Goal: Task Accomplishment & Management: Manage account settings

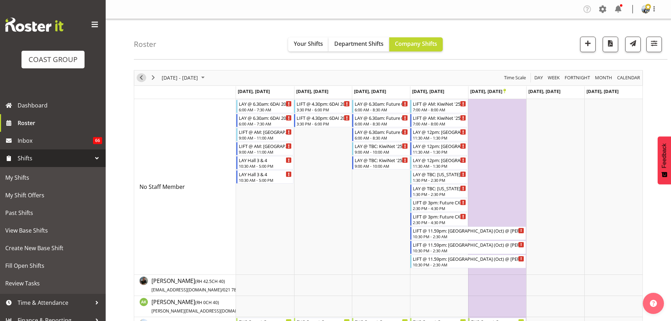
click at [140, 79] on span "Previous" at bounding box center [141, 77] width 8 height 9
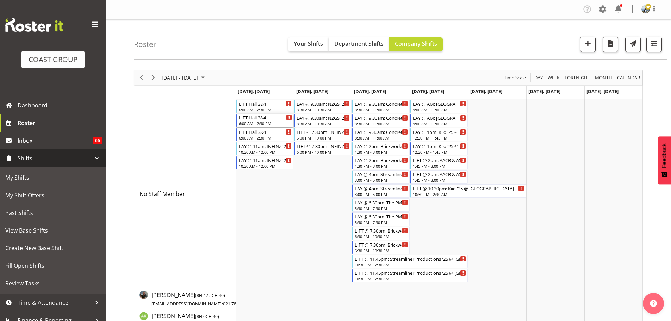
click at [260, 122] on div "6:00 AM - 2:30 PM" at bounding box center [265, 123] width 53 height 6
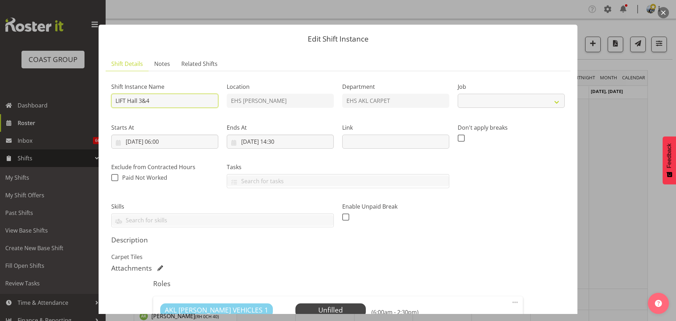
click at [212, 100] on input "LIFT Hall 3&4" at bounding box center [164, 101] width 107 height 14
select select "10237"
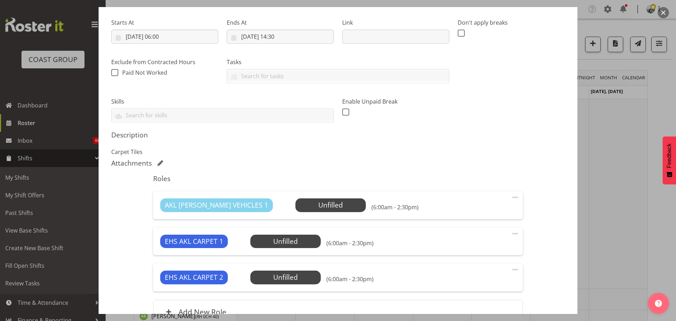
scroll to position [176, 0]
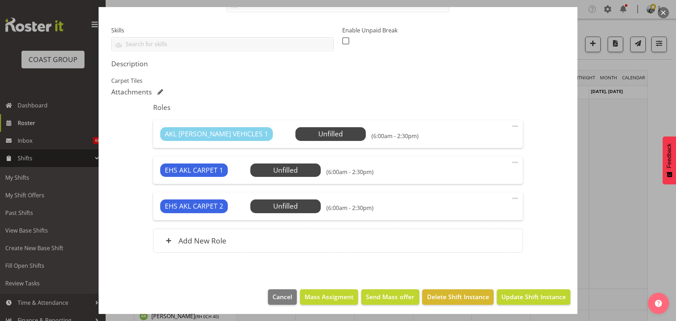
type input "LIFT Hall 3&4 @ AKl Showgrounds"
click at [511, 125] on span at bounding box center [515, 126] width 8 height 8
click at [502, 165] on link "Delete" at bounding box center [486, 166] width 68 height 13
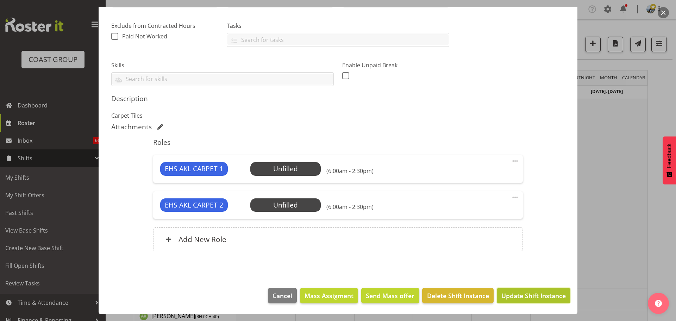
click at [543, 295] on span "Update Shift Instance" at bounding box center [533, 295] width 64 height 9
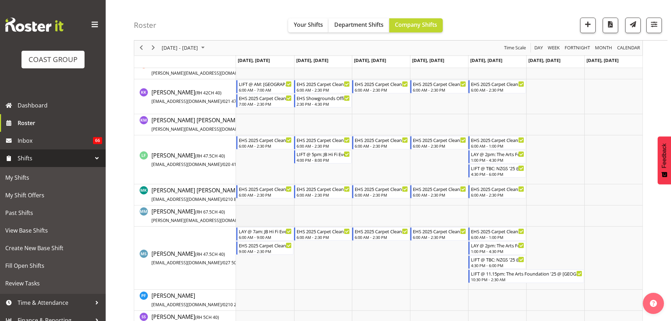
scroll to position [634, 0]
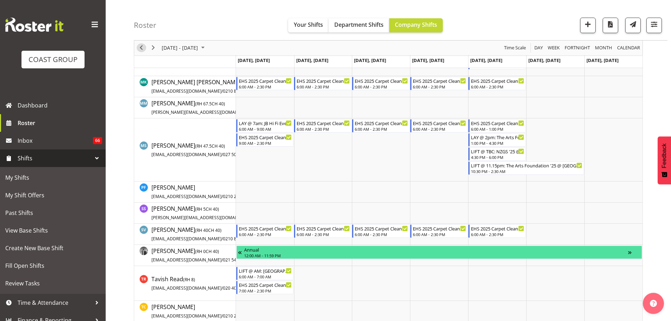
click at [139, 46] on span "Previous" at bounding box center [141, 48] width 8 height 9
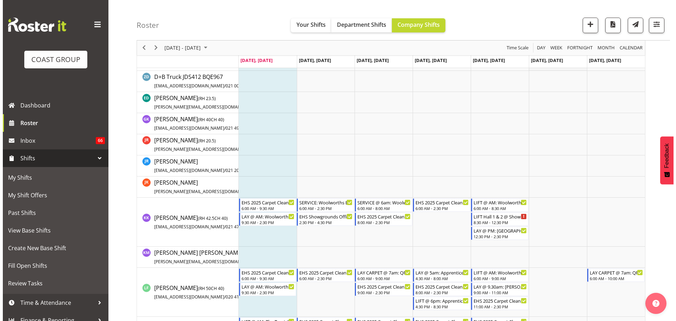
scroll to position [211, 0]
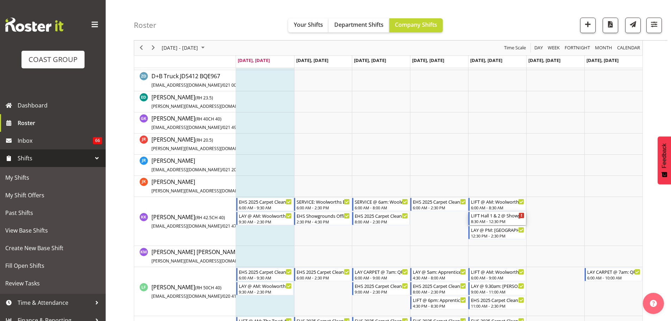
click at [490, 216] on div "LIFT Hall 1 & 2 @ Showgrounds" at bounding box center [497, 215] width 53 height 7
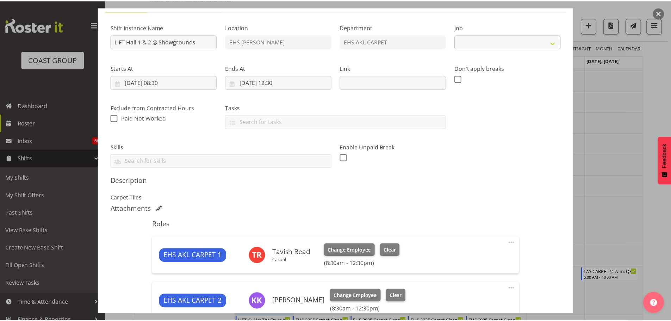
scroll to position [197, 0]
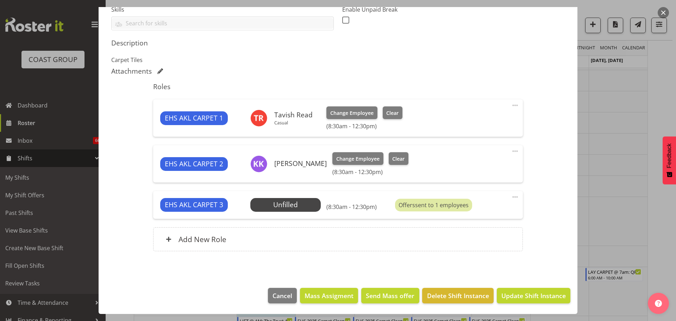
select select "10237"
click at [621, 198] on div at bounding box center [338, 160] width 676 height 321
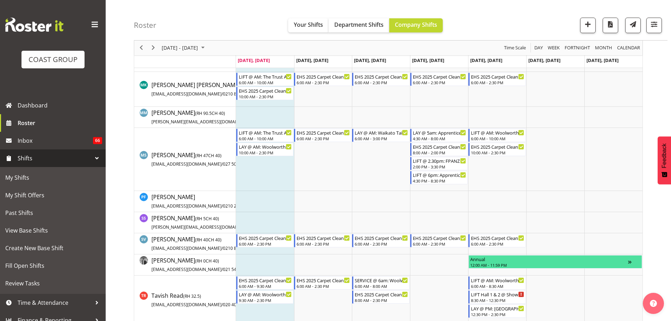
scroll to position [458, 0]
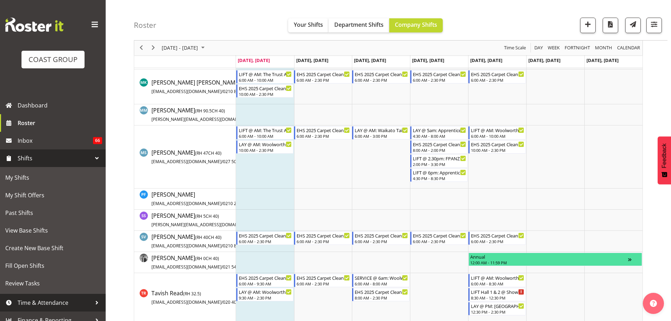
click at [45, 296] on link "Time & Attendance" at bounding box center [53, 303] width 106 height 18
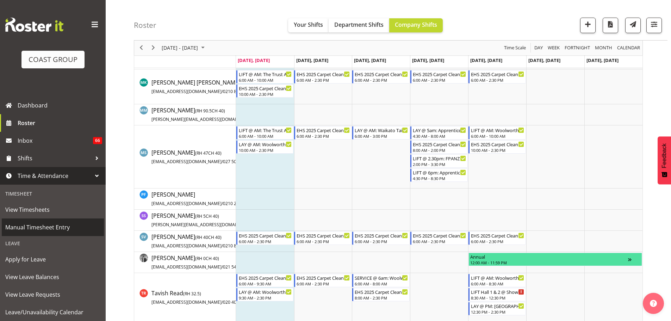
click at [37, 226] on span "Manual Timesheet Entry" at bounding box center [52, 227] width 95 height 11
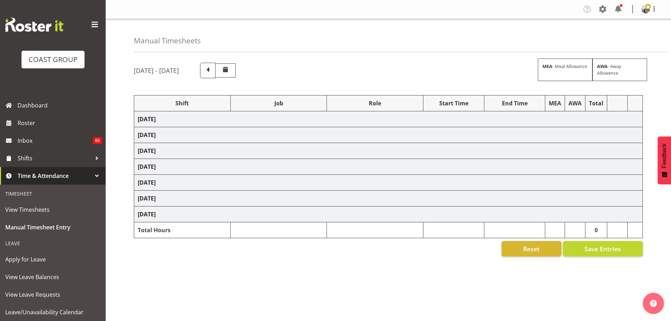
select select "79746"
select select "10237"
select select "190"
select select "70657"
select select "69"
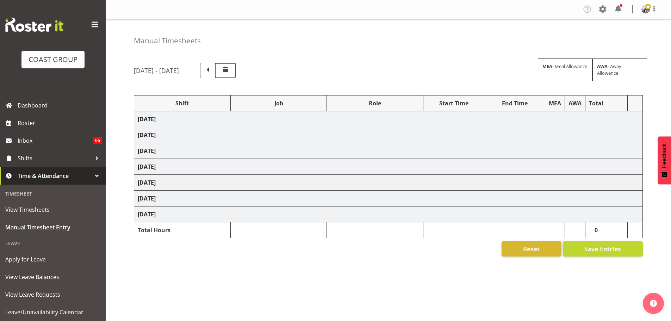
select select "198"
select select "70657"
select select "69"
select select "198"
select select "7"
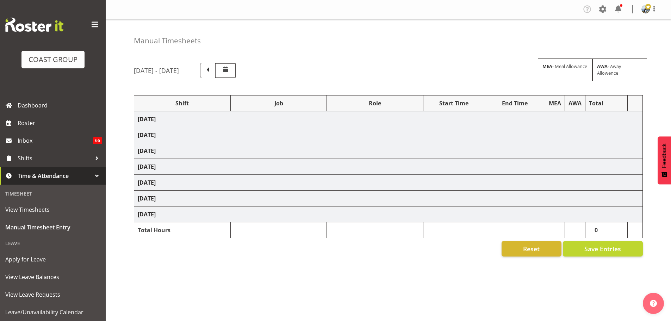
select select "78136"
select select "9028"
select select "190"
select select "78136"
select select "9028"
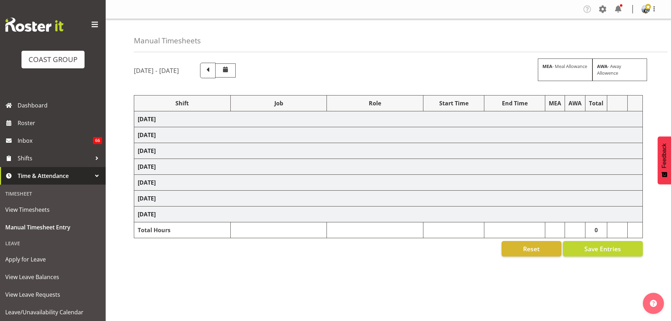
select select "190"
select select "70657"
select select "69"
select select "198"
select select "68657"
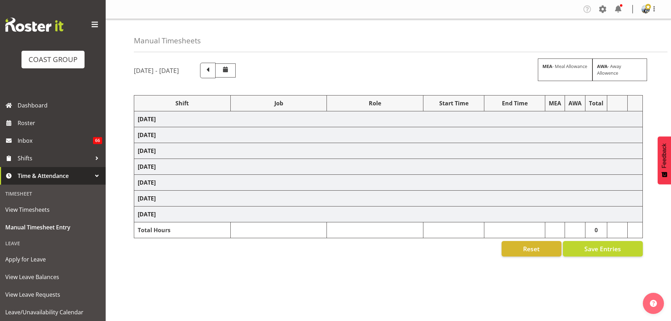
select select "8654"
select select "188"
select select "70657"
select select "69"
select select "198"
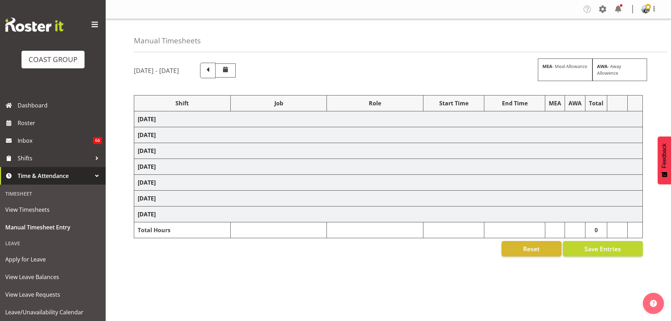
select select "70657"
select select "69"
select select "198"
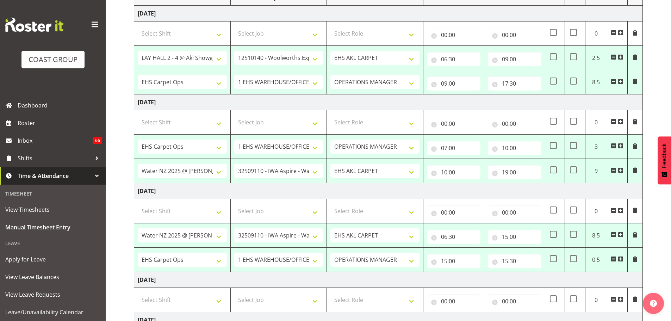
scroll to position [141, 0]
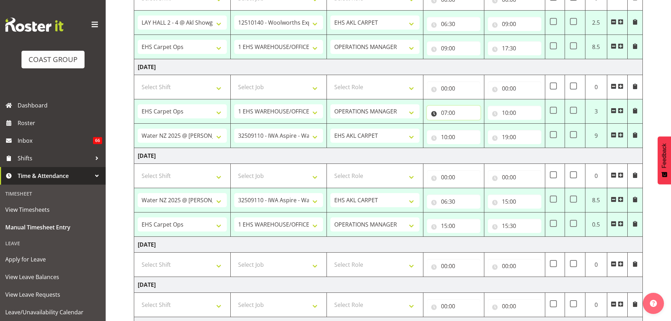
click at [448, 112] on input "07:00" at bounding box center [453, 113] width 53 height 14
click at [474, 130] on select "00 01 02 03 04 05 06 07 08 09 10 11 12 13 14 15 16 17 18 19 20 21 22 23" at bounding box center [475, 131] width 16 height 14
select select "9"
click at [467, 124] on select "00 01 02 03 04 05 06 07 08 09 10 11 12 13 14 15 16 17 18 19 20 21 22 23" at bounding box center [475, 131] width 16 height 14
type input "09:00"
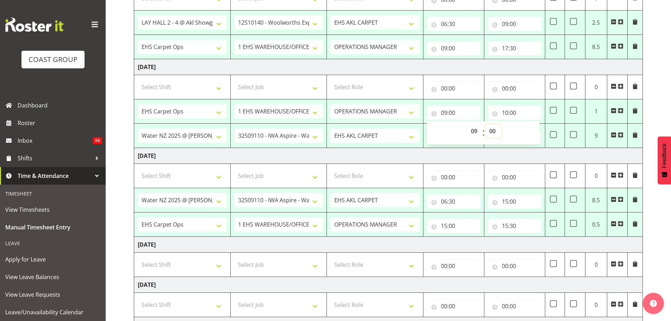
click at [495, 129] on select "00 01 02 03 04 05 06 07 08 09 10 11 12 13 14 15 16 17 18 19 20 21 22 23 24 25 2…" at bounding box center [493, 131] width 16 height 14
select select "30"
click at [652, 113] on div "October 1st - October 7th 2025 MEA - Meal Allowance AWA - Away Allowence Shift …" at bounding box center [402, 213] width 537 height 593
type input "09:30"
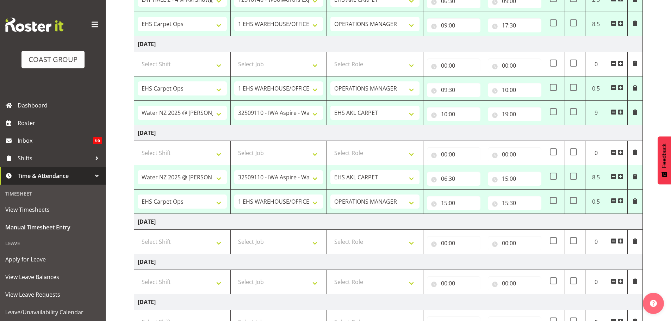
scroll to position [176, 0]
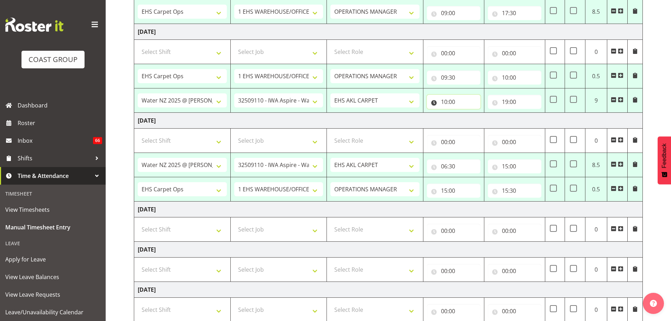
click at [458, 100] on input "10:00" at bounding box center [453, 102] width 53 height 14
click at [494, 121] on select "00 01 02 03 04 05 06 07 08 09 10 11 12 13 14 15 16 17 18 19 20 21 22 23 24 25 2…" at bounding box center [493, 120] width 16 height 14
select select "30"
click at [653, 92] on div "October 1st - October 7th 2025 MEA - Meal Allowance AWA - Away Allowence Shift …" at bounding box center [402, 177] width 537 height 593
type input "10:30"
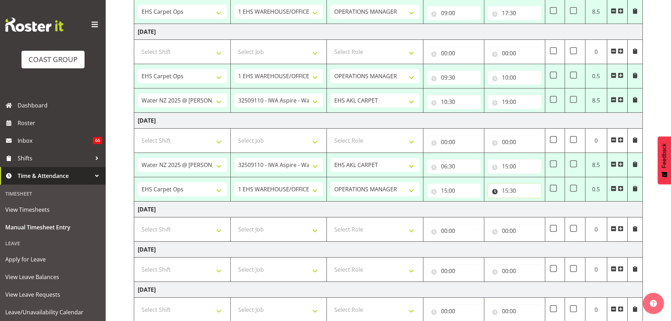
click at [511, 192] on input "15:30" at bounding box center [513, 190] width 53 height 14
click at [513, 167] on input "15:00" at bounding box center [513, 166] width 53 height 14
click at [537, 185] on select "00 01 02 03 04 05 06 07 08 09 10 11 12 13 14 15 16 17 18 19 20 21 22 23" at bounding box center [536, 184] width 16 height 14
select select "14"
click at [528, 177] on select "00 01 02 03 04 05 06 07 08 09 10 11 12 13 14 15 16 17 18 19 20 21 22 23" at bounding box center [536, 184] width 16 height 14
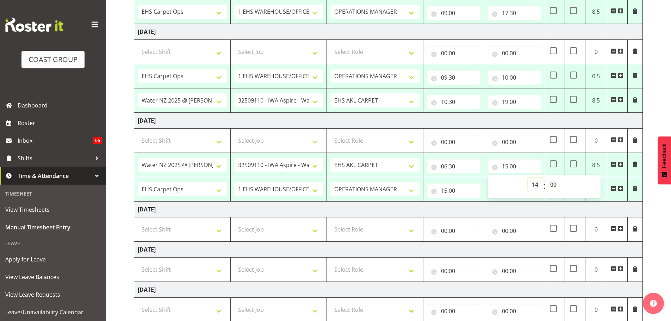
type input "14:00"
click at [555, 183] on select "00 01 02 03 04 05 06 07 08 09 10 11 12 13 14 15 16 17 18 19 20 21 22 23 24 25 2…" at bounding box center [554, 184] width 16 height 14
select select "30"
drag, startPoint x: 655, startPoint y: 203, endPoint x: 497, endPoint y: 199, distance: 157.4
click at [655, 203] on div "October 1st - October 7th 2025 MEA - Meal Allowance AWA - Away Allowence Shift …" at bounding box center [402, 177] width 537 height 593
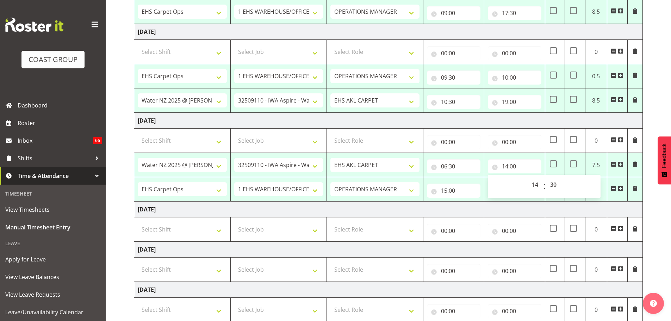
type input "14:30"
click at [508, 193] on input "15:30" at bounding box center [513, 190] width 53 height 14
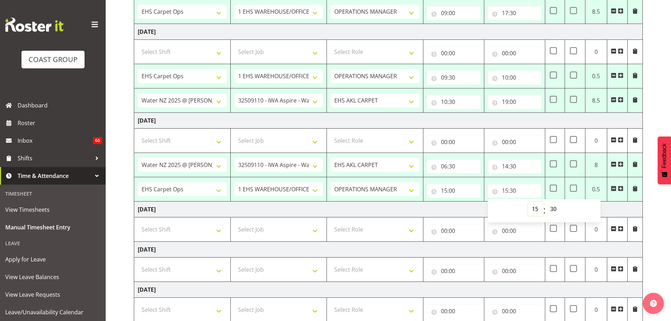
click at [534, 212] on select "00 01 02 03 04 05 06 07 08 09 10 11 12 13 14 15 16 17 18 19 20 21 22 23" at bounding box center [536, 209] width 16 height 14
select select "18"
click at [528, 202] on select "00 01 02 03 04 05 06 07 08 09 10 11 12 13 14 15 16 17 18 19 20 21 22 23" at bounding box center [536, 209] width 16 height 14
type input "18:30"
click at [554, 209] on select "00 01 02 03 04 05 06 07 08 09 10 11 12 13 14 15 16 17 18 19 20 21 22 23 24 25 2…" at bounding box center [554, 209] width 16 height 14
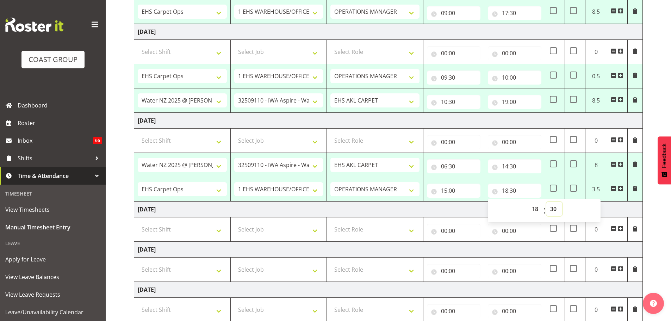
select select "0"
click at [651, 205] on div "October 1st - October 7th 2025 MEA - Meal Allowance AWA - Away Allowence Shift …" at bounding box center [402, 177] width 537 height 593
type input "18:00"
drag, startPoint x: 555, startPoint y: 185, endPoint x: 559, endPoint y: 155, distance: 30.3
click at [555, 185] on span at bounding box center [552, 187] width 7 height 7
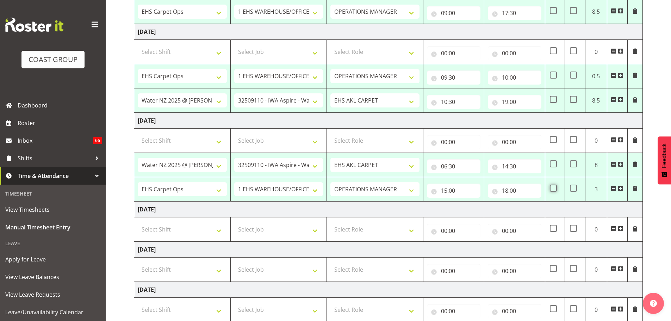
click at [554, 186] on input "checkbox" at bounding box center [551, 188] width 5 height 5
checkbox input "true"
click at [579, 99] on td at bounding box center [574, 100] width 20 height 24
click at [576, 99] on span at bounding box center [572, 99] width 7 height 7
click at [574, 99] on input "checkbox" at bounding box center [571, 99] width 5 height 5
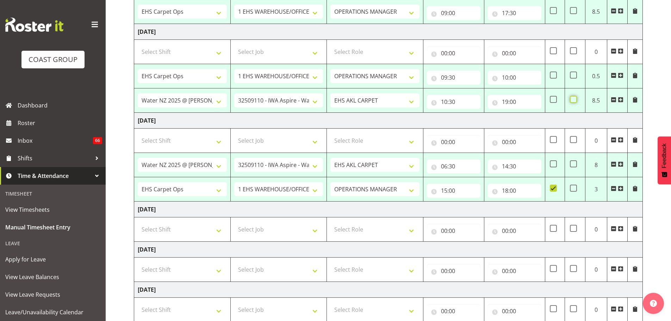
checkbox input "true"
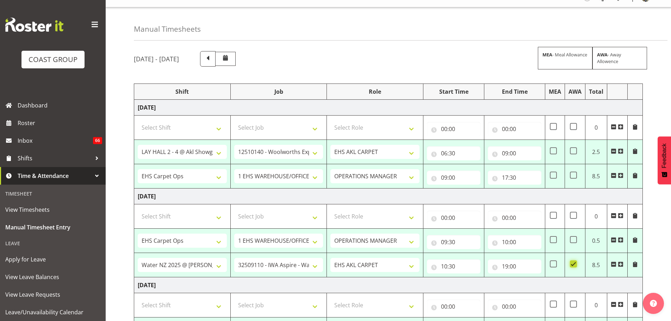
scroll to position [0, 0]
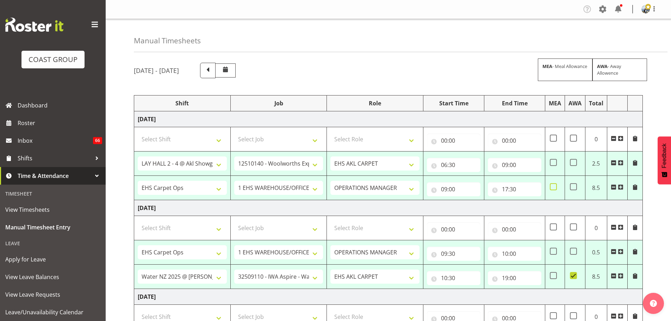
click at [551, 188] on span at bounding box center [552, 186] width 7 height 7
click at [551, 188] on input "checkbox" at bounding box center [551, 186] width 5 height 5
checkbox input "true"
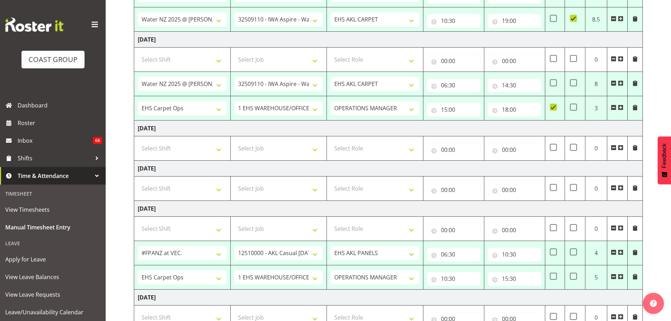
scroll to position [317, 0]
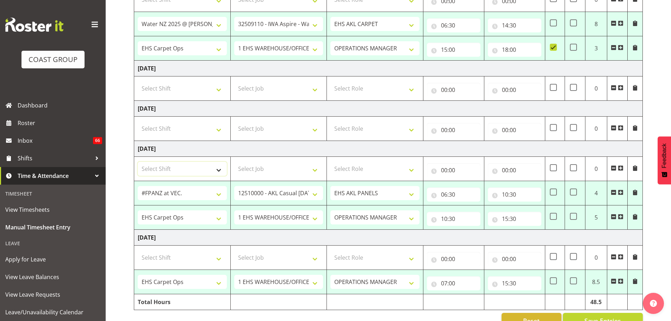
click at [196, 167] on select "Select Shift # Fieldays--Milwaukee. # Install Hutchwilco Boat Show at ASG. #AKL…" at bounding box center [182, 169] width 89 height 14
click at [138, 162] on select "Select Shift # Fieldays--Milwaukee. # Install Hutchwilco Boat Show at ASG. #AKL…" at bounding box center [182, 169] width 89 height 14
click at [285, 168] on select "Select Job 1 Carlton Events 1 Carlton Hamilton 1 Carlton Wellington 1 EHS WAREH…" at bounding box center [278, 169] width 89 height 14
click at [187, 169] on select "# Fieldays--Milwaukee. # Install Hutchwilco Boat Show at ASG. #AKL Bunnings Tra…" at bounding box center [182, 169] width 89 height 14
select select "70657"
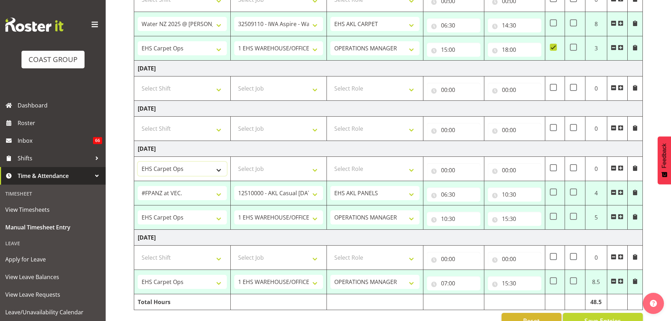
click at [138, 162] on select "# Fieldays--Milwaukee. # Install Hutchwilco Boat Show at ASG. #AKL Bunnings Tra…" at bounding box center [182, 169] width 89 height 14
click at [249, 173] on select "Select Job 1 Carlton Events 1 Carlton Hamilton 1 Carlton Wellington 1 EHS WAREH…" at bounding box center [278, 169] width 89 height 14
select select "69"
click at [234, 162] on select "Select Job 1 Carlton Events 1 Carlton Hamilton 1 Carlton Wellington 1 EHS WAREH…" at bounding box center [278, 169] width 89 height 14
click at [366, 162] on select "Select Role ACCOUNT MANAGER OPERATIONS MANAGER EHS AKL PANELS EHS AKL CARPET EH…" at bounding box center [374, 169] width 89 height 14
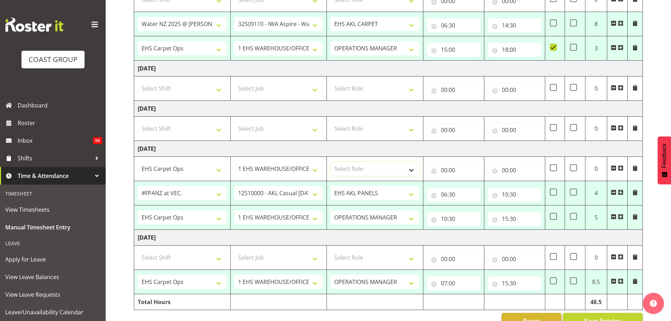
select select "198"
click at [330, 162] on select "Select Role ACCOUNT MANAGER OPERATIONS MANAGER EHS AKL PANELS EHS AKL CARPET EH…" at bounding box center [374, 169] width 89 height 14
click at [453, 169] on input "00:00" at bounding box center [453, 170] width 53 height 14
click at [474, 187] on select "00 01 02 03 04 05 06 07 08 09 10 11 12 13 14 15 16 17 18 19 20 21 22 23" at bounding box center [475, 188] width 16 height 14
select select "6"
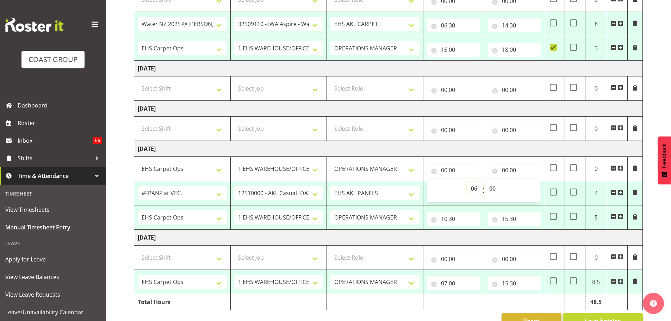
click at [467, 181] on select "00 01 02 03 04 05 06 07 08 09 10 11 12 13 14 15 16 17 18 19 20 21 22 23" at bounding box center [475, 188] width 16 height 14
type input "06:00"
click at [510, 169] on input "00:00" at bounding box center [513, 170] width 53 height 14
click at [532, 187] on select "00 01 02 03 04 05 06 07 08 09 10 11 12 13 14 15 16 17 18 19 20 21 22 23" at bounding box center [536, 188] width 16 height 14
select select "6"
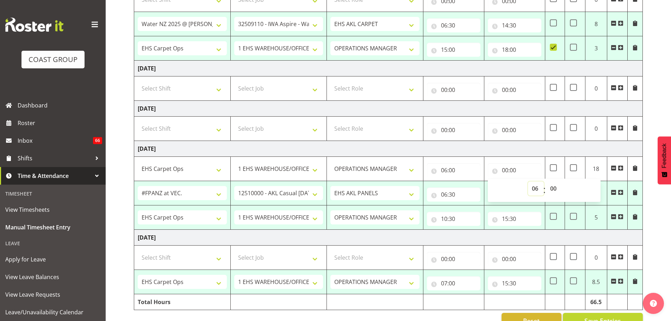
click at [528, 181] on select "00 01 02 03 04 05 06 07 08 09 10 11 12 13 14 15 16 17 18 19 20 21 22 23" at bounding box center [536, 188] width 16 height 14
type input "06:00"
click at [552, 187] on select "00 01 02 03 04 05 06 07 08 09 10 11 12 13 14 15 16 17 18 19 20 21 22 23 24 25 2…" at bounding box center [554, 188] width 16 height 14
select select "30"
click at [652, 118] on div "October 1st - October 7th 2025 MEA - Meal Allowance AWA - Away Allowence Shift …" at bounding box center [402, 37] width 537 height 593
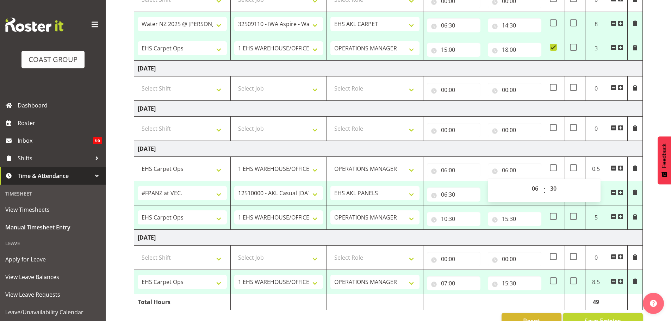
type input "06:30"
click at [508, 194] on input "10:30" at bounding box center [513, 194] width 53 height 14
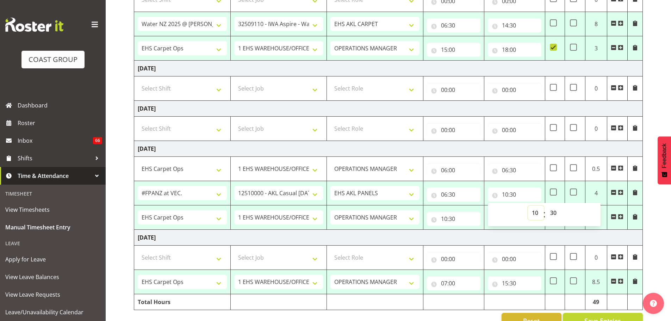
click at [536, 215] on select "00 01 02 03 04 05 06 07 08 09 10 11 12 13 14 15 16 17 18 19 20 21 22 23" at bounding box center [536, 213] width 16 height 14
select select "11"
click at [528, 206] on select "00 01 02 03 04 05 06 07 08 09 10 11 12 13 14 15 16 17 18 19 20 21 22 23" at bounding box center [536, 213] width 16 height 14
type input "11:30"
click at [444, 219] on input "10:30" at bounding box center [453, 219] width 53 height 14
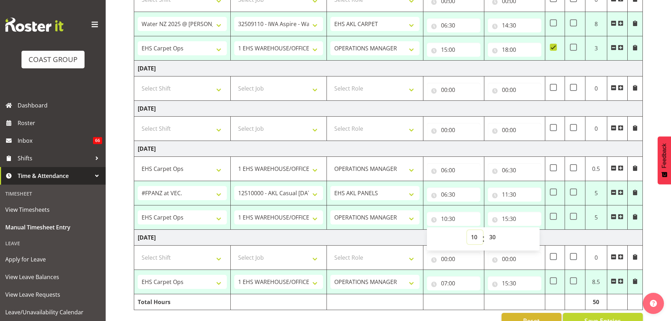
click at [473, 237] on select "00 01 02 03 04 05 06 07 08 09 10 11 12 13 14 15 16 17 18 19 20 21 22 23" at bounding box center [475, 237] width 16 height 14
select select "12"
click at [467, 230] on select "00 01 02 03 04 05 06 07 08 09 10 11 12 13 14 15 16 17 18 19 20 21 22 23" at bounding box center [475, 237] width 16 height 14
type input "12:30"
click at [490, 239] on select "00 01 02 03 04 05 06 07 08 09 10 11 12 13 14 15 16 17 18 19 20 21 22 23 24 25 2…" at bounding box center [493, 237] width 16 height 14
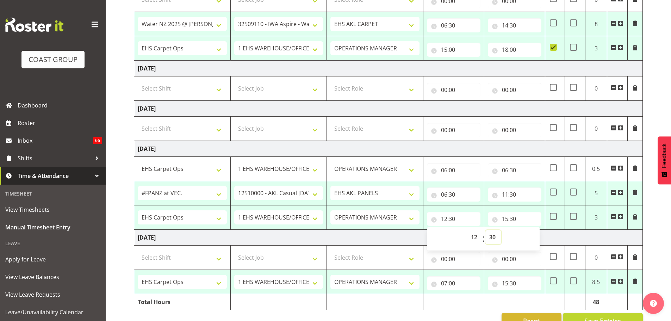
select select "0"
click at [665, 219] on div "October 1st - October 7th 2025 MEA - Meal Allowance AWA - Away Allowence Shift …" at bounding box center [402, 37] width 537 height 593
type input "12:00"
click at [510, 215] on input "15:30" at bounding box center [513, 219] width 53 height 14
click at [539, 236] on select "00 01 02 03 04 05 06 07 08 09 10 11 12 13 14 15 16 17 18 19 20 21 22 23" at bounding box center [536, 237] width 16 height 14
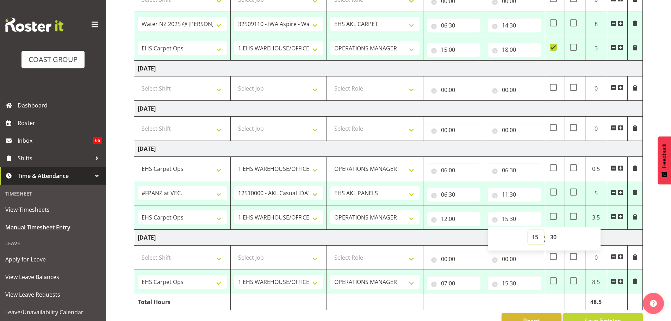
select select "16"
click at [528, 230] on select "00 01 02 03 04 05 06 07 08 09 10 11 12 13 14 15 16 17 18 19 20 21 22 23" at bounding box center [536, 237] width 16 height 14
type input "16:30"
click at [657, 215] on div "October 1st - October 7th 2025 MEA - Meal Allowance AWA - Away Allowence Shift …" at bounding box center [402, 37] width 537 height 593
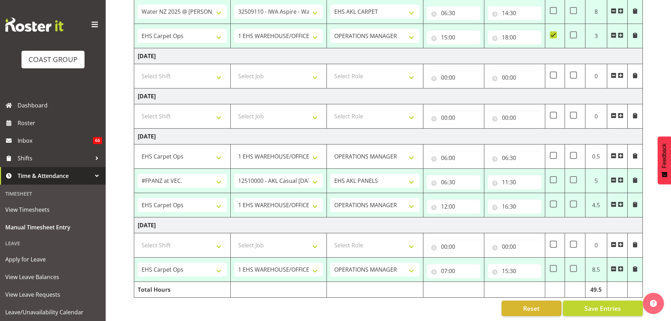
scroll to position [335, 0]
click at [509, 201] on input "16:30" at bounding box center [513, 206] width 53 height 14
click at [534, 218] on select "00 01 02 03 04 05 06 07 08 09 10 11 12 13 14 15 16 17 18 19 20 21 22 23" at bounding box center [536, 224] width 16 height 14
select select "17"
click at [528, 217] on select "00 01 02 03 04 05 06 07 08 09 10 11 12 13 14 15 16 17 18 19 20 21 22 23" at bounding box center [536, 224] width 16 height 14
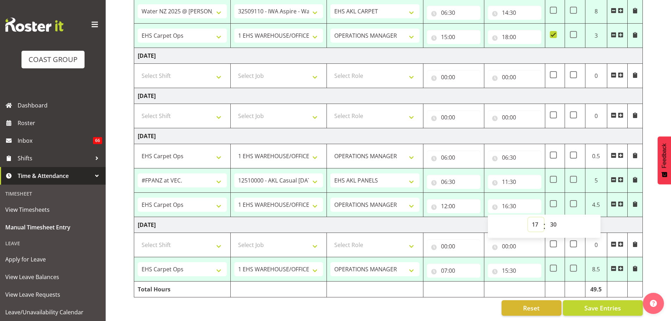
type input "17:30"
click at [554, 217] on select "00 01 02 03 04 05 06 07 08 09 10 11 12 13 14 15 16 17 18 19 20 21 22 23 24 25 2…" at bounding box center [554, 224] width 16 height 14
select select "0"
click at [655, 209] on div "October 1st - October 7th 2025 MEA - Meal Allowance AWA - Away Allowence Shift …" at bounding box center [402, 24] width 537 height 593
type input "17:00"
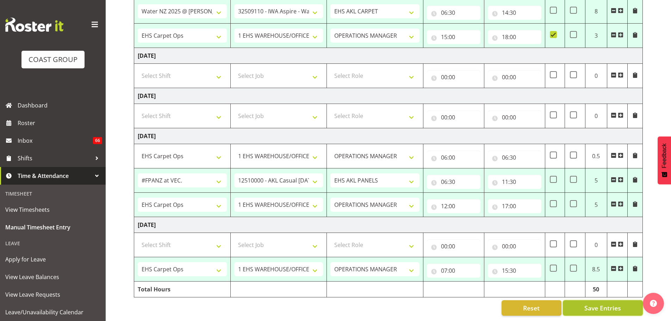
click at [613, 305] on span "Save Entries" at bounding box center [602, 307] width 37 height 9
click at [611, 303] on span "Save Entries" at bounding box center [602, 307] width 37 height 9
select select "79746"
select select "10237"
select select "190"
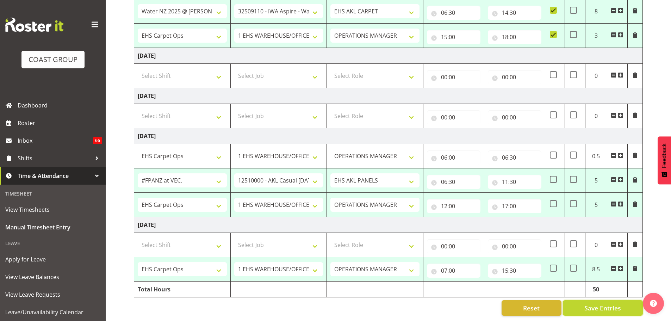
type input "06:30"
type input "09:00"
select select "70657"
select select "69"
select select "198"
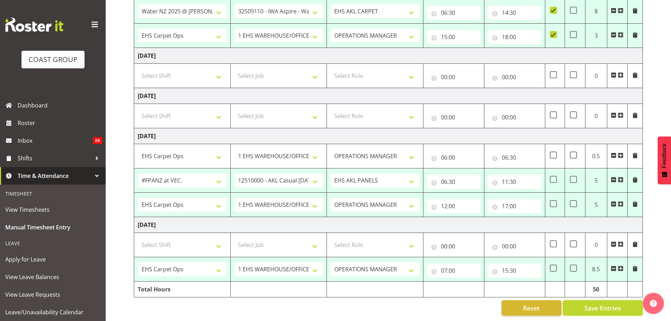
type input "09:00"
type input "17:30"
checkbox input "true"
select select "70657"
select select "69"
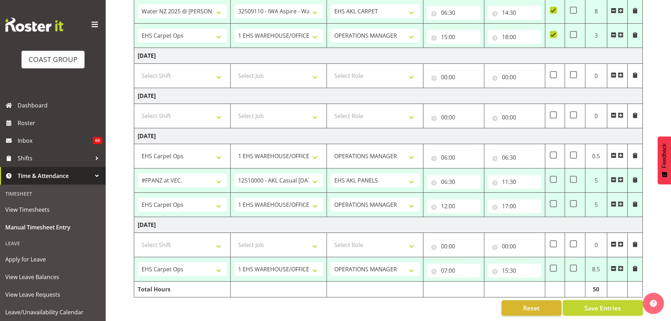
select select "198"
type input "09:30"
type input "10:00"
select select "78136"
select select "9028"
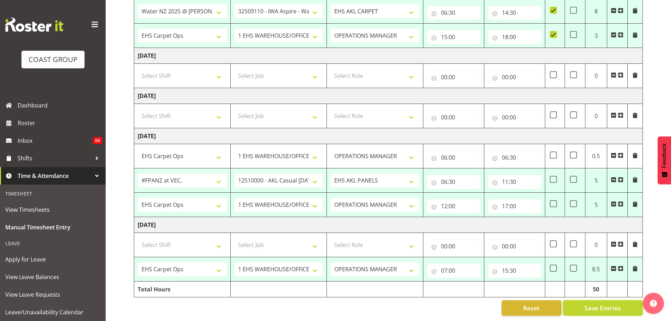
select select "190"
type input "10:30"
type input "19:00"
checkbox input "true"
select select "78136"
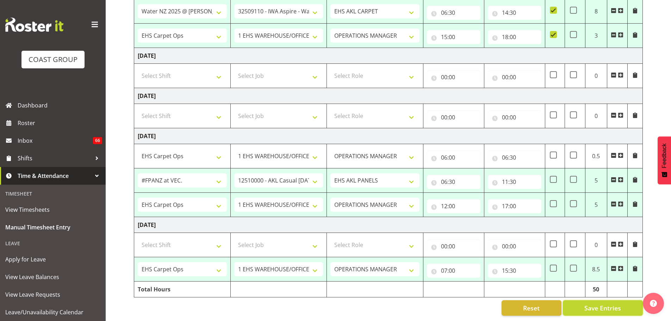
select select "9028"
select select "190"
type input "06:30"
type input "14:30"
select select "70657"
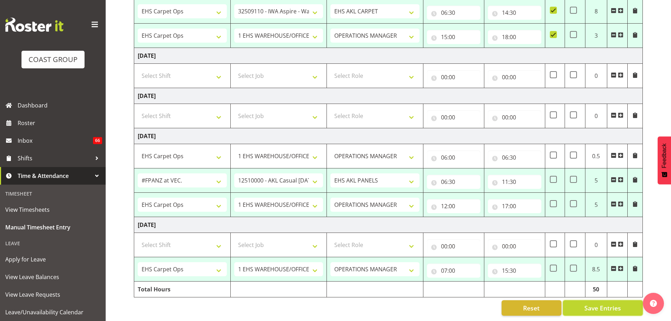
select select "69"
select select "198"
type input "15:00"
type input "18:00"
checkbox input "true"
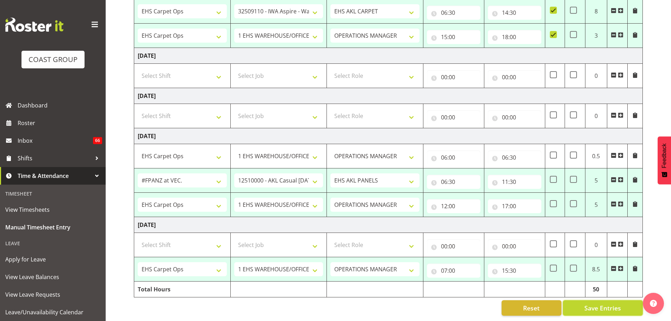
select select "70657"
select select "69"
select select "198"
type input "07:00"
type input "15:30"
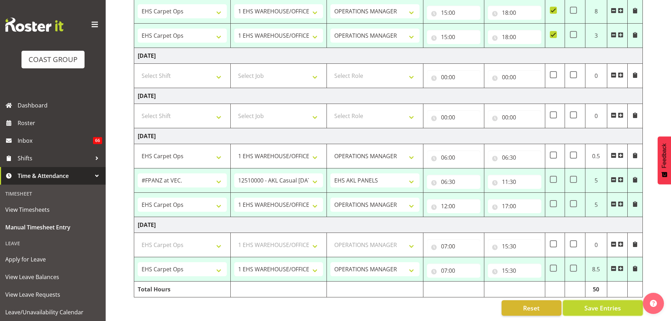
select select "70657"
select select "69"
select select "198"
select select "78136"
select select "9028"
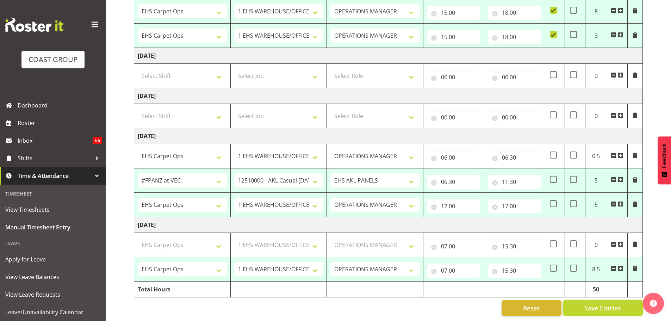
select select "190"
select select "78136"
select select "9028"
select select "190"
select select "70657"
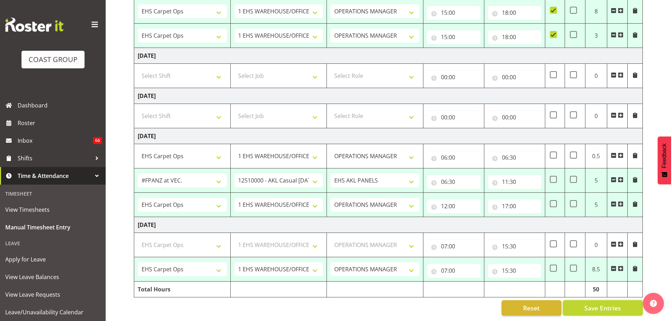
select select "69"
select select "198"
select select "70657"
select select "69"
select select "198"
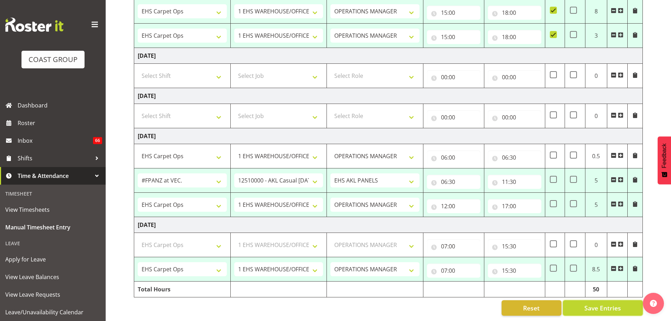
select select "68657"
select select "8654"
select select "188"
select select "70657"
select select "69"
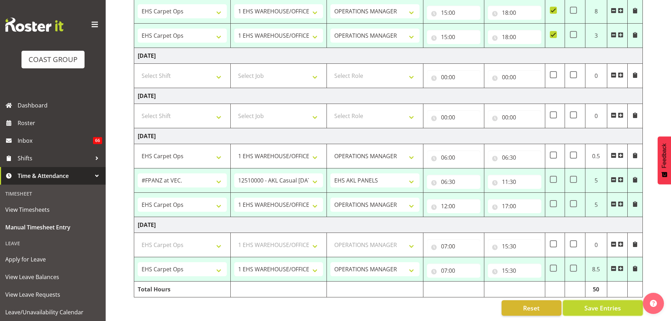
select select "198"
select select "70657"
select select "69"
select select "198"
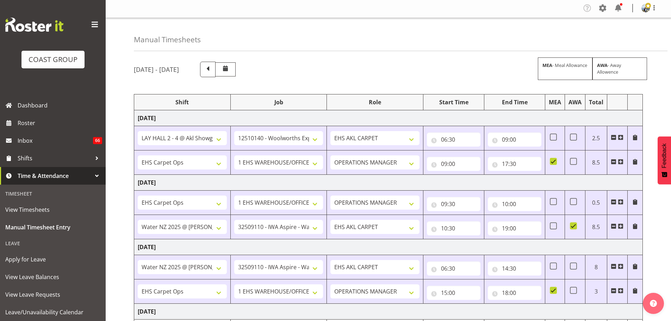
scroll to position [0, 0]
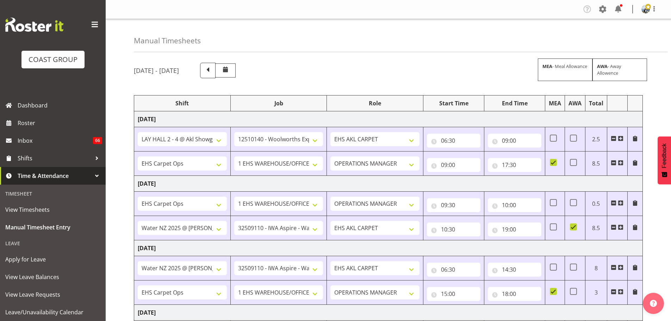
click at [650, 105] on div "October 1st - October 7th 2025 MEA - Meal Allowance AWA - Away Allowence Shift …" at bounding box center [402, 305] width 537 height 496
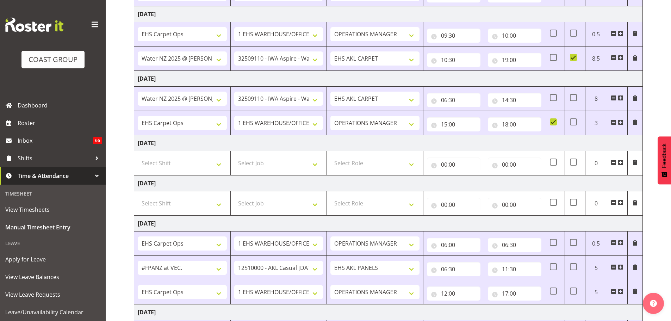
scroll to position [238, 0]
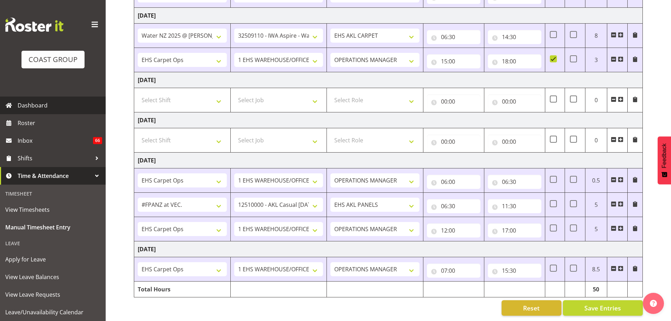
click at [48, 97] on link "Dashboard" at bounding box center [53, 105] width 106 height 18
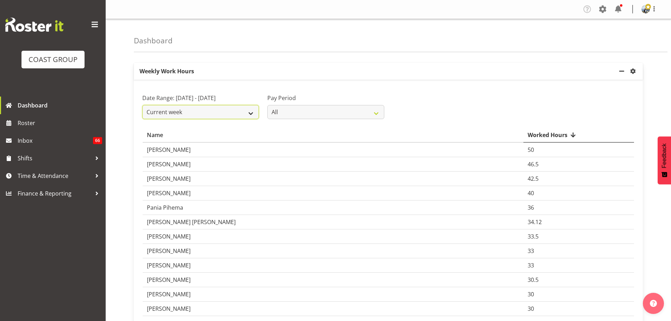
click at [199, 114] on select "Current week Last week Current Month Last Month Last 30 days" at bounding box center [200, 112] width 117 height 14
select select "last_week"
click at [142, 113] on select "Current week Last week Current Month Last Month Last 30 days" at bounding box center [200, 112] width 117 height 14
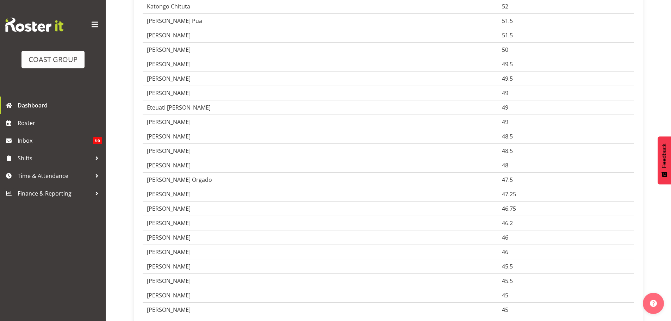
scroll to position [669, 0]
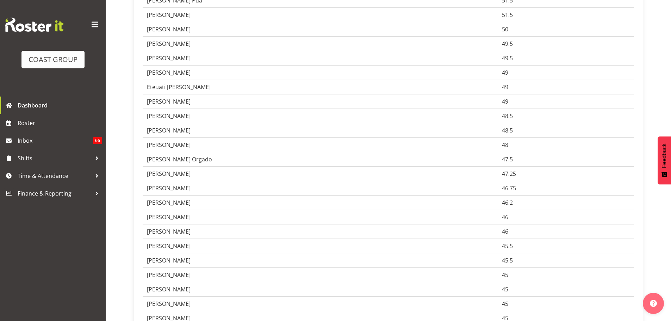
drag, startPoint x: 540, startPoint y: 255, endPoint x: 451, endPoint y: 257, distance: 89.1
click at [452, 253] on tr "Sebastian Simmonds 45.5" at bounding box center [388, 246] width 491 height 14
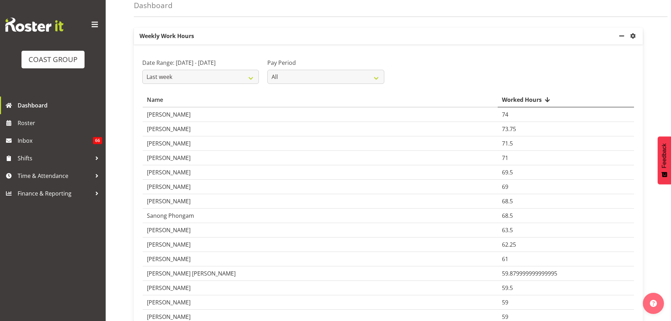
scroll to position [70, 0]
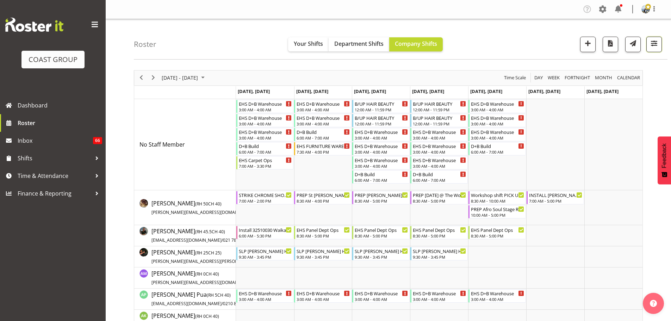
click at [654, 49] on button "button" at bounding box center [653, 44] width 15 height 15
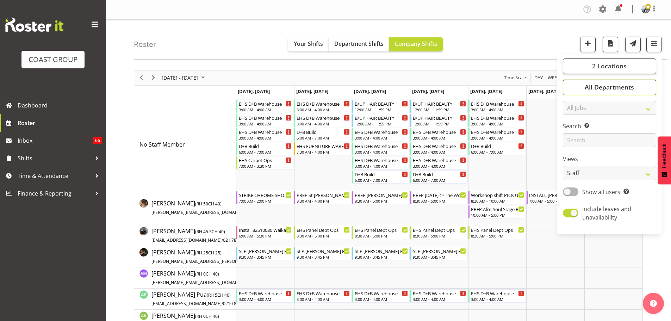
click at [651, 84] on button "All Departments" at bounding box center [608, 87] width 93 height 15
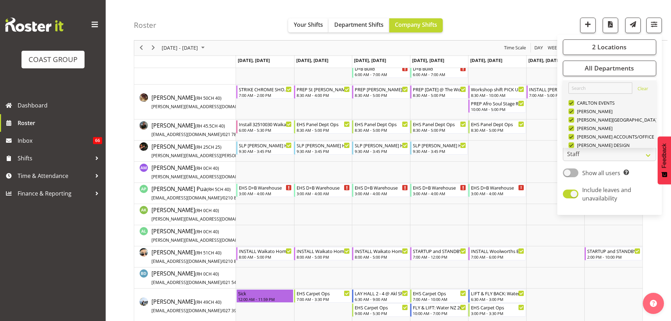
checkbox input "false"
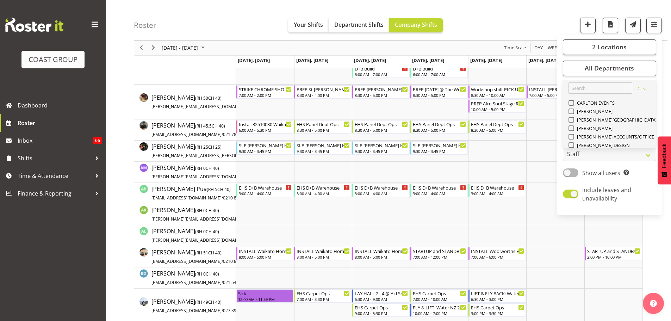
checkbox input "false"
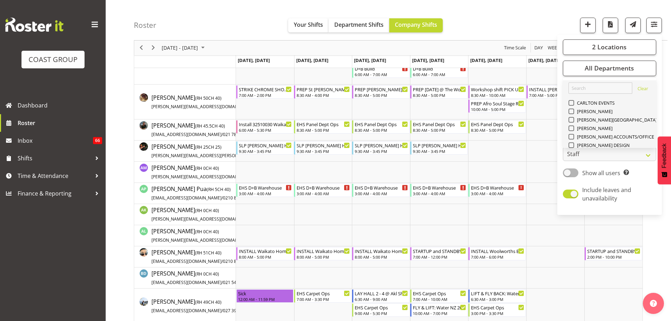
checkbox input "false"
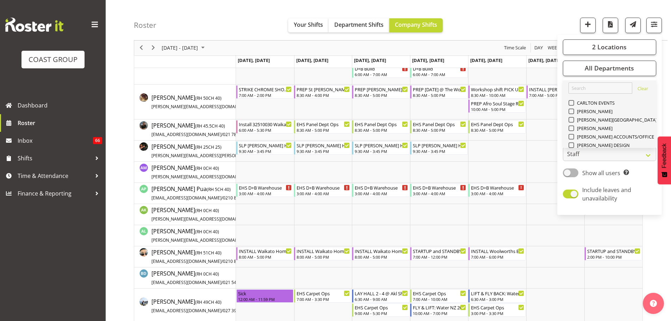
checkbox input "false"
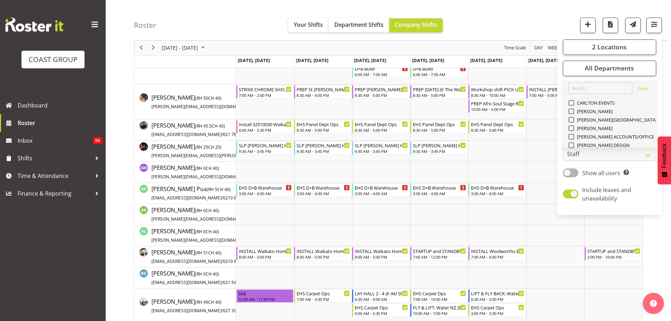
checkbox input "false"
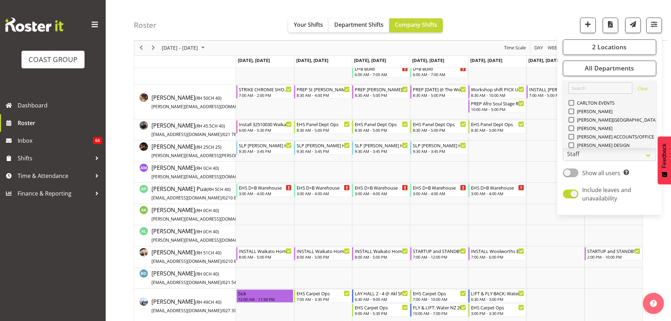
checkbox input "false"
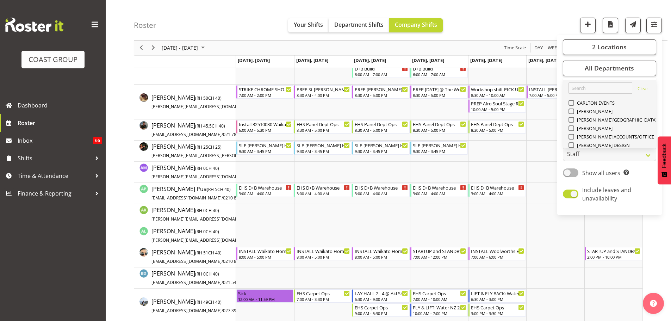
checkbox input "false"
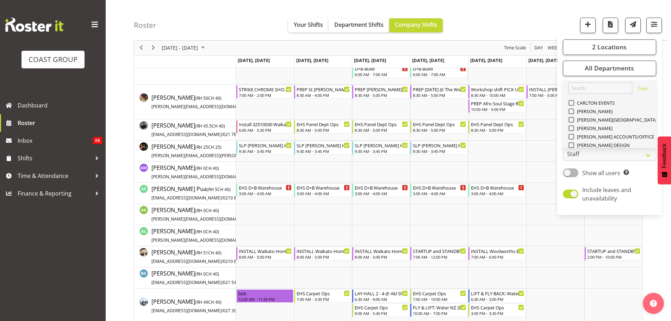
checkbox input "false"
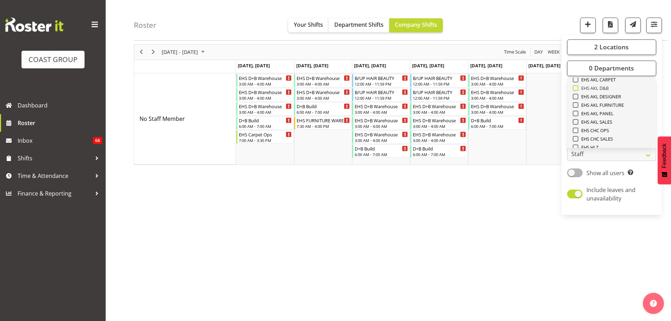
scroll to position [165, 0]
click at [609, 89] on span "EHS AKL CARPET" at bounding box center [597, 90] width 38 height 6
click at [577, 89] on input "EHS AKL CARPET" at bounding box center [574, 90] width 5 height 5
checkbox input "true"
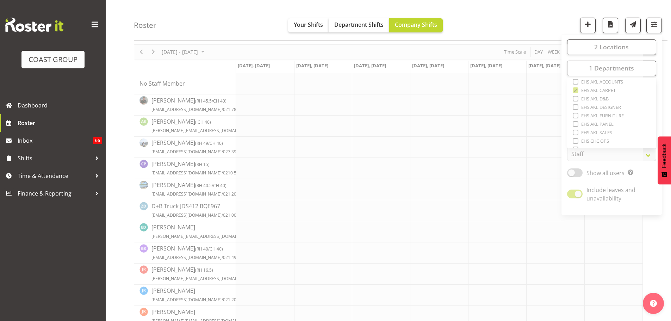
click at [490, 14] on div "Roster Your Shifts Department Shifts Company Shifts 2 Locations Clear CARLTON E…" at bounding box center [400, 20] width 533 height 40
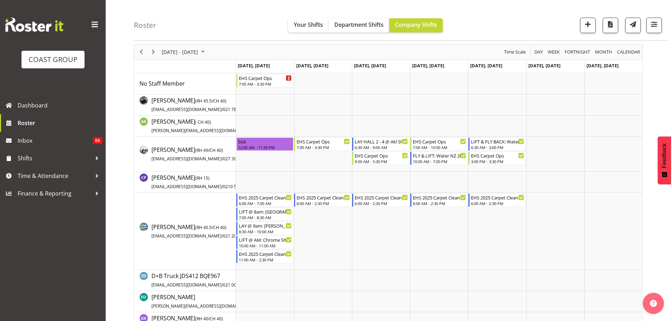
click at [501, 37] on div "Roster Your Shifts Department Shifts Company Shifts 2 Locations Clear CARLTON E…" at bounding box center [400, 20] width 533 height 40
click at [181, 51] on span "[DATE] - [DATE]" at bounding box center [180, 52] width 38 height 9
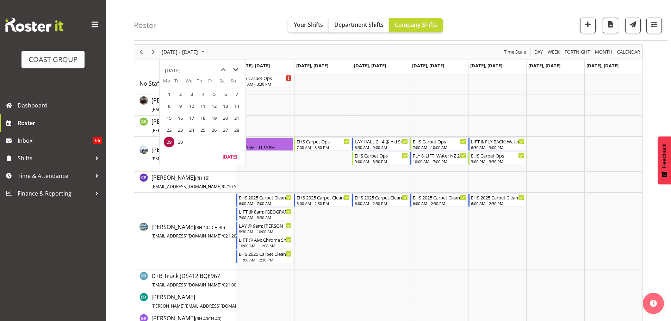
click at [234, 71] on span "next month" at bounding box center [235, 69] width 12 height 13
click at [238, 68] on span "next month" at bounding box center [235, 69] width 12 height 13
click at [222, 67] on span "previous month" at bounding box center [223, 69] width 12 height 13
click at [204, 130] on span "23" at bounding box center [202, 130] width 11 height 11
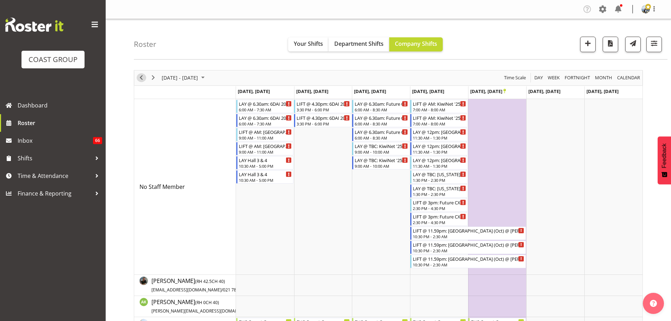
click at [140, 78] on span "Previous" at bounding box center [141, 77] width 8 height 9
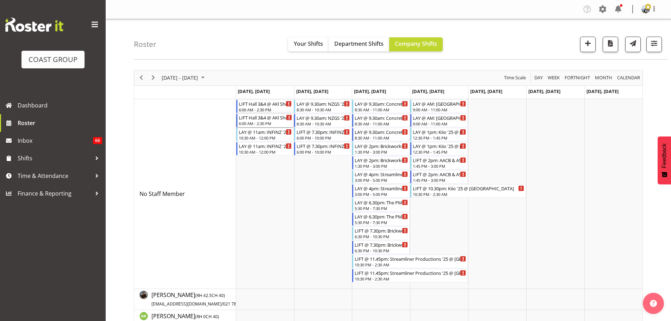
click at [258, 118] on div "LIFT Hall 3&4 @ AKl Showgrounds" at bounding box center [265, 117] width 53 height 7
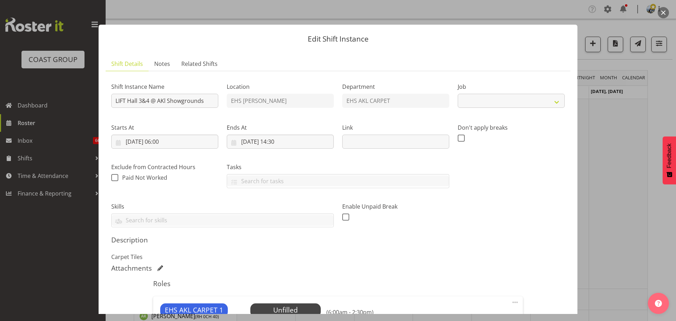
select select "10237"
click at [142, 101] on input "LIFT Hall 3&4 @ AKl Showgrounds" at bounding box center [164, 101] width 107 height 14
click at [146, 101] on input "LIFT Hall 3 &4 @ AKl Showgrounds" at bounding box center [164, 101] width 107 height 14
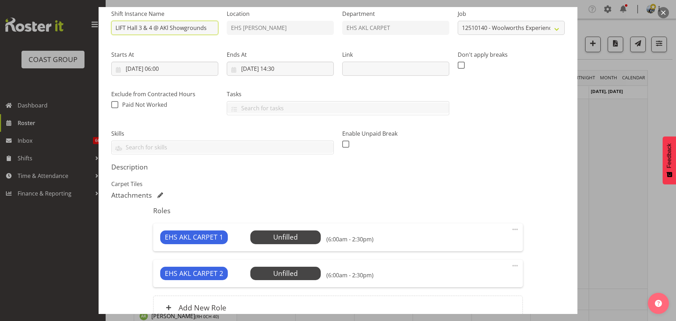
scroll to position [141, 0]
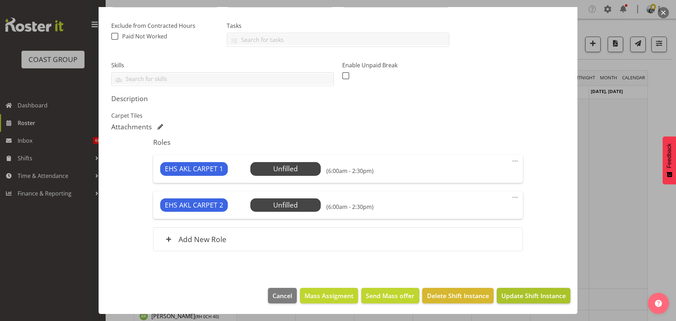
type input "LIFT Hall 3 & 4 @ AKl Showgrounds"
click at [524, 301] on button "Update Shift Instance" at bounding box center [534, 295] width 74 height 15
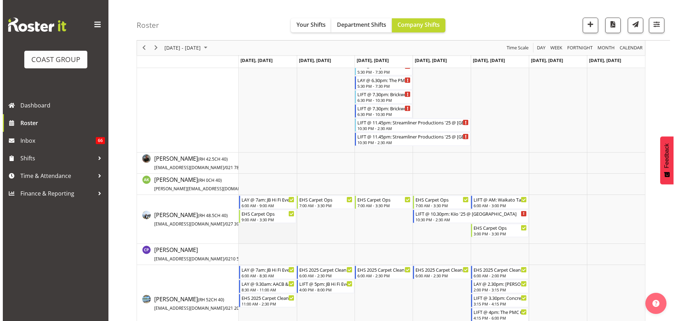
scroll to position [176, 0]
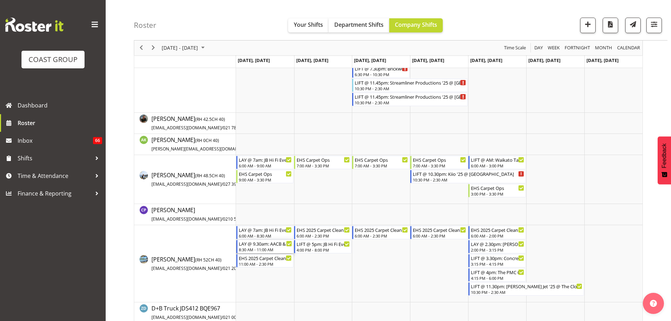
click at [268, 249] on div "8:30 AM - 11:00 AM" at bounding box center [265, 249] width 53 height 6
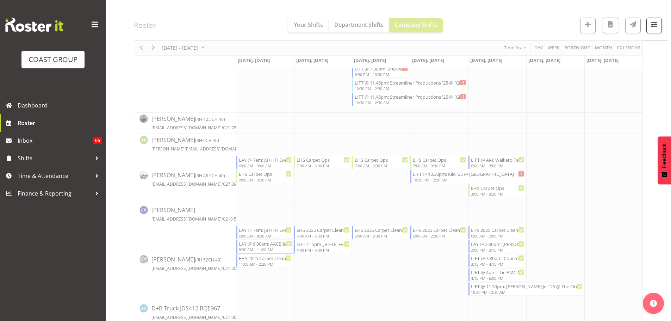
select select
select select "9"
select select "2025"
select select "11"
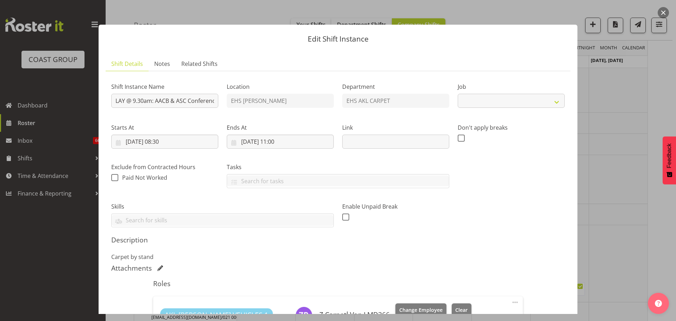
select select "8960"
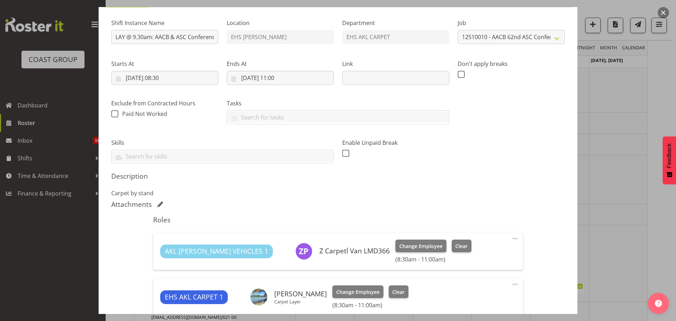
scroll to position [70, 0]
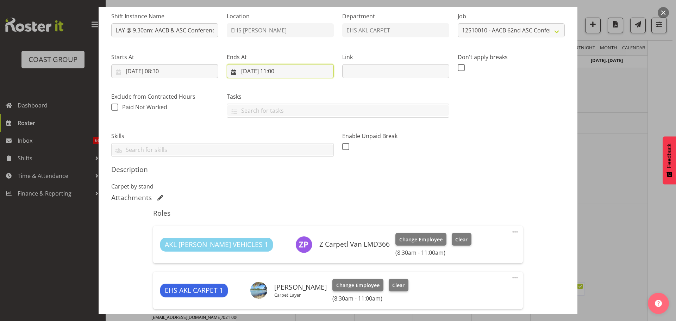
click at [283, 74] on input "[DATE] 11:00" at bounding box center [280, 71] width 107 height 14
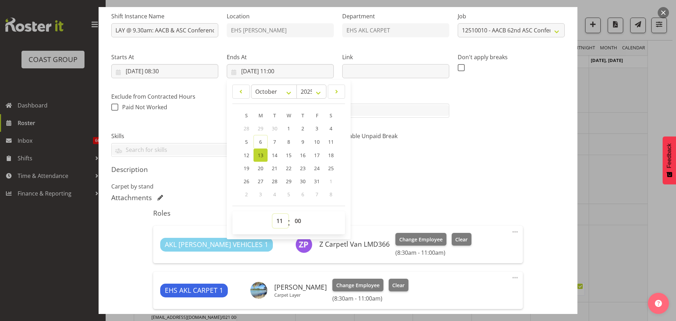
click at [279, 222] on select "00 01 02 03 04 05 06 07 08 09 10 11 12 13 14 15 16 17 18 19 20 21 22 23" at bounding box center [280, 221] width 16 height 14
select select "10"
click at [272, 214] on select "00 01 02 03 04 05 06 07 08 09 10 11 12 13 14 15 16 17 18 19 20 21 22 23" at bounding box center [280, 221] width 16 height 14
type input "[DATE] 10:00"
click at [292, 217] on select "00 01 02 03 04 05 06 07 08 09 10 11 12 13 14 15 16 17 18 19 20 21 22 23 24 25 2…" at bounding box center [299, 221] width 16 height 14
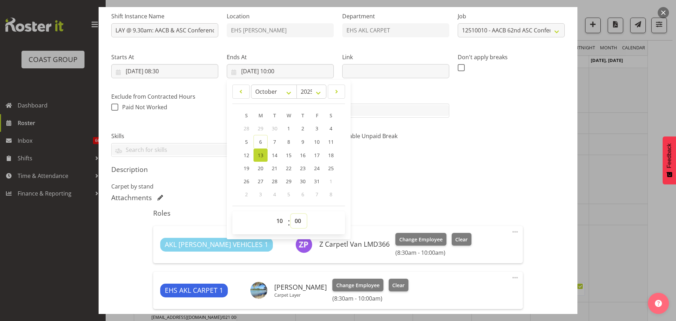
select select "45"
type input "[DATE] 10:45"
click at [414, 195] on div "Shift Instance Name LAY @ 9.30am: AACB & ASC Conference 25 @ Grand Millennium L…" at bounding box center [337, 178] width 453 height 344
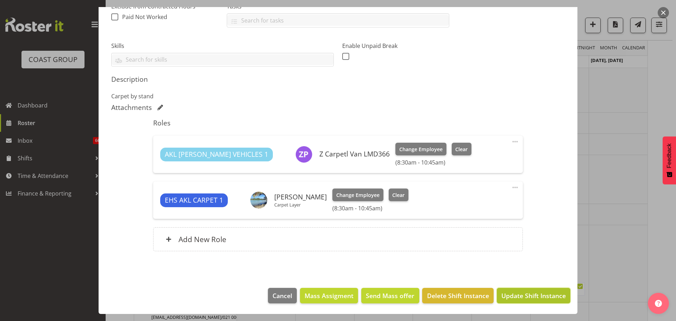
click at [517, 297] on span "Update Shift Instance" at bounding box center [533, 295] width 64 height 9
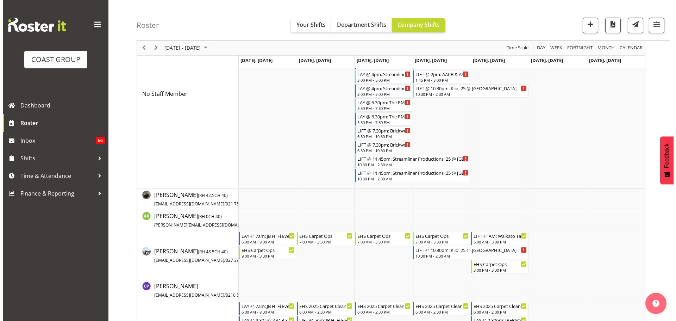
scroll to position [211, 0]
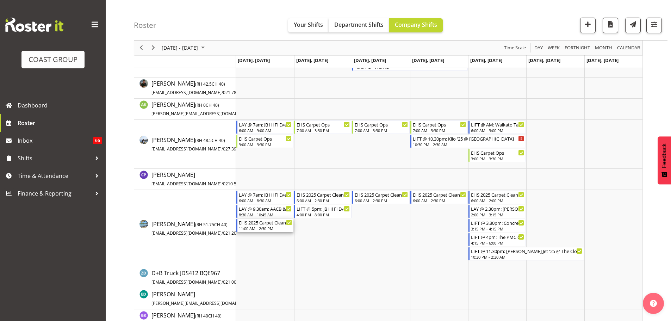
click at [270, 228] on div "11:00 AM - 2:30 PM" at bounding box center [265, 228] width 53 height 6
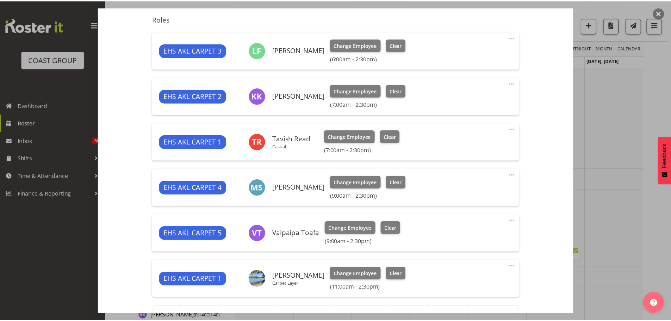
scroll to position [282, 0]
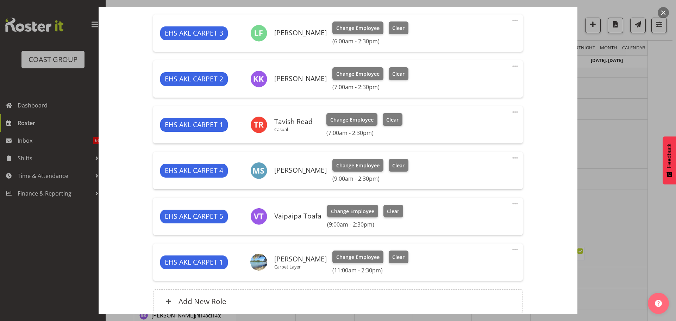
select select "69"
click at [504, 250] on div "EHS AKL CARPET 1 Charwen Vaevaepare Carpet Layer Change Employee Clear (11:00am…" at bounding box center [337, 261] width 355 height 23
click at [511, 251] on span at bounding box center [515, 249] width 8 height 8
click at [482, 263] on link "Edit" at bounding box center [486, 264] width 68 height 13
select select "9"
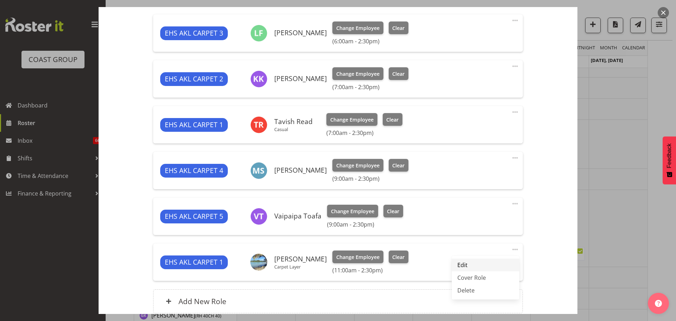
select select "2025"
select select "11"
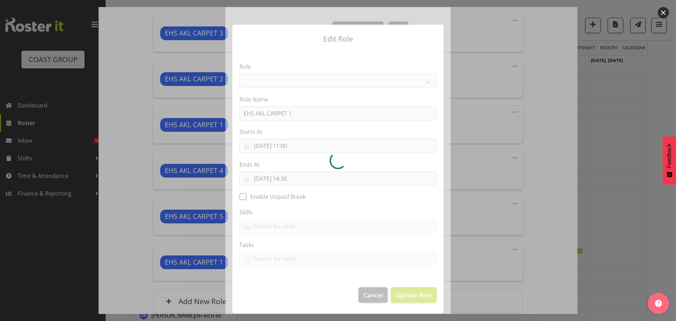
click at [292, 146] on div at bounding box center [337, 160] width 225 height 307
select select "190"
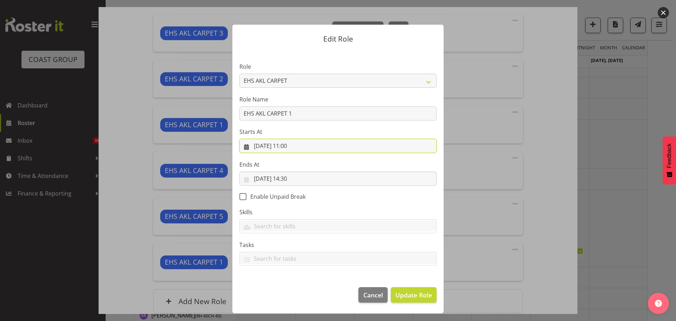
click at [291, 146] on input "[DATE] 11:00" at bounding box center [337, 146] width 197 height 14
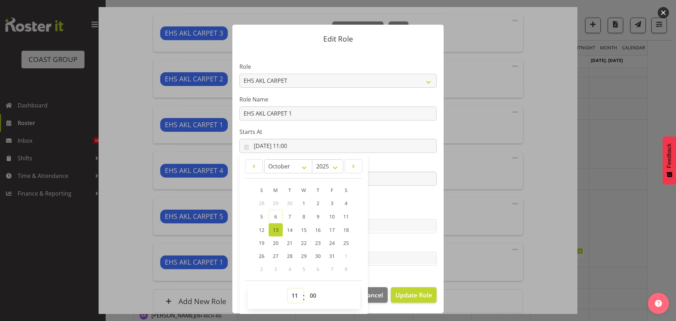
click at [295, 302] on select "00 01 02 03 04 05 06 07 08 09 10 11 12 13 14 15 16 17 18 19 20 21 22 23" at bounding box center [296, 295] width 16 height 14
select select "12"
click at [288, 288] on select "00 01 02 03 04 05 06 07 08 09 10 11 12 13 14 15 16 17 18 19 20 21 22 23" at bounding box center [296, 295] width 16 height 14
type input "[DATE] 12:00"
click at [432, 292] on button "Update Role" at bounding box center [414, 294] width 46 height 15
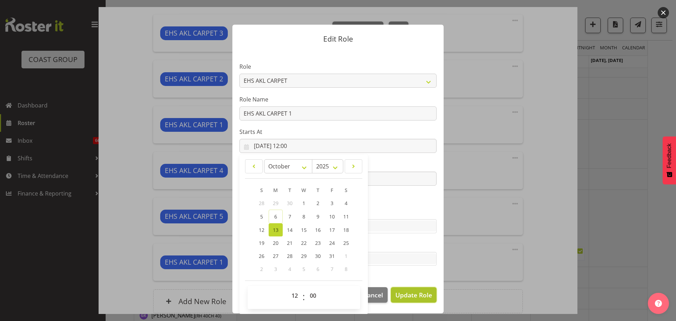
select select
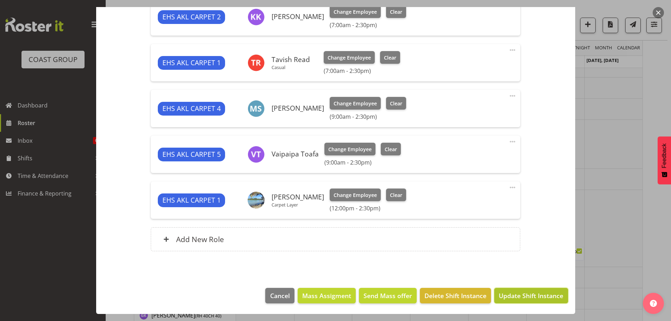
click at [521, 291] on span "Update Shift Instance" at bounding box center [530, 295] width 64 height 9
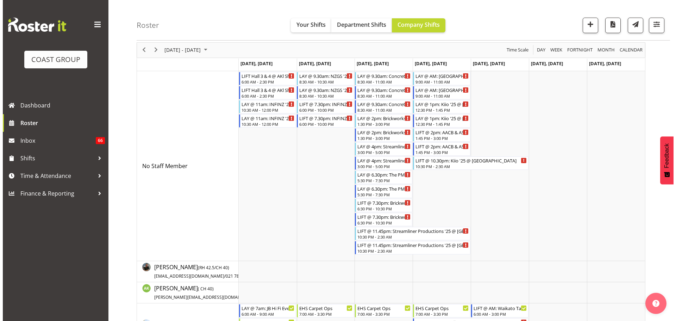
scroll to position [0, 0]
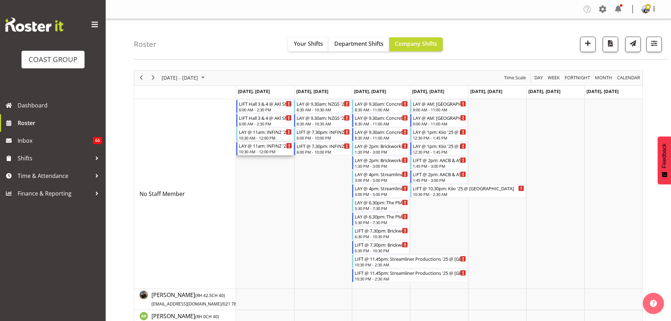
click at [256, 149] on div "LAY @ 11am: INFINZ '25 @ [GEOGRAPHIC_DATA]" at bounding box center [265, 145] width 53 height 7
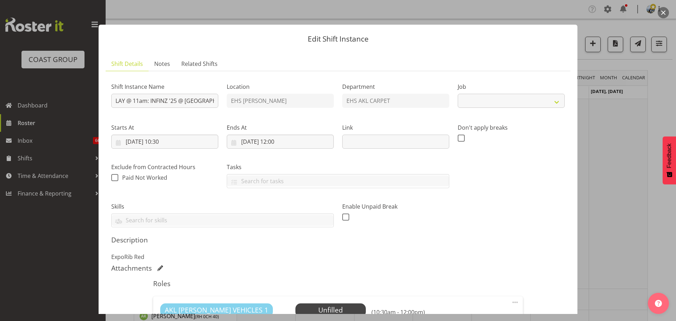
select select "10722"
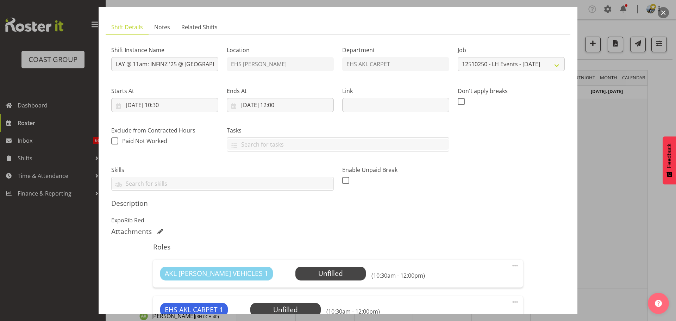
scroll to position [36, 0]
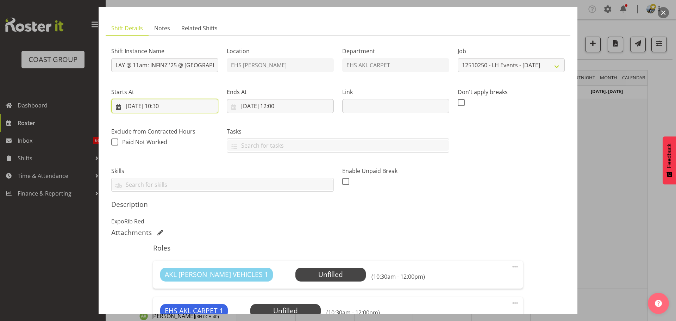
click at [169, 106] on input "[DATE] 10:30" at bounding box center [164, 106] width 107 height 14
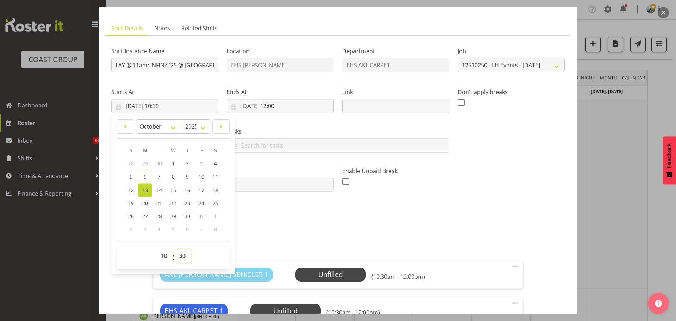
click at [185, 259] on select "00 01 02 03 04 05 06 07 08 09 10 11 12 13 14 15 16 17 18 19 20 21 22 23 24 25 2…" at bounding box center [183, 255] width 16 height 14
select select "45"
type input "[DATE] 10:45"
click at [509, 204] on h5 "Description" at bounding box center [337, 204] width 453 height 8
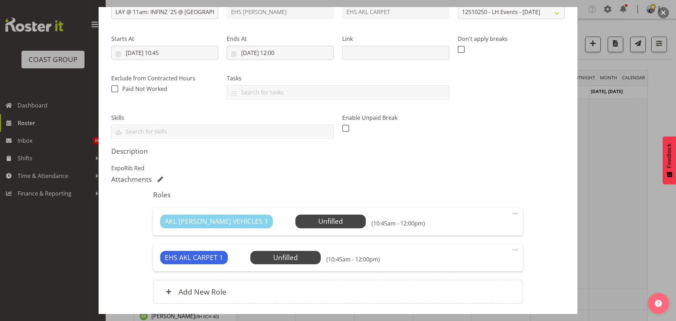
scroll to position [141, 0]
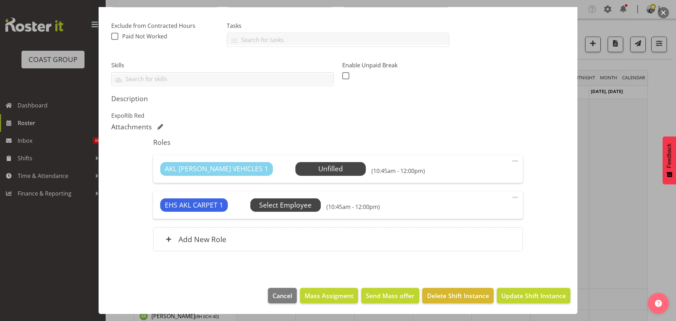
click at [263, 204] on span "Select Employee" at bounding box center [285, 205] width 52 height 10
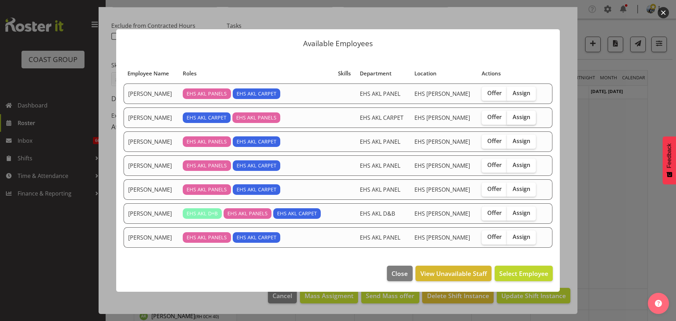
click at [518, 118] on span "Assign" at bounding box center [521, 116] width 18 height 7
click at [511, 118] on input "Assign" at bounding box center [509, 117] width 5 height 5
checkbox input "true"
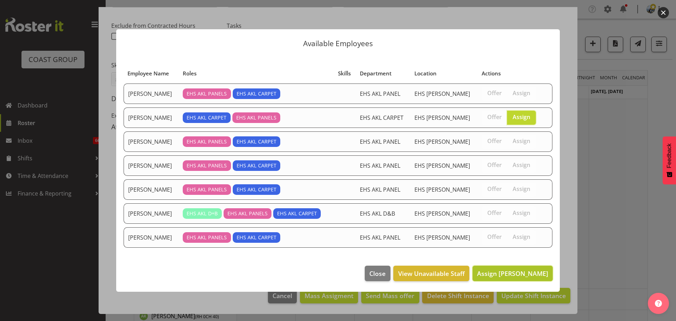
click at [537, 274] on span "Assign [PERSON_NAME]" at bounding box center [512, 273] width 71 height 8
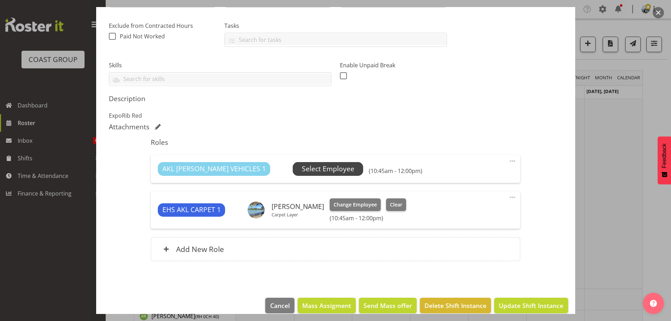
click at [303, 165] on span "Select Employee" at bounding box center [328, 169] width 52 height 10
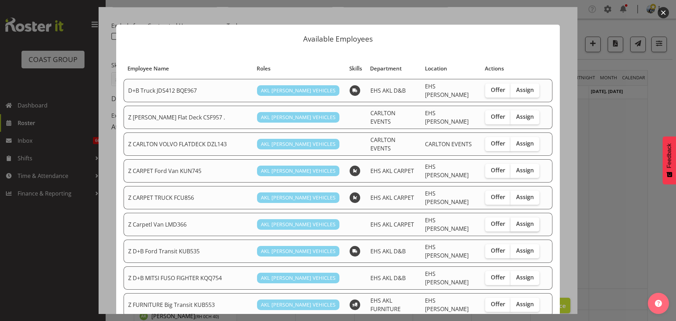
click at [521, 217] on label "Assign" at bounding box center [524, 224] width 29 height 14
click at [515, 221] on input "Assign" at bounding box center [512, 223] width 5 height 5
checkbox input "true"
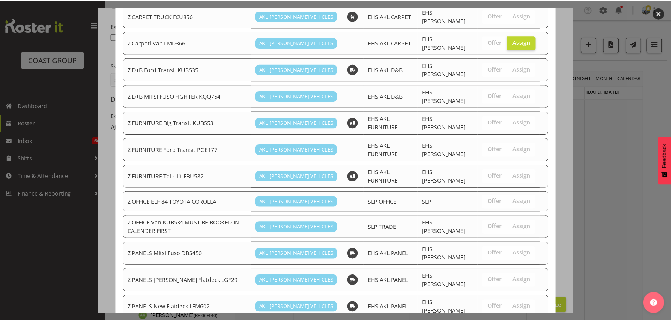
scroll to position [538, 0]
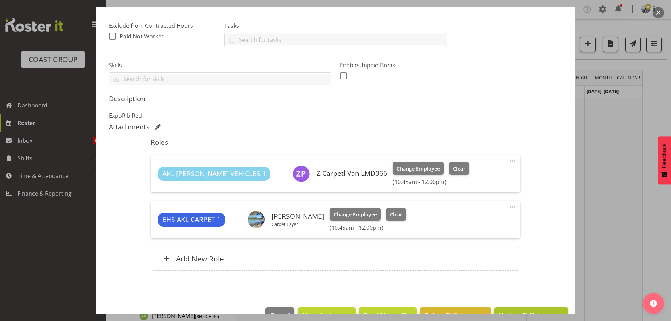
click at [543, 309] on button "Update Shift Instance" at bounding box center [531, 314] width 74 height 15
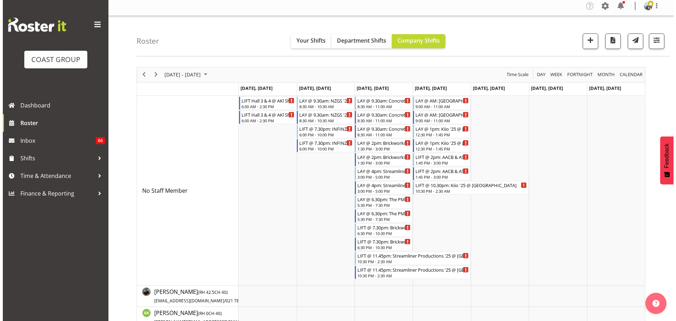
scroll to position [0, 0]
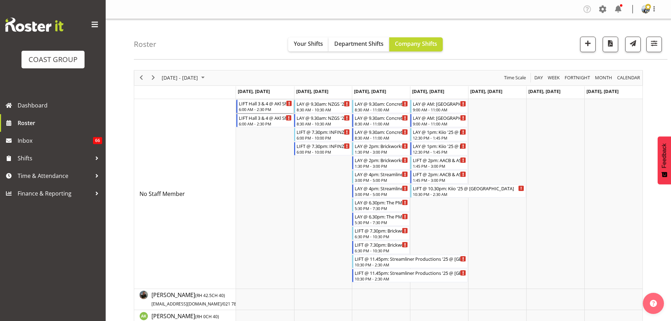
click at [261, 111] on div "6:00 AM - 2:30 PM" at bounding box center [265, 109] width 53 height 6
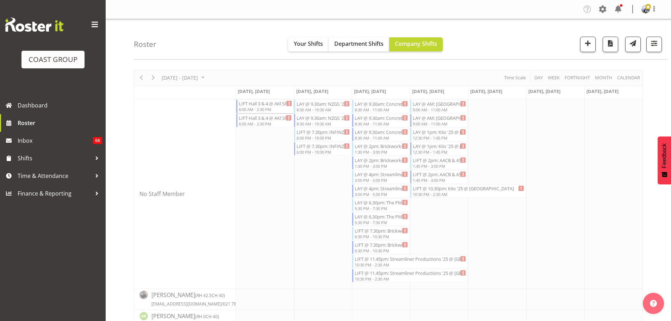
select select
select select "9"
select select "2025"
select select "6"
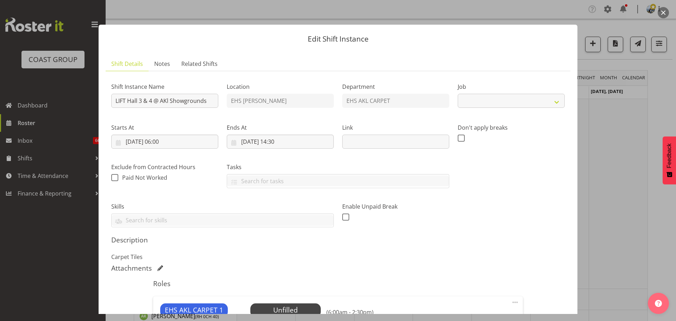
select select "10237"
click at [164, 139] on input "[DATE] 06:00" at bounding box center [164, 141] width 107 height 14
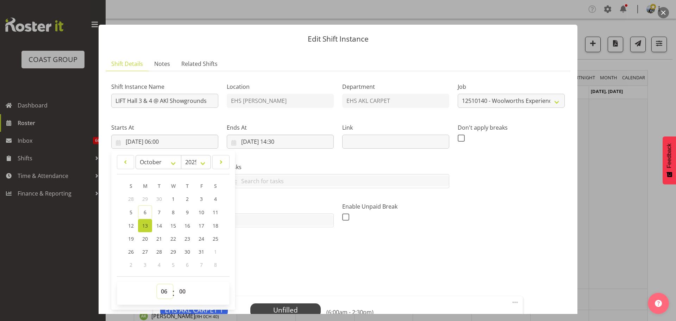
click at [163, 290] on select "00 01 02 03 04 05 06 07 08 09 10 11 12 13 14 15 16 17 18 19 20 21 22 23" at bounding box center [165, 291] width 16 height 14
select select "7"
click at [157, 284] on select "00 01 02 03 04 05 06 07 08 09 10 11 12 13 14 15 16 17 18 19 20 21 22 23" at bounding box center [165, 291] width 16 height 14
type input "[DATE] 07:00"
click at [366, 249] on div "Description Carpet Tiles" at bounding box center [337, 247] width 453 height 25
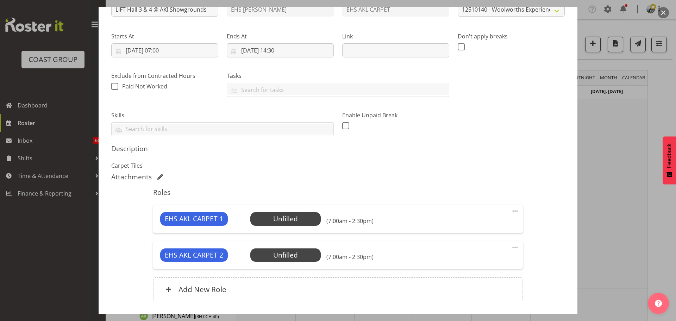
scroll to position [141, 0]
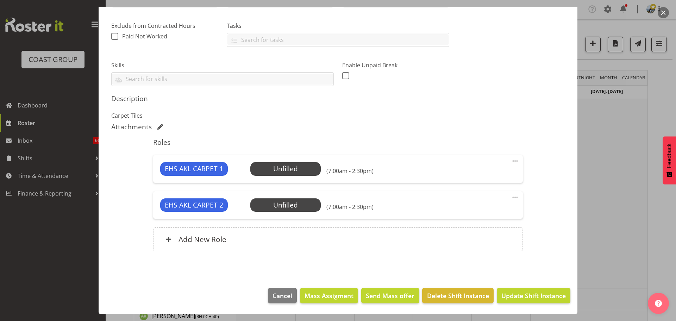
click at [515, 286] on footer "Cancel Mass Assigment Send Mass offer Delete Shift Instance Update Shift Instan…" at bounding box center [338, 297] width 479 height 33
click at [515, 292] on span "Update Shift Instance" at bounding box center [533, 295] width 64 height 9
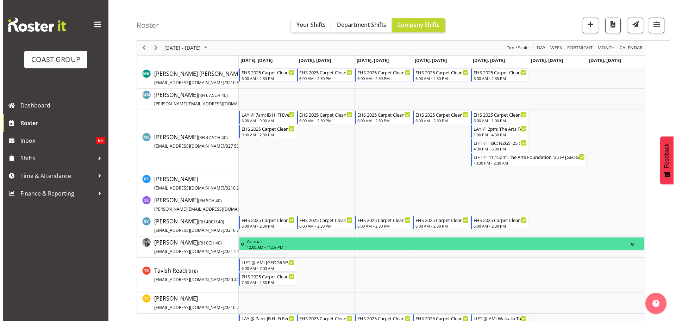
scroll to position [704, 0]
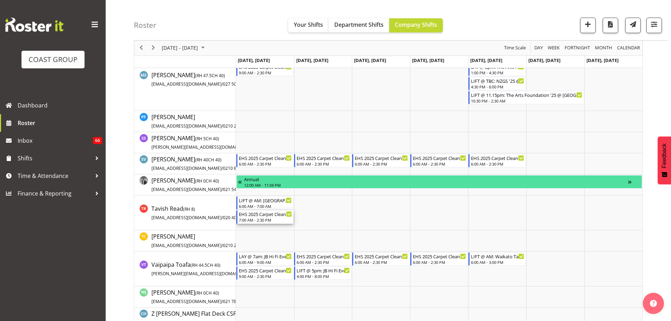
click at [278, 216] on div "EHS 2025 Carpet Cleaning, Maintenance, etc" at bounding box center [265, 213] width 53 height 7
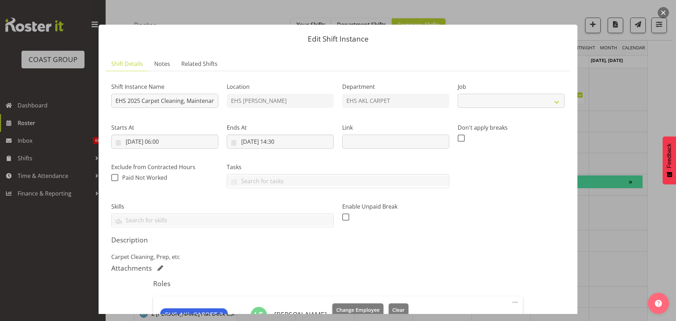
select select "69"
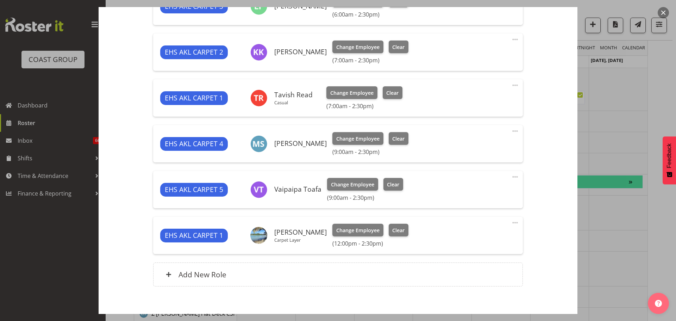
scroll to position [273, 0]
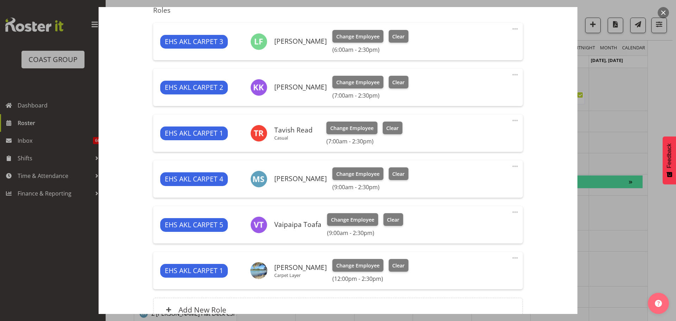
click at [512, 118] on span at bounding box center [515, 120] width 8 height 8
click at [489, 161] on link "Delete" at bounding box center [486, 161] width 68 height 13
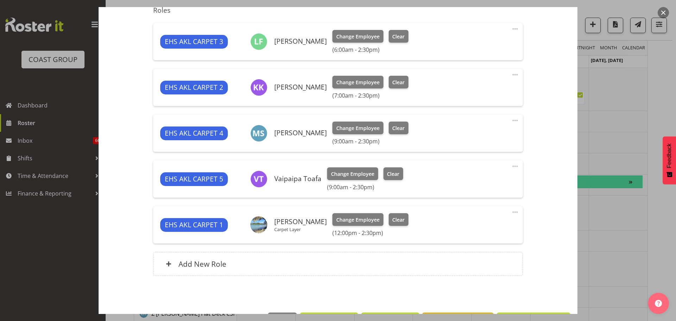
click at [512, 72] on span at bounding box center [515, 74] width 8 height 8
click at [498, 116] on link "Delete" at bounding box center [486, 115] width 68 height 13
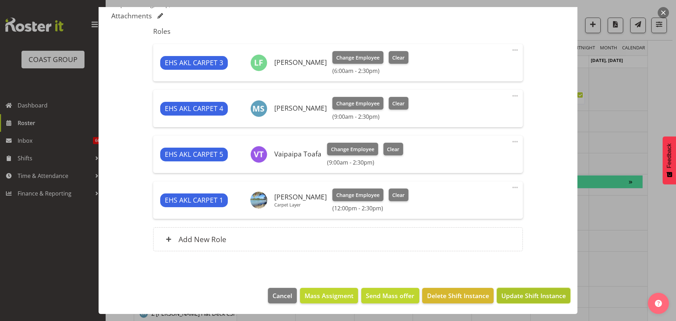
click at [547, 293] on span "Update Shift Instance" at bounding box center [533, 295] width 64 height 9
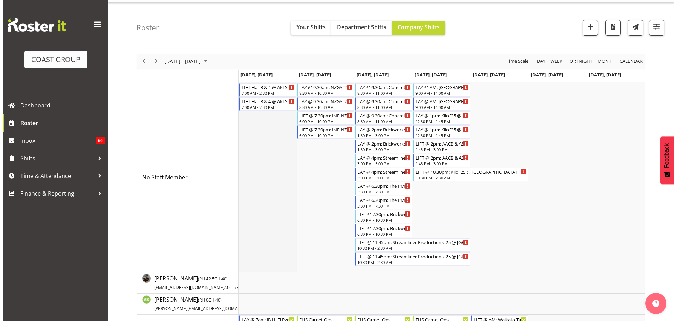
scroll to position [0, 0]
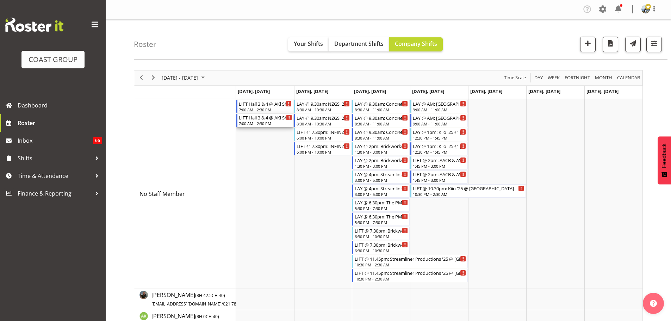
click at [263, 122] on div "7:00 AM - 2:30 PM" at bounding box center [265, 123] width 53 height 6
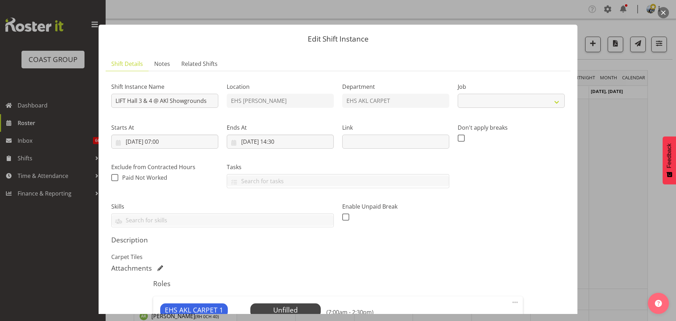
select select "10237"
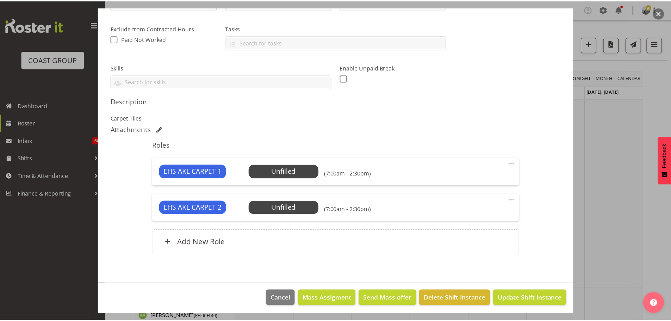
scroll to position [141, 0]
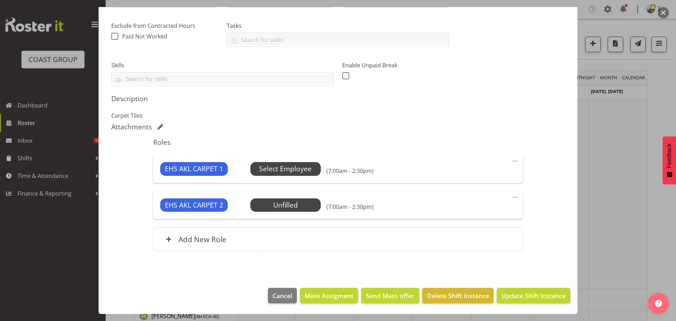
click at [286, 166] on span "Select Employee" at bounding box center [285, 169] width 52 height 10
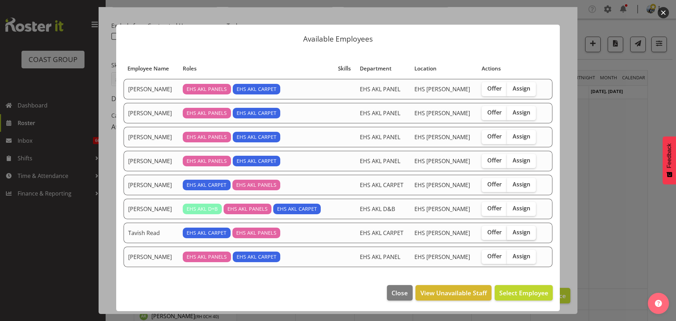
click at [528, 232] on label "Assign" at bounding box center [521, 233] width 29 height 14
click at [511, 232] on input "Assign" at bounding box center [509, 232] width 5 height 5
checkbox input "true"
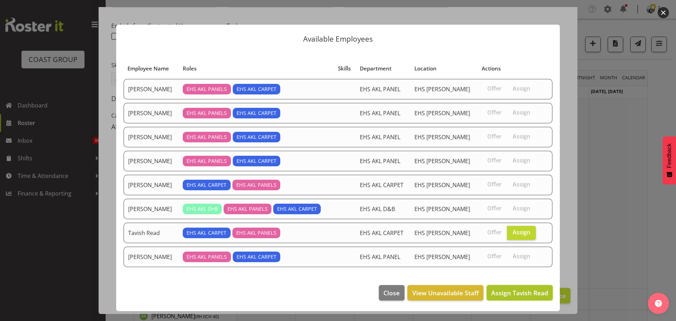
click at [529, 291] on span "Assign Tavish Read" at bounding box center [519, 292] width 57 height 8
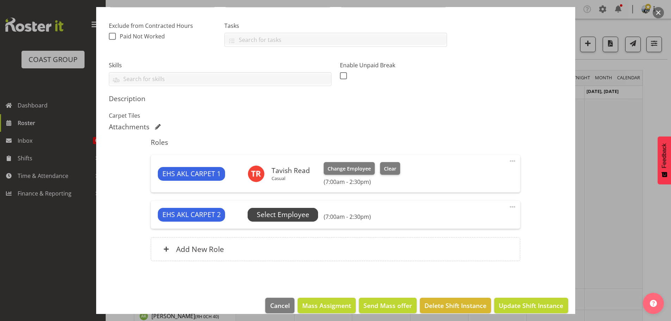
click at [287, 214] on span "Select Employee" at bounding box center [283, 214] width 52 height 10
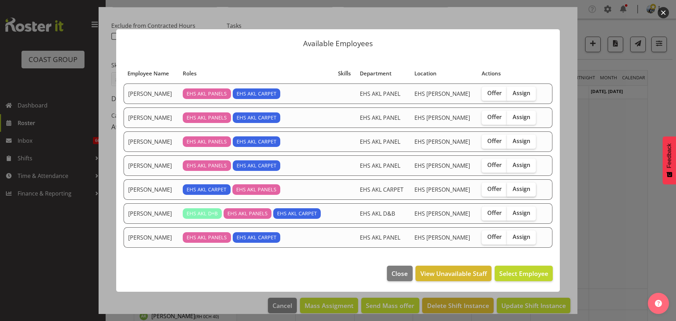
click at [526, 187] on span "Assign" at bounding box center [521, 188] width 18 height 7
click at [511, 187] on input "Assign" at bounding box center [509, 189] width 5 height 5
checkbox input "true"
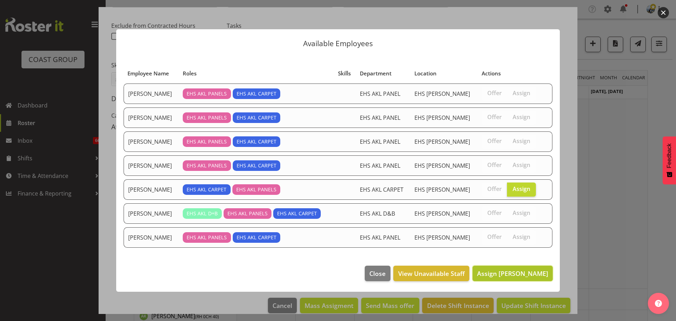
click at [508, 276] on span "Assign [PERSON_NAME]" at bounding box center [512, 273] width 71 height 8
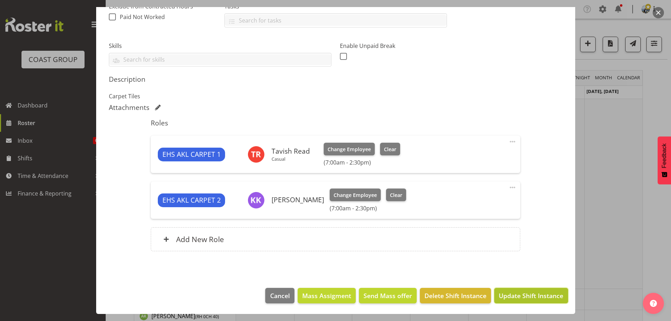
click at [512, 294] on span "Update Shift Instance" at bounding box center [530, 295] width 64 height 9
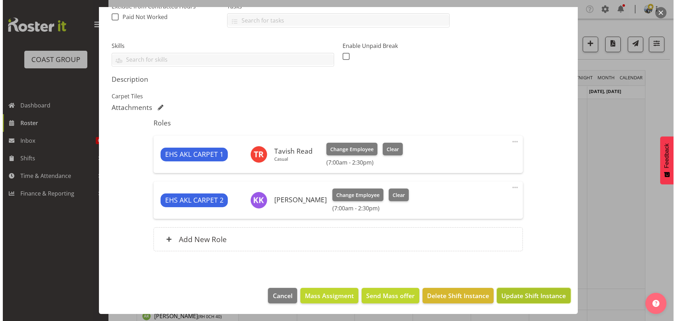
scroll to position [132, 0]
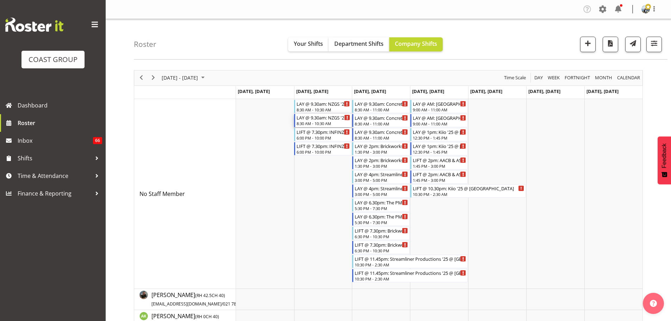
click at [317, 118] on div "LAY @ 9.30am: NZGS '25 @ [GEOGRAPHIC_DATA] - Level 5" at bounding box center [322, 117] width 53 height 7
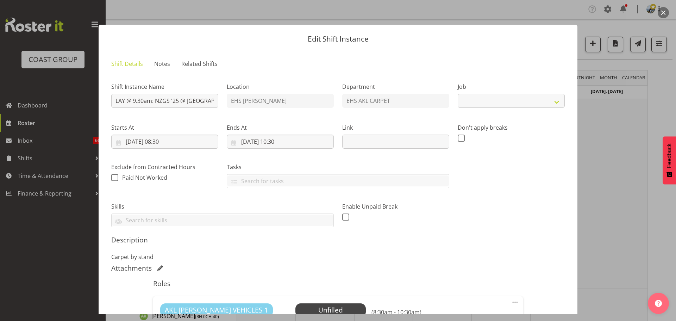
select select "10649"
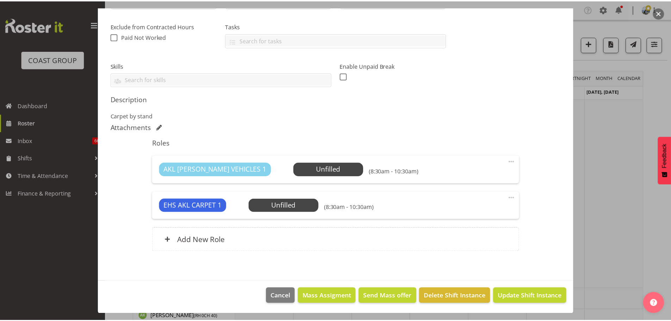
scroll to position [141, 0]
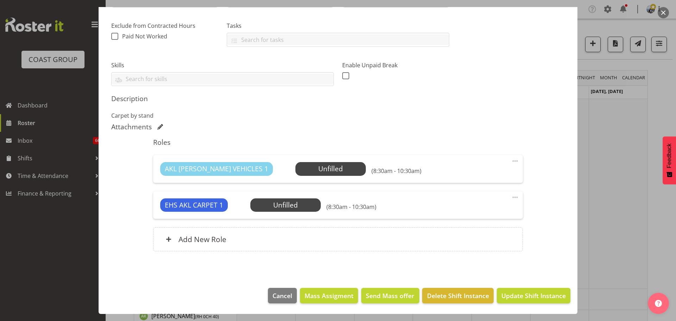
click at [633, 173] on div at bounding box center [338, 160] width 676 height 321
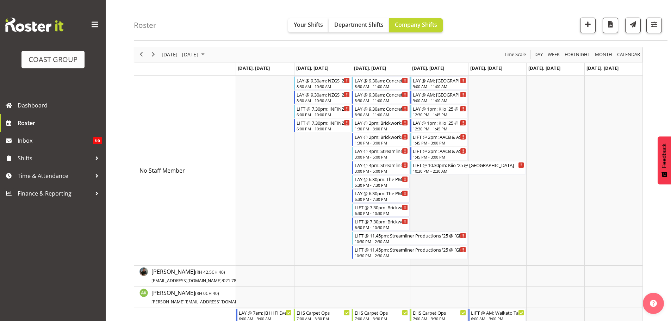
scroll to position [0, 0]
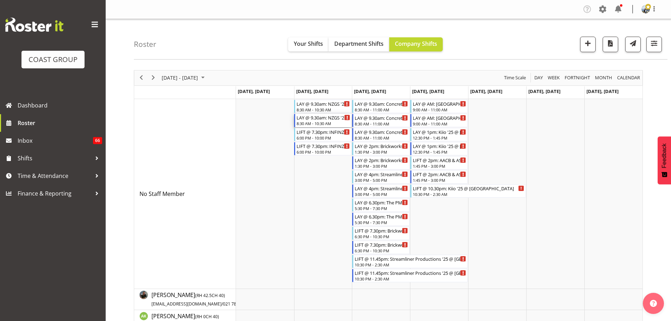
click at [314, 120] on div "LAY @ 9.30am: NZGS '25 @ [GEOGRAPHIC_DATA] - Level 5" at bounding box center [322, 117] width 53 height 7
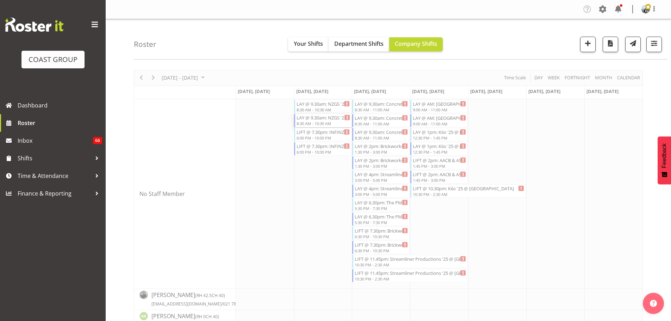
select select
select select "9"
select select "2025"
select select "10"
select select "30"
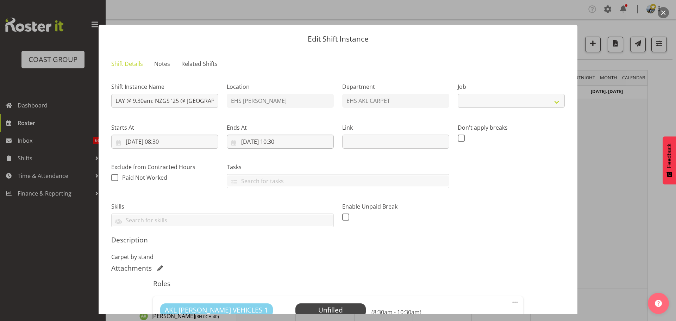
select select "10649"
click at [285, 141] on input "[DATE] 10:30" at bounding box center [280, 141] width 107 height 14
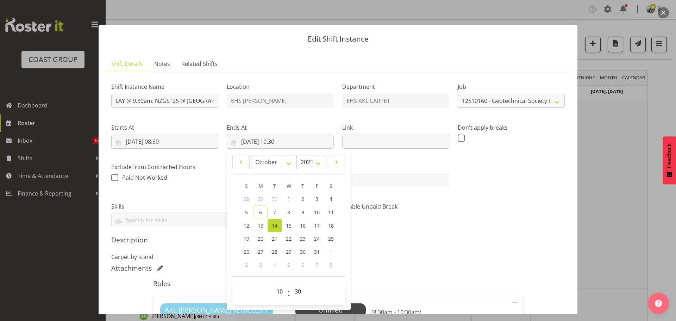
click at [630, 237] on div at bounding box center [338, 160] width 676 height 321
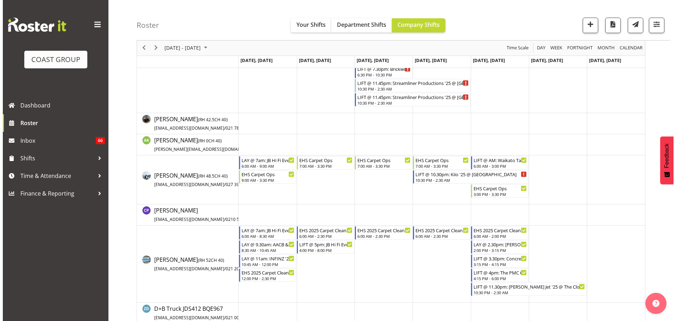
scroll to position [176, 0]
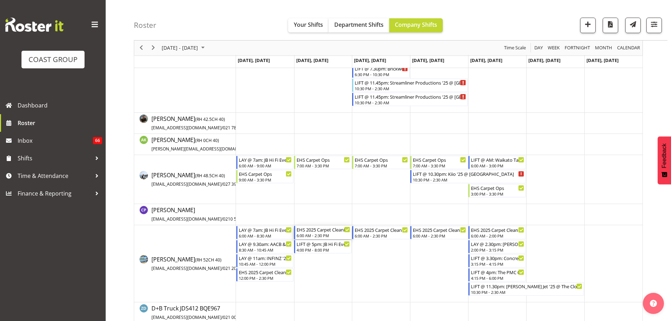
click at [313, 229] on div "EHS 2025 Carpet Cleaning, Maintenance, etc" at bounding box center [322, 229] width 53 height 7
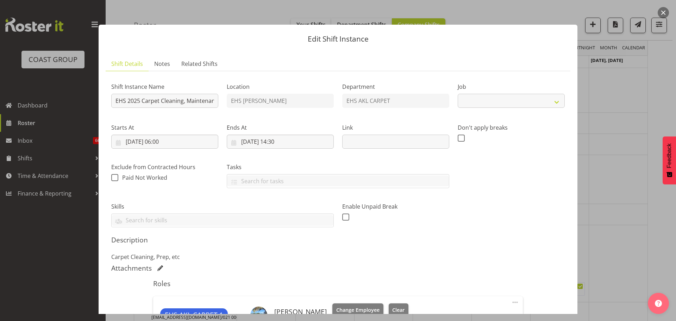
select select "69"
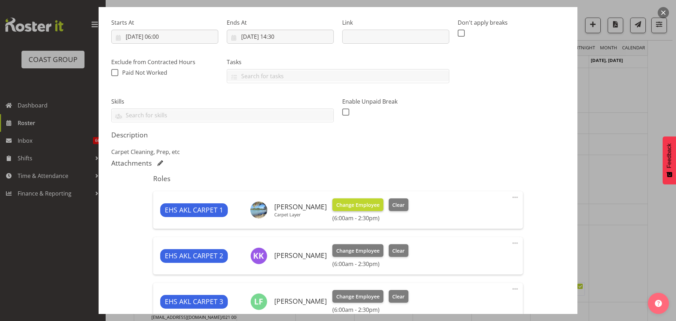
scroll to position [106, 0]
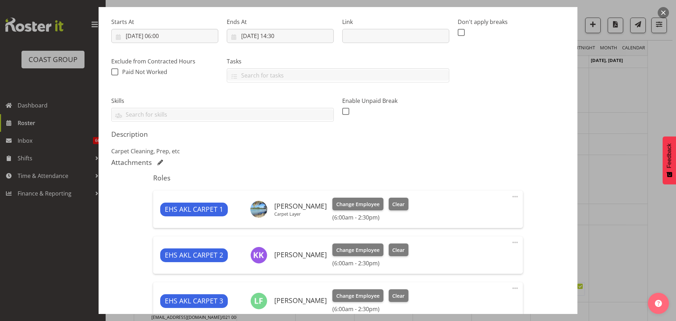
click at [512, 199] on span at bounding box center [515, 196] width 8 height 8
click at [485, 215] on link "Edit" at bounding box center [486, 212] width 68 height 13
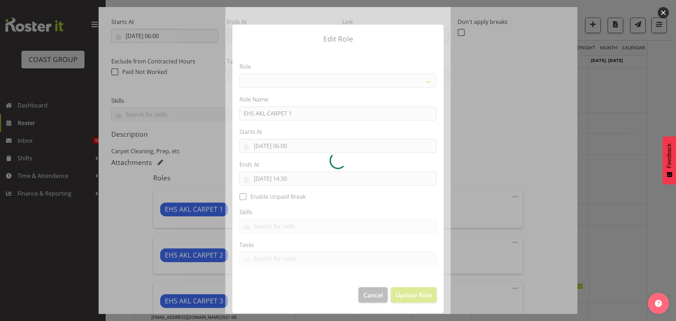
click at [291, 179] on div at bounding box center [337, 160] width 225 height 307
select select "190"
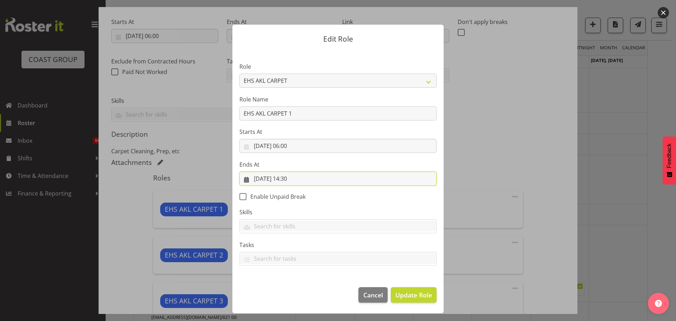
click at [291, 179] on input "[DATE] 14:30" at bounding box center [337, 178] width 197 height 14
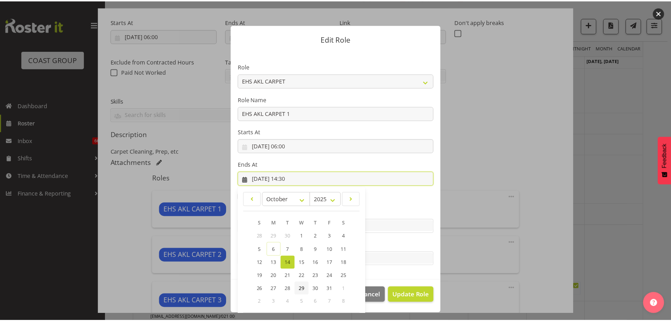
scroll to position [33, 0]
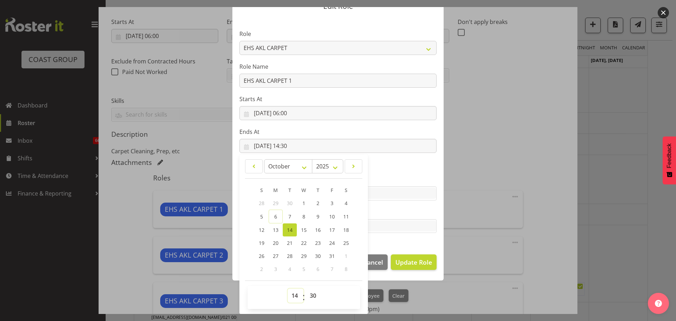
click at [288, 293] on select "00 01 02 03 04 05 06 07 08 09 10 11 12 13 14 15 16 17 18 19 20 21 22 23" at bounding box center [296, 295] width 16 height 14
select select "8"
click at [288, 288] on select "00 01 02 03 04 05 06 07 08 09 10 11 12 13 14 15 16 17 18 19 20 21 22 23" at bounding box center [296, 295] width 16 height 14
type input "[DATE] 08:30"
click at [420, 264] on span "Update Role" at bounding box center [413, 261] width 37 height 9
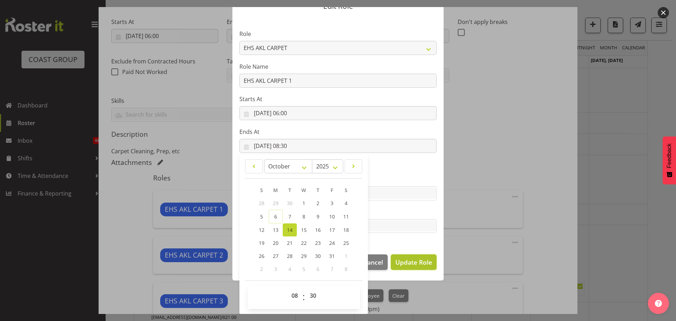
select select
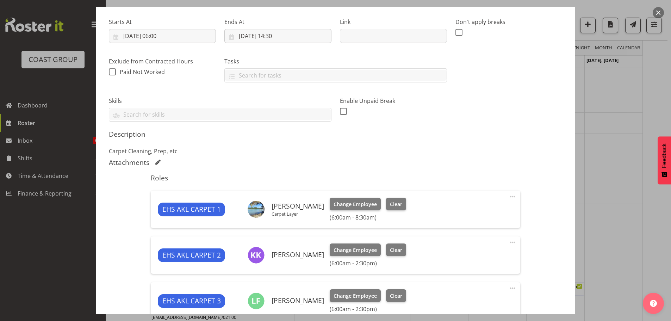
scroll to position [298, 0]
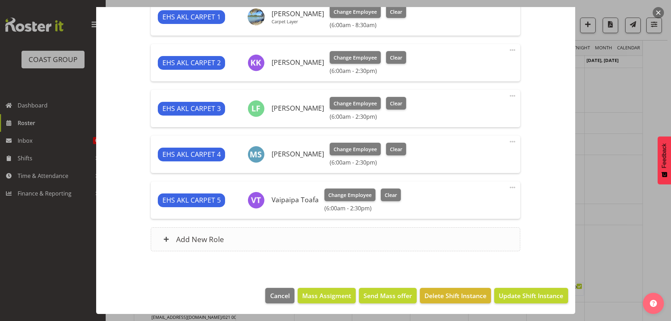
click at [292, 237] on div "Add New Role" at bounding box center [335, 239] width 369 height 24
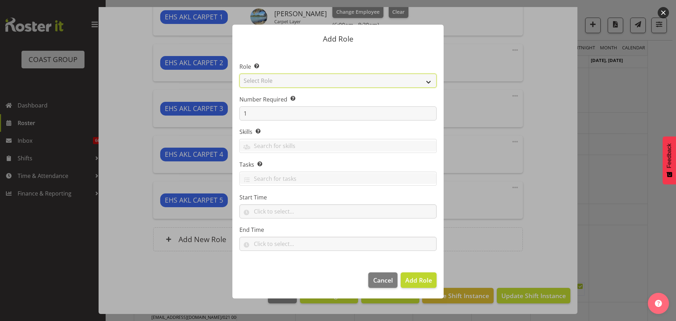
click at [266, 81] on select "Select Role ACCOUNT MANAGER ACCOUNT MANAGER DW ACCOUNTS [PERSON_NAME] VEHICLES …" at bounding box center [337, 81] width 197 height 14
select select "190"
click at [239, 74] on select "Select Role ACCOUNT MANAGER ACCOUNT MANAGER DW ACCOUNTS [PERSON_NAME] VEHICLES …" at bounding box center [337, 81] width 197 height 14
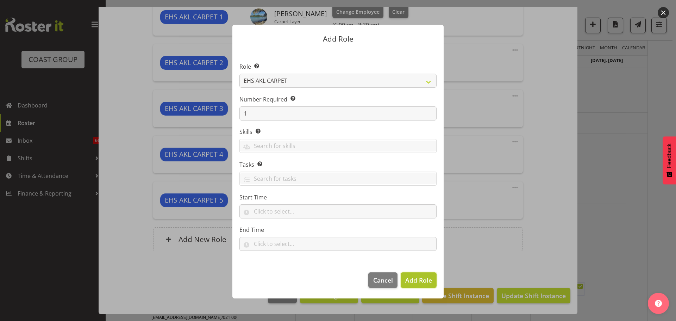
click at [415, 282] on span "Add Role" at bounding box center [418, 280] width 27 height 8
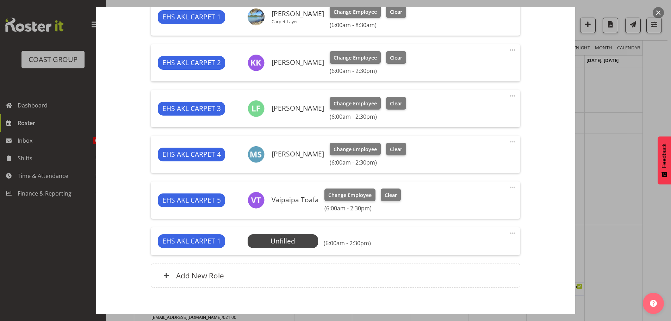
click at [508, 233] on span at bounding box center [512, 233] width 8 height 8
click at [471, 246] on link "Edit" at bounding box center [483, 248] width 68 height 13
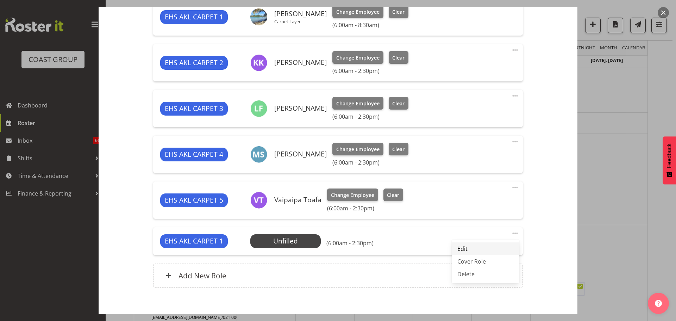
select select "9"
select select "2025"
select select "6"
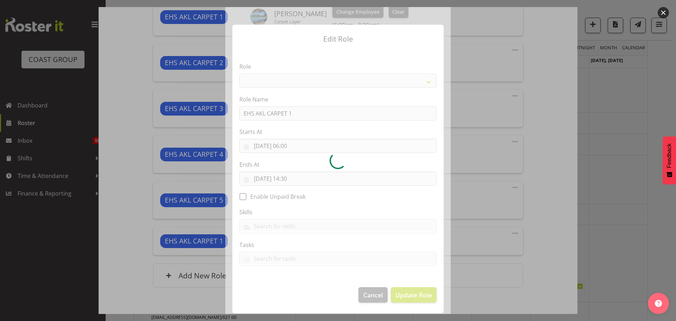
select select "190"
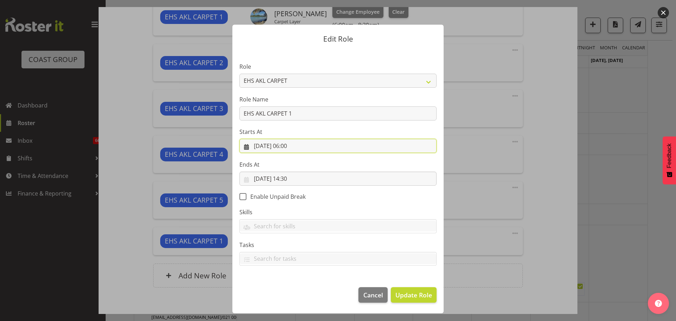
click at [292, 146] on input "[DATE] 06:00" at bounding box center [337, 146] width 197 height 14
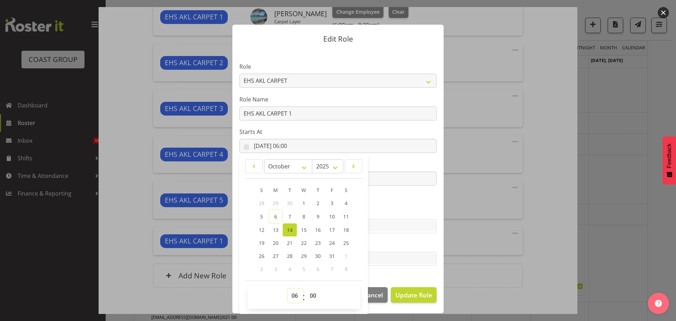
click at [294, 293] on select "00 01 02 03 04 05 06 07 08 09 10 11 12 13 14 15 16 17 18 19 20 21 22 23" at bounding box center [296, 295] width 16 height 14
select select "10"
click at [288, 288] on select "00 01 02 03 04 05 06 07 08 09 10 11 12 13 14 15 16 17 18 19 20 21 22 23" at bounding box center [296, 295] width 16 height 14
type input "[DATE] 10:00"
click at [310, 295] on select "00 01 02 03 04 05 06 07 08 09 10 11 12 13 14 15 16 17 18 19 20 21 22 23 24 25 2…" at bounding box center [314, 295] width 16 height 14
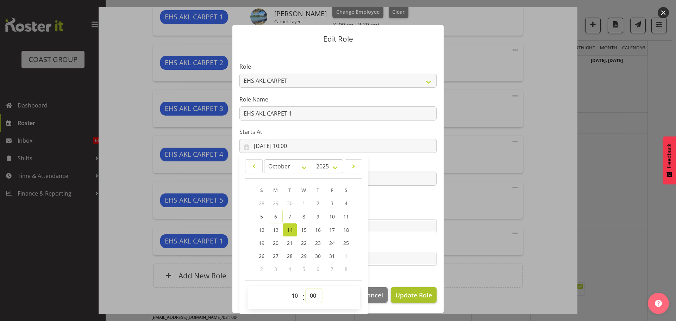
select select "30"
type input "[DATE] 10:30"
click at [406, 293] on span "Update Role" at bounding box center [413, 294] width 37 height 9
select select
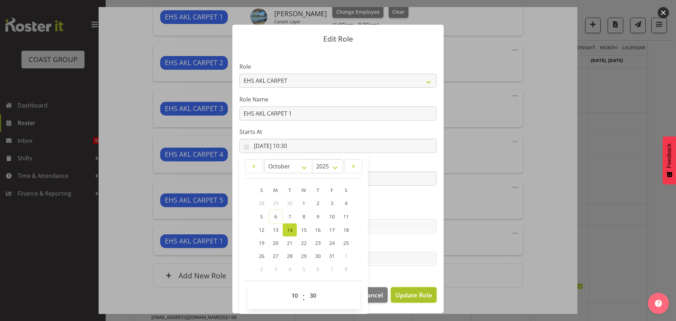
select select
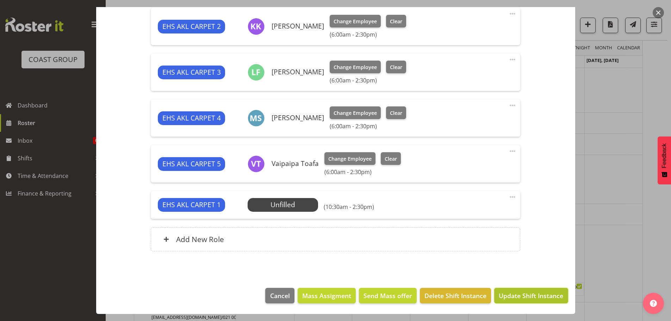
click at [523, 294] on span "Update Shift Instance" at bounding box center [530, 295] width 64 height 9
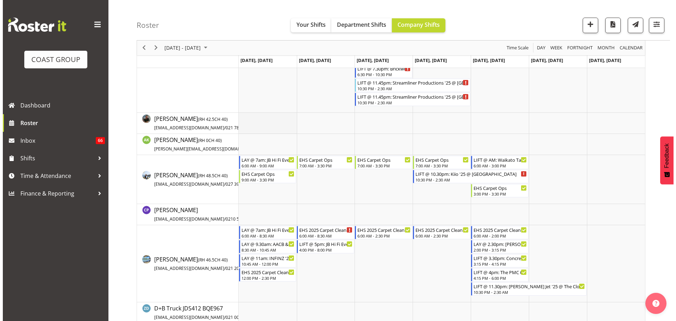
scroll to position [0, 0]
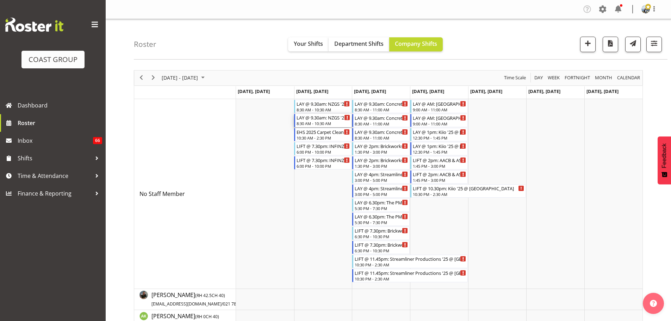
click at [329, 123] on div "8:30 AM - 10:30 AM" at bounding box center [322, 123] width 53 height 6
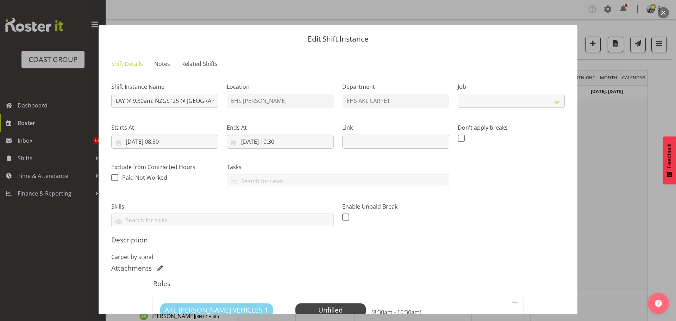
select select "10649"
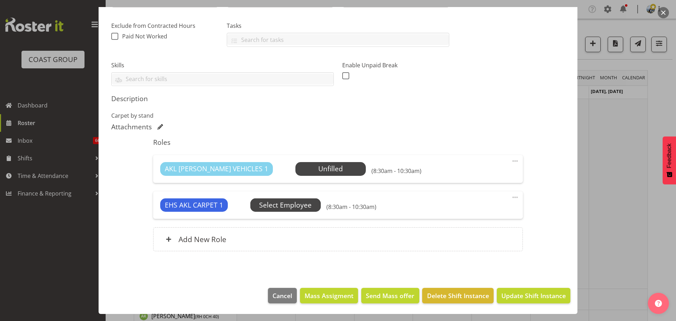
click at [298, 209] on span "Select Employee" at bounding box center [285, 205] width 52 height 10
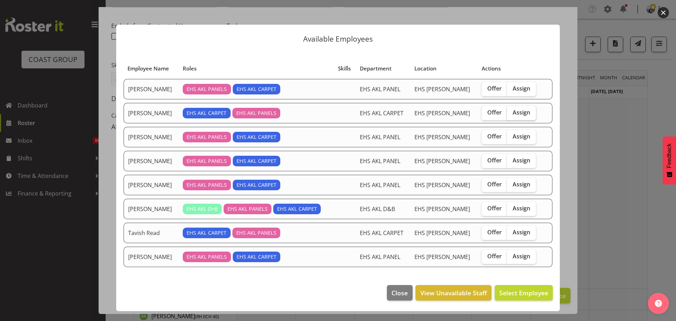
click at [522, 115] on span "Assign" at bounding box center [521, 112] width 18 height 7
click at [511, 115] on input "Assign" at bounding box center [509, 112] width 5 height 5
checkbox input "true"
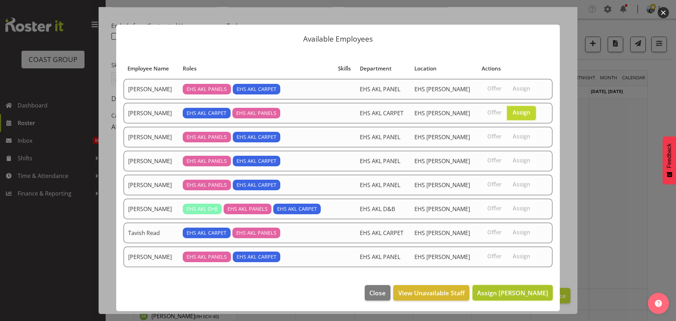
click at [505, 288] on span "Assign [PERSON_NAME]" at bounding box center [512, 292] width 71 height 8
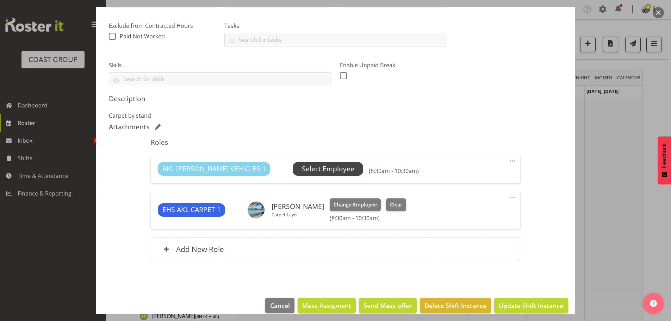
click at [305, 166] on span "Select Employee" at bounding box center [328, 169] width 52 height 10
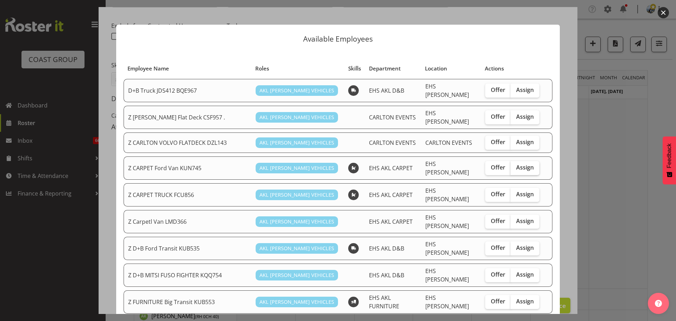
click at [523, 164] on span "Assign" at bounding box center [525, 167] width 18 height 7
click at [515, 165] on input "Assign" at bounding box center [512, 167] width 5 height 5
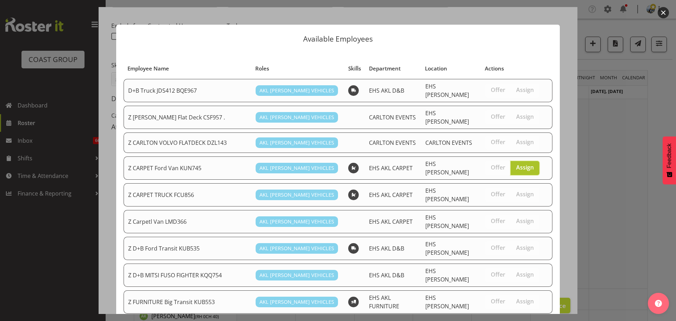
click at [517, 164] on span "Assign" at bounding box center [525, 167] width 18 height 7
click at [515, 165] on input "Assign" at bounding box center [512, 167] width 5 height 5
checkbox input "false"
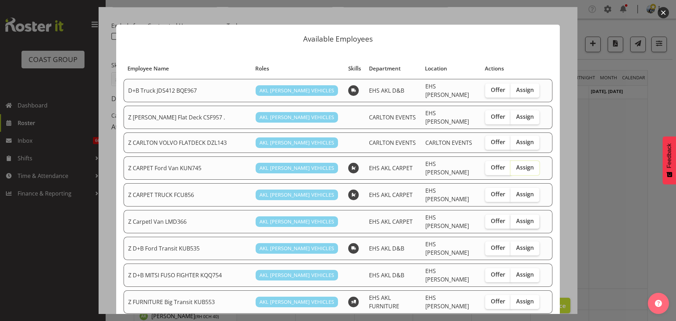
click at [524, 217] on span "Assign" at bounding box center [525, 220] width 18 height 7
click at [515, 219] on input "Assign" at bounding box center [512, 221] width 5 height 5
checkbox input "true"
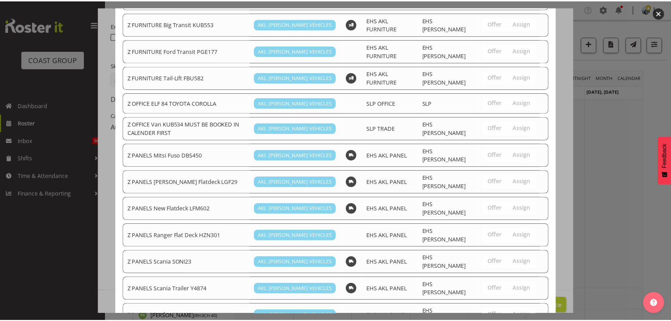
scroll to position [586, 0]
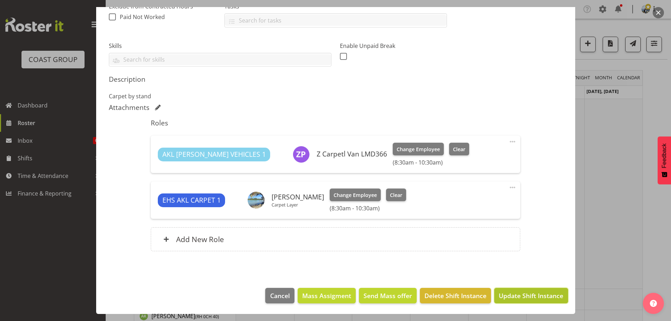
click at [531, 293] on span "Update Shift Instance" at bounding box center [530, 295] width 64 height 9
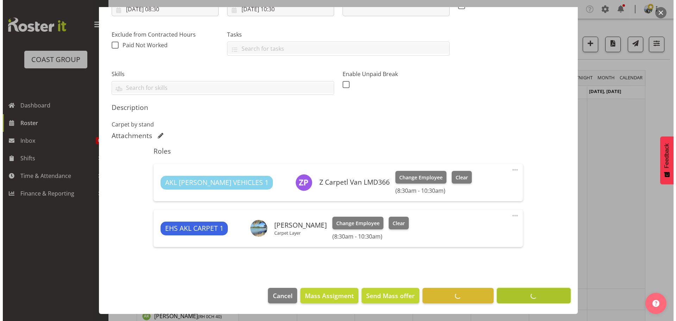
scroll to position [132, 0]
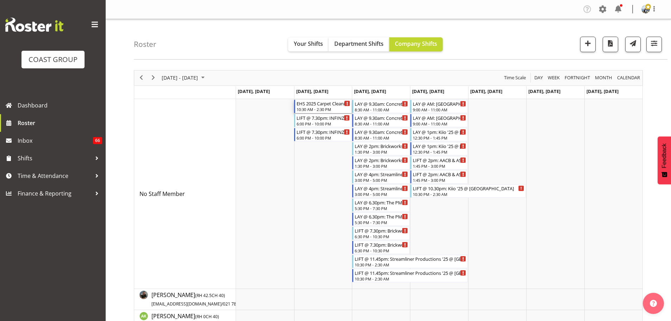
click at [318, 107] on div "10:30 AM - 2:30 PM" at bounding box center [322, 109] width 53 height 6
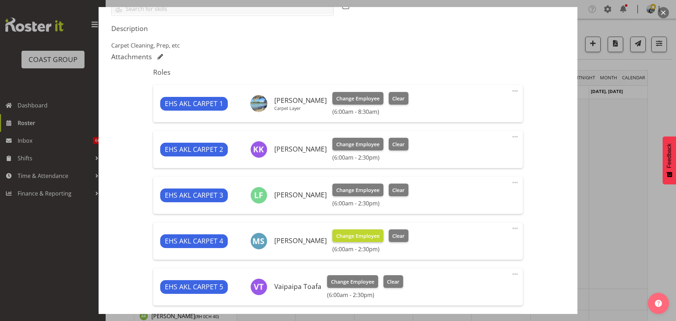
select select "69"
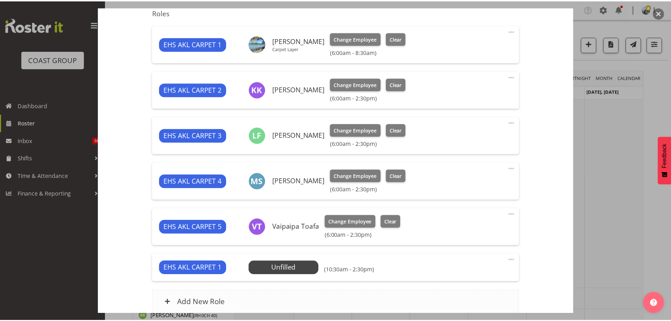
scroll to position [334, 0]
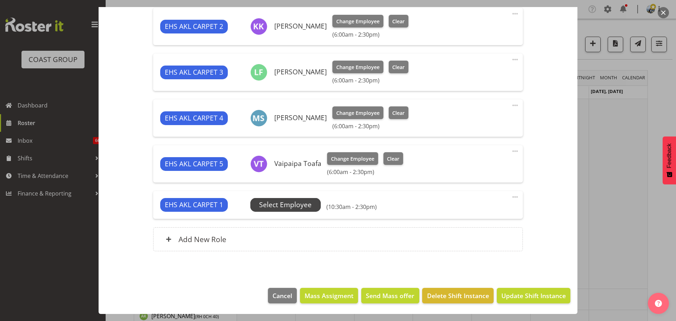
click at [292, 205] on span "Select Employee" at bounding box center [285, 205] width 52 height 10
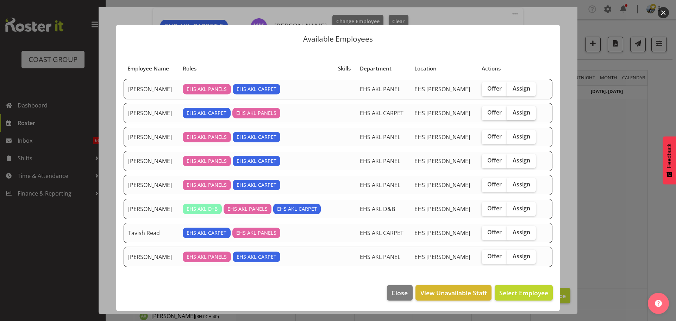
click at [520, 108] on label "Assign" at bounding box center [521, 113] width 29 height 14
click at [511, 110] on input "Assign" at bounding box center [509, 112] width 5 height 5
checkbox input "true"
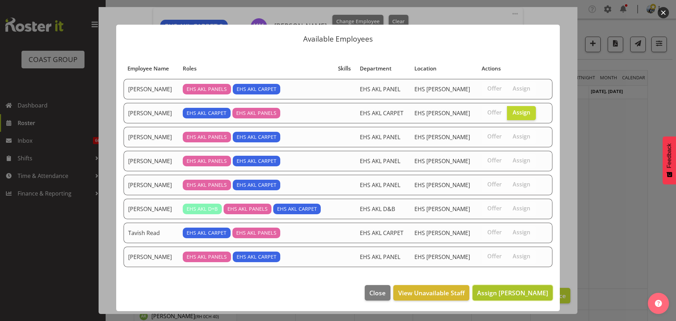
click at [525, 297] on button "Assign [PERSON_NAME]" at bounding box center [512, 292] width 80 height 15
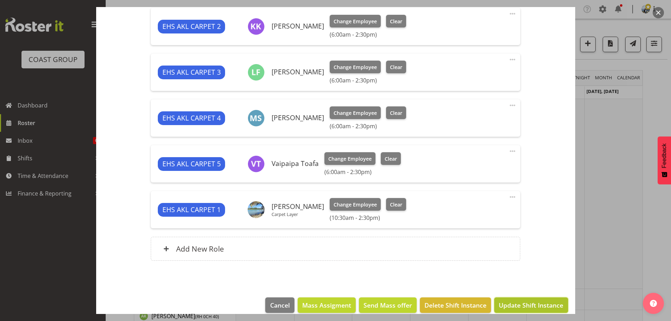
click at [546, 301] on span "Update Shift Instance" at bounding box center [530, 304] width 64 height 9
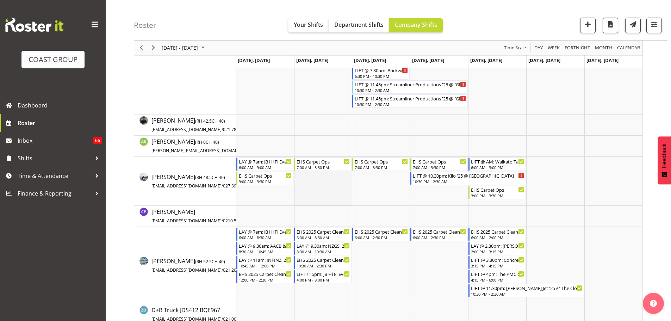
scroll to position [176, 0]
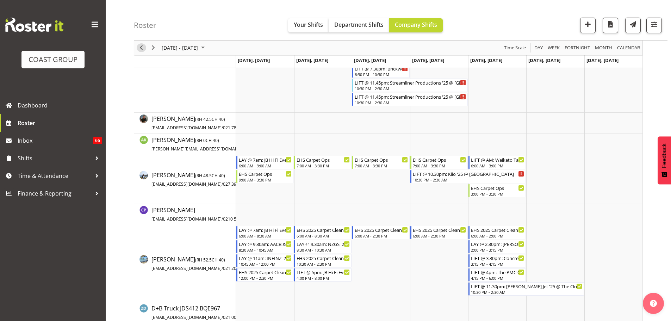
drag, startPoint x: 141, startPoint y: 44, endPoint x: 501, endPoint y: 62, distance: 360.2
click at [141, 44] on span "Previous" at bounding box center [141, 48] width 8 height 9
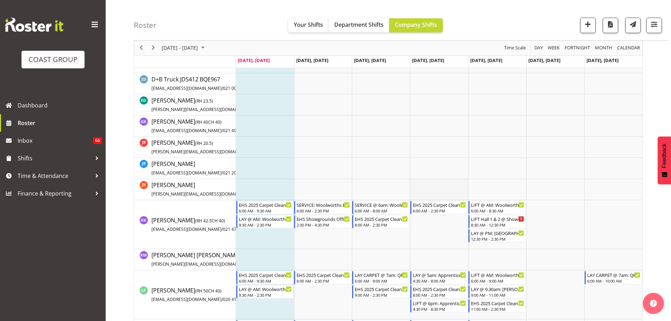
scroll to position [282, 0]
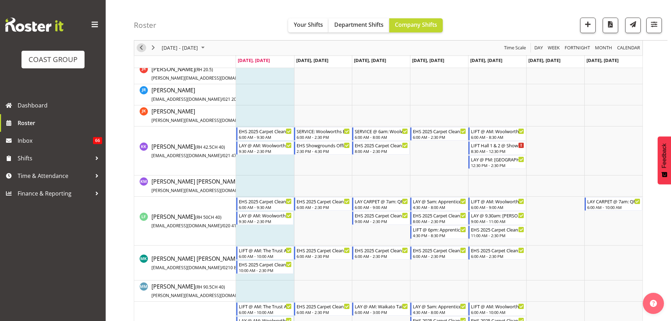
click at [139, 48] on span "Previous" at bounding box center [141, 48] width 8 height 9
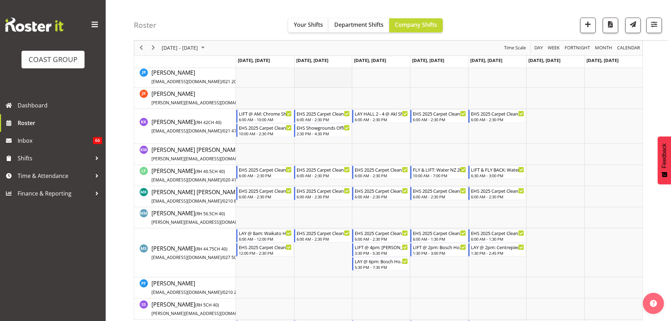
scroll to position [316, 0]
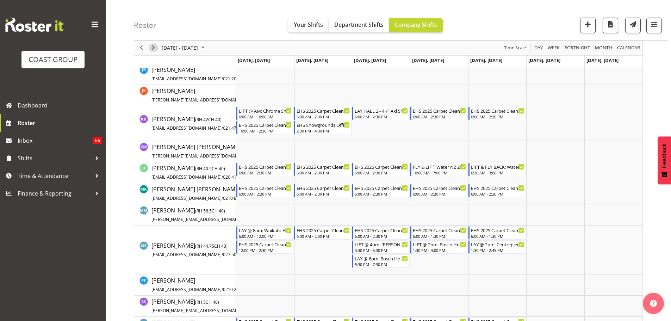
click at [155, 45] on span "Next" at bounding box center [153, 48] width 8 height 9
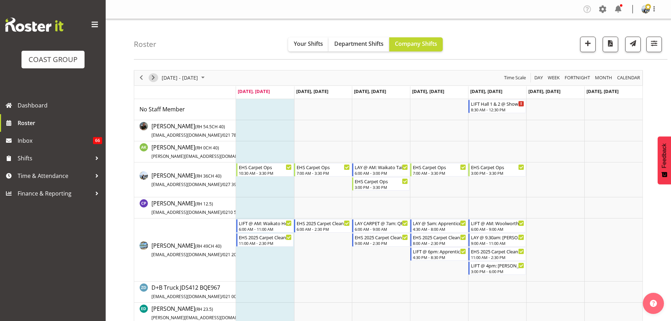
click at [153, 80] on span "Next" at bounding box center [153, 77] width 8 height 9
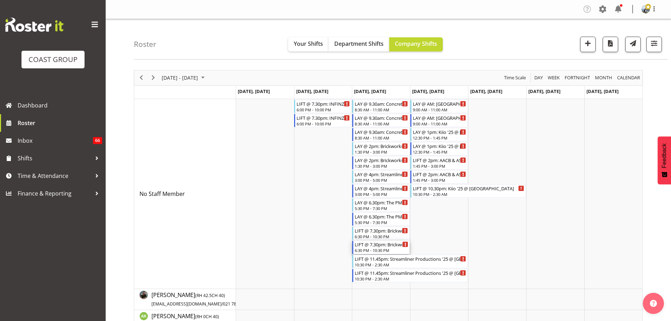
click at [376, 245] on div "LIFT @ 7.30pm: Brickworks '25 @ Glasshouse, [GEOGRAPHIC_DATA]" at bounding box center [380, 243] width 53 height 7
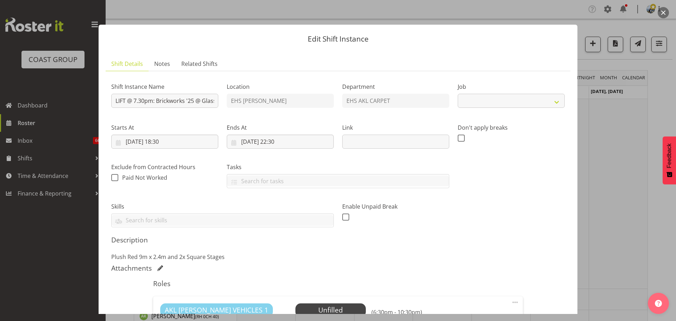
select select "8576"
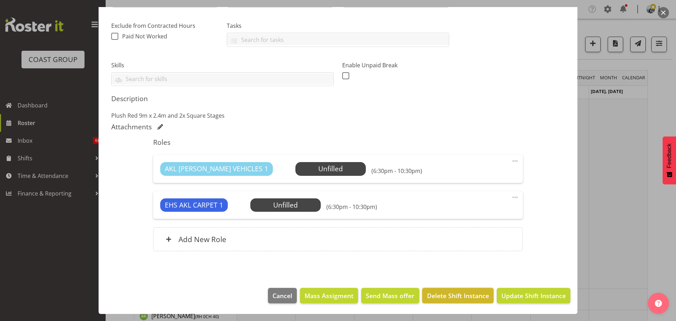
click at [454, 293] on span "Delete Shift Instance" at bounding box center [458, 295] width 62 height 9
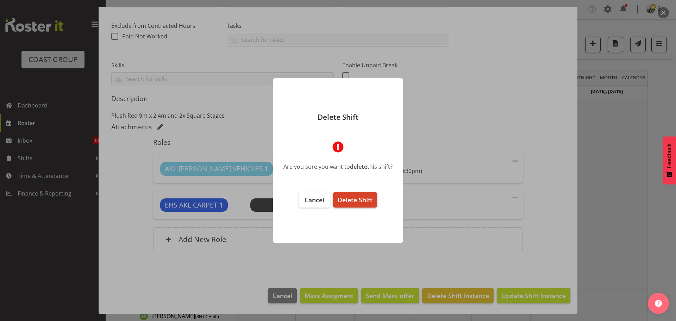
click at [369, 200] on span "Delete Shift" at bounding box center [355, 199] width 35 height 8
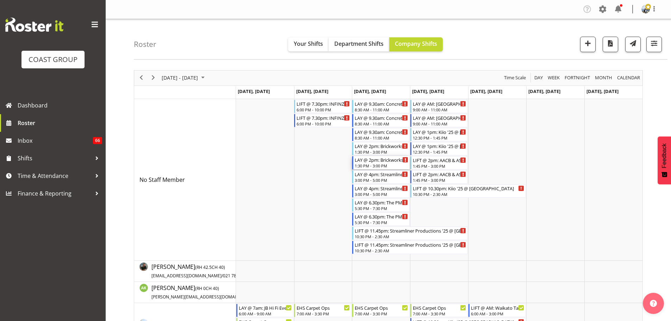
click at [393, 165] on div "1:30 PM - 3:00 PM" at bounding box center [380, 166] width 53 height 6
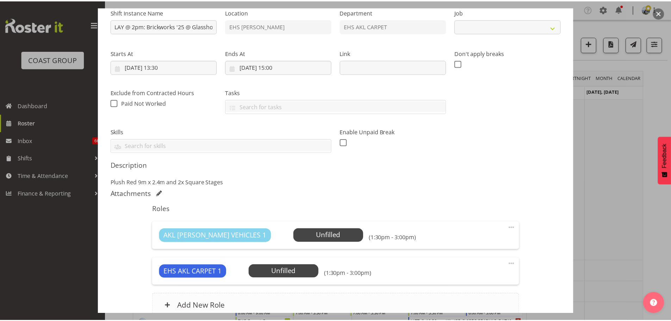
scroll to position [141, 0]
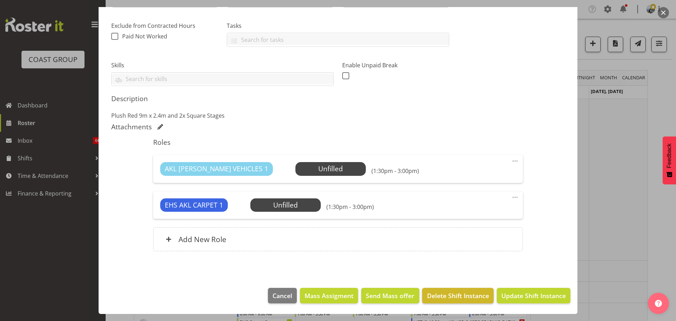
click at [445, 292] on span "Delete Shift Instance" at bounding box center [458, 295] width 62 height 9
select select "8576"
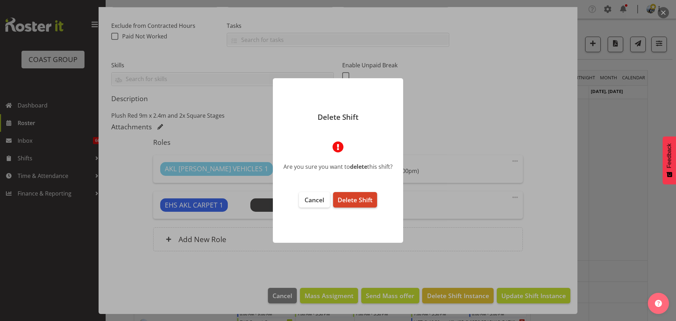
click at [363, 202] on span "Delete Shift" at bounding box center [355, 199] width 35 height 8
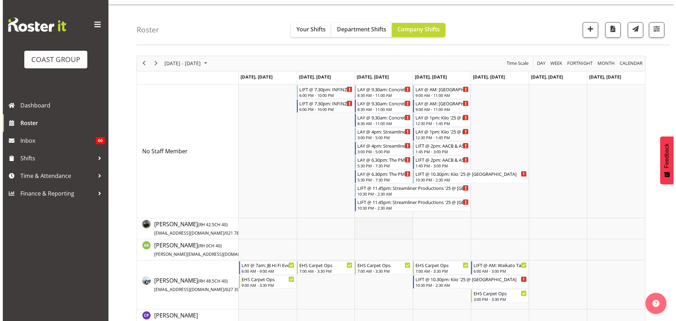
scroll to position [0, 0]
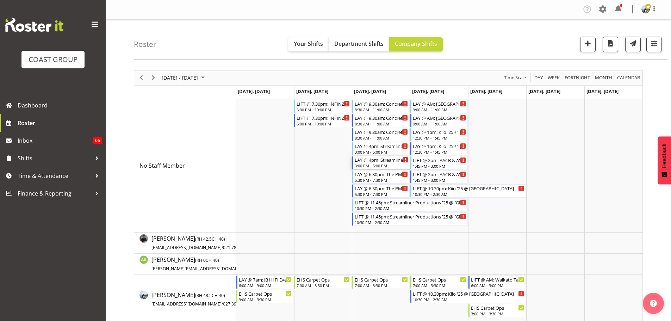
click at [382, 168] on div "3:00 PM - 5:00 PM" at bounding box center [380, 166] width 53 height 6
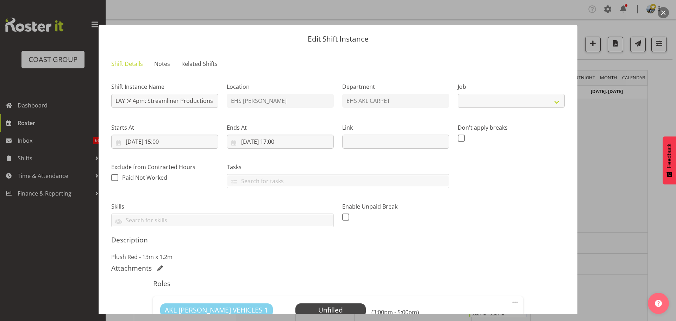
select select "8576"
click at [648, 210] on div at bounding box center [338, 160] width 676 height 321
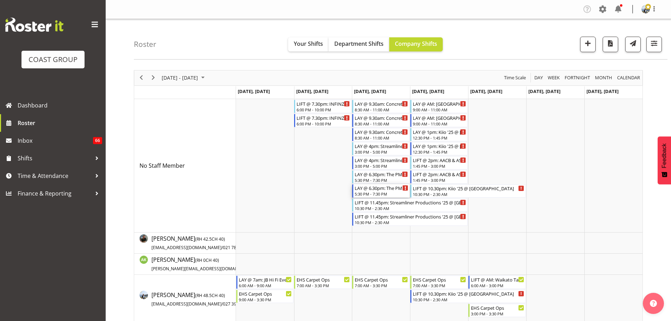
click at [388, 192] on div "5:30 PM - 7:30 PM" at bounding box center [380, 194] width 53 height 6
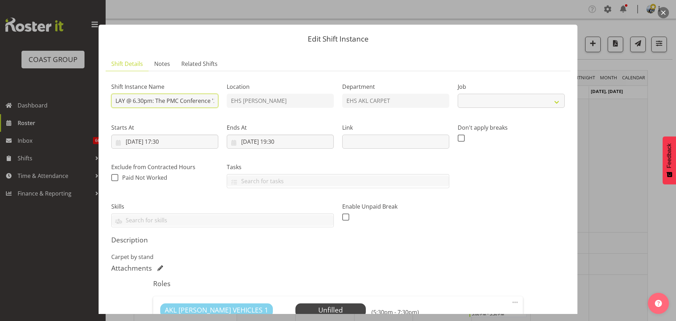
click at [185, 97] on input "LAY @ 6.30pm: The PMC Conference '25 @ [GEOGRAPHIC_DATA]" at bounding box center [164, 101] width 107 height 14
select select "10640"
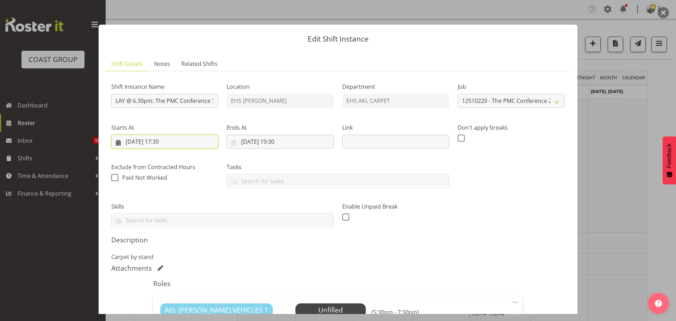
click at [164, 141] on input "[DATE] 17:30" at bounding box center [164, 141] width 107 height 14
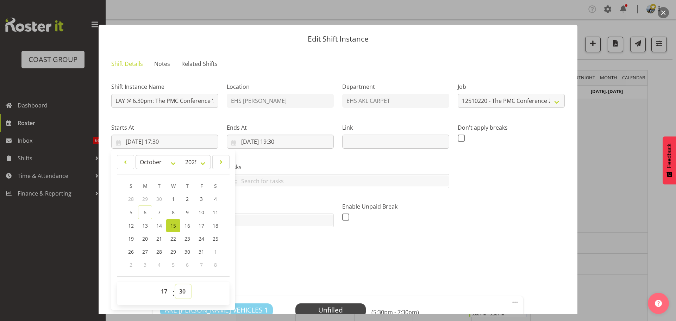
click at [187, 291] on select "00 01 02 03 04 05 06 07 08 09 10 11 12 13 14 15 16 17 18 19 20 21 22 23 24 25 2…" at bounding box center [183, 291] width 16 height 14
select select "0"
type input "[DATE] 17:00"
click at [481, 255] on p "Carpet by stand" at bounding box center [337, 256] width 453 height 8
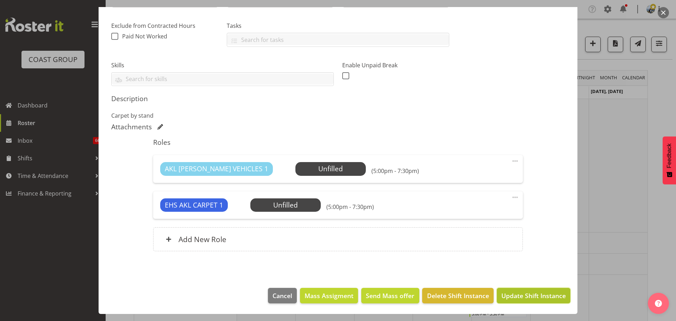
click at [524, 296] on span "Update Shift Instance" at bounding box center [533, 295] width 64 height 9
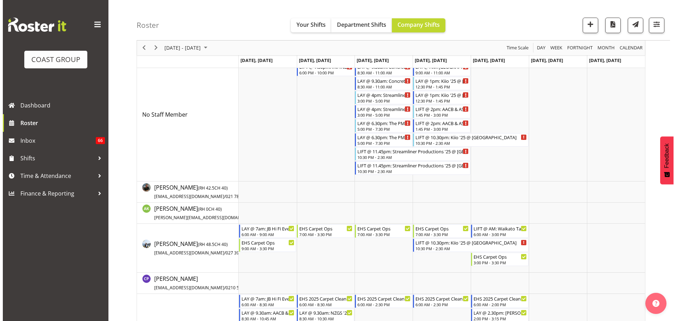
scroll to position [141, 0]
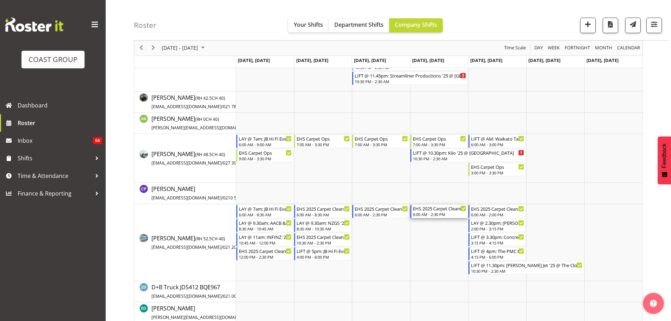
click at [431, 214] on div "6:00 AM - 2:30 PM" at bounding box center [439, 214] width 53 height 6
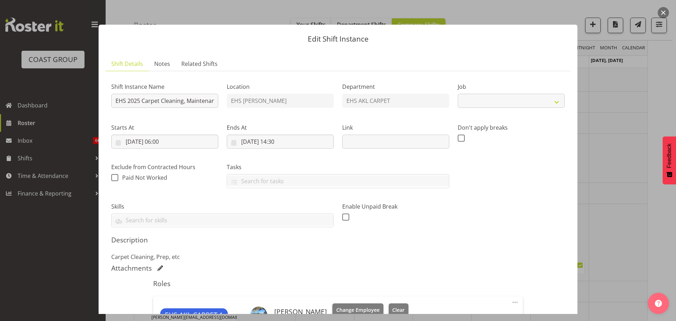
select select
click at [632, 211] on div at bounding box center [338, 160] width 676 height 321
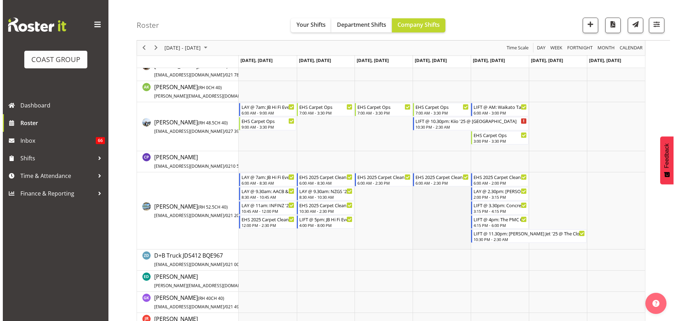
scroll to position [176, 0]
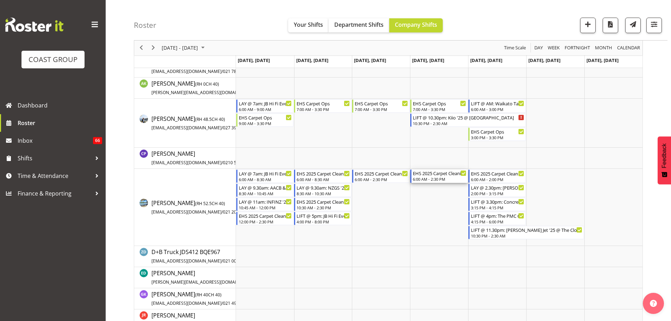
click at [442, 180] on div "6:00 AM - 2:30 PM" at bounding box center [439, 179] width 53 height 6
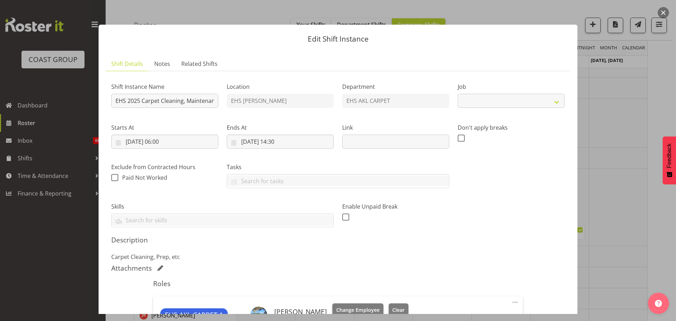
select select "69"
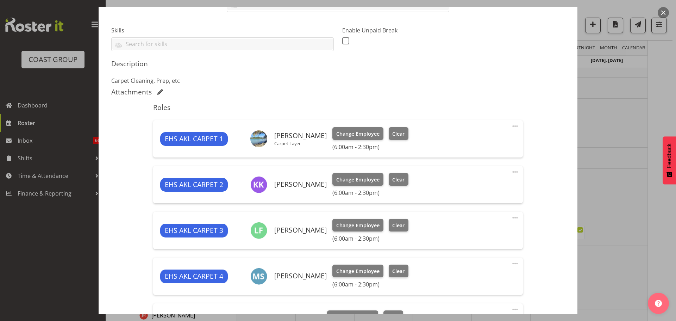
click at [511, 127] on span at bounding box center [515, 126] width 8 height 8
click at [497, 140] on link "Edit" at bounding box center [486, 141] width 68 height 13
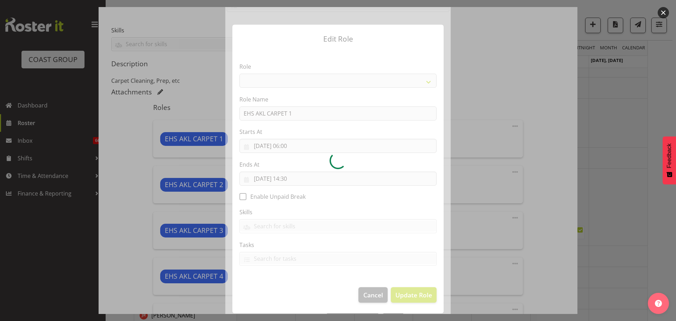
select select "190"
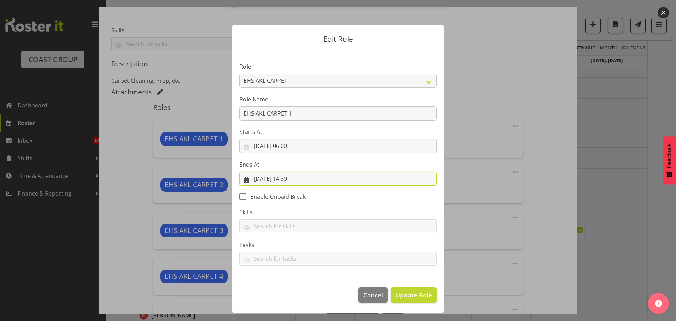
click at [299, 179] on input "[DATE] 14:30" at bounding box center [337, 178] width 197 height 14
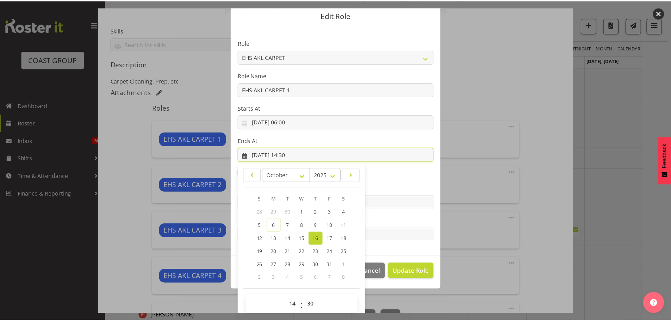
scroll to position [33, 0]
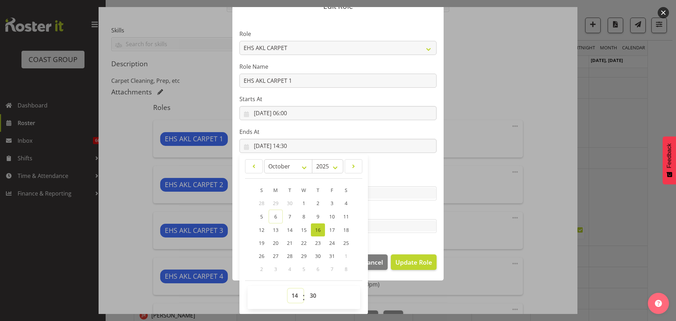
click at [290, 292] on select "00 01 02 03 04 05 06 07 08 09 10 11 12 13 14 15 16 17 18 19 20 21 22 23" at bounding box center [296, 295] width 16 height 14
select select "12"
click at [288, 288] on select "00 01 02 03 04 05 06 07 08 09 10 11 12 13 14 15 16 17 18 19 20 21 22 23" at bounding box center [296, 295] width 16 height 14
type input "[DATE] 12:30"
click at [407, 259] on span "Update Role" at bounding box center [413, 261] width 37 height 9
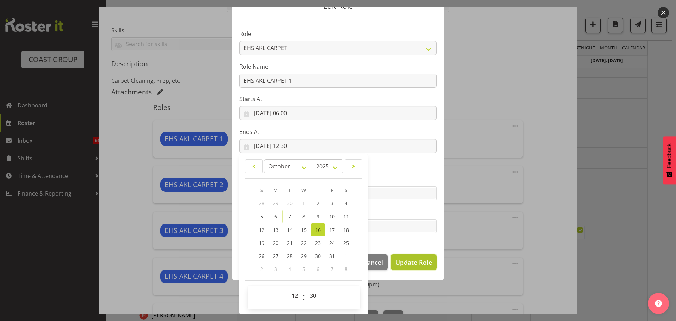
select select
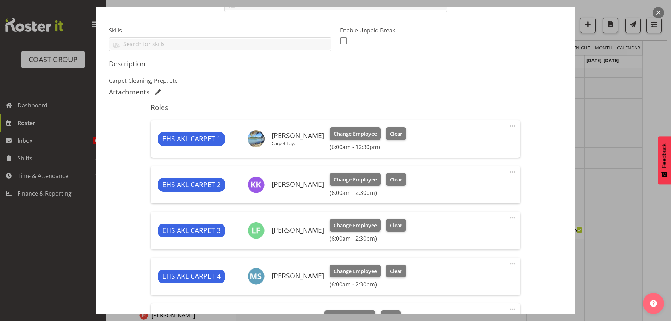
scroll to position [298, 0]
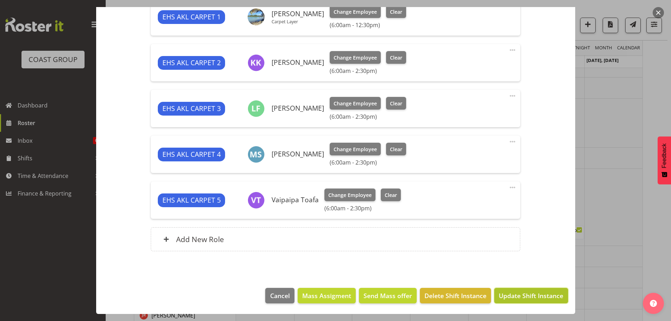
click at [528, 292] on span "Update Shift Instance" at bounding box center [530, 295] width 64 height 9
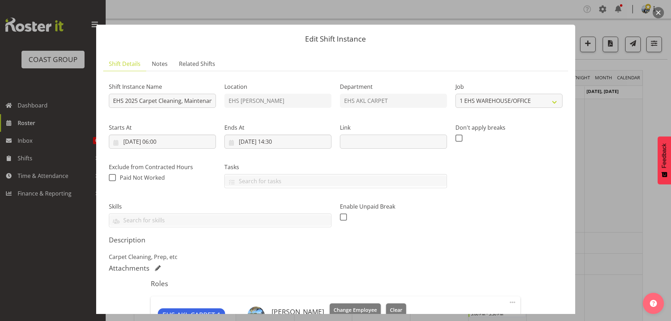
select select "69"
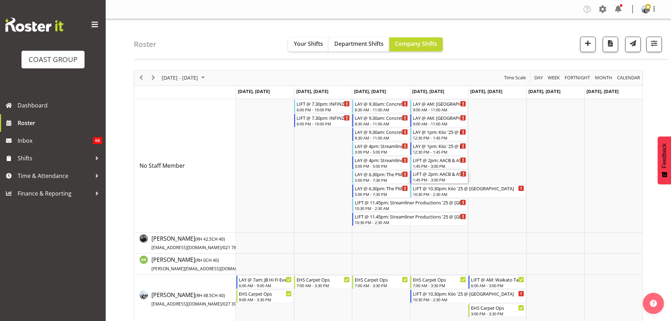
click at [438, 174] on div "LIFT @ 2pm: AACB & ASC Conference 25 @ Grand Millennium" at bounding box center [439, 173] width 53 height 7
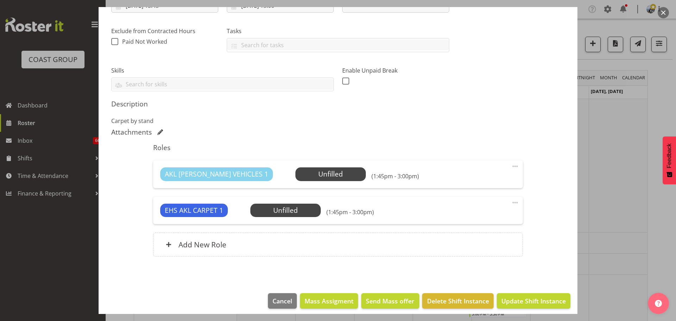
select select "8960"
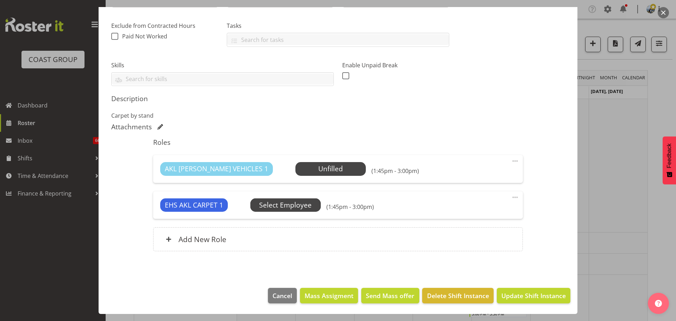
click at [304, 206] on span "Select Employee" at bounding box center [285, 205] width 52 height 10
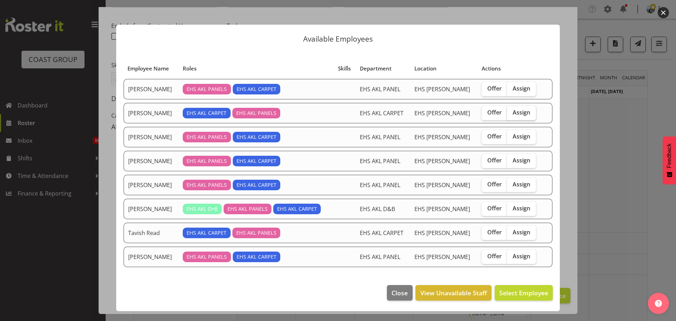
click at [512, 114] on span "Assign" at bounding box center [521, 112] width 18 height 7
click at [511, 114] on input "Assign" at bounding box center [509, 112] width 5 height 5
checkbox input "true"
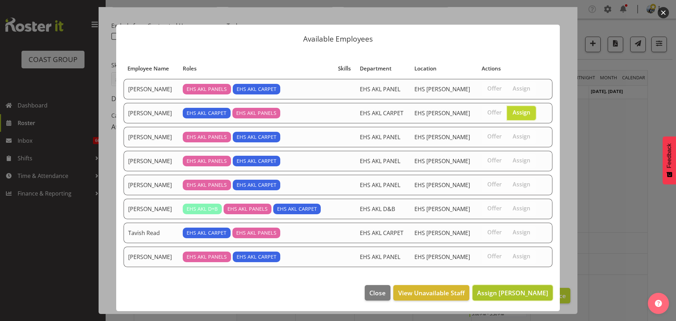
click at [517, 291] on span "Assign [PERSON_NAME]" at bounding box center [512, 292] width 71 height 8
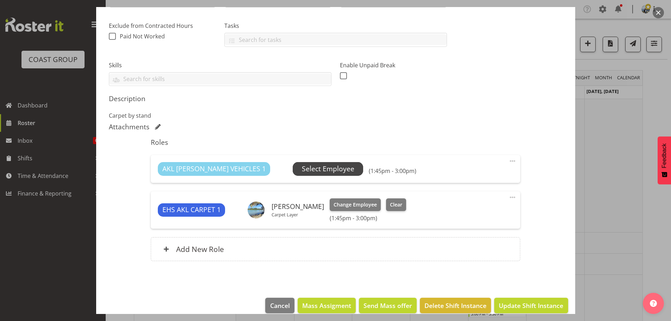
click at [302, 164] on span "Select Employee" at bounding box center [328, 169] width 52 height 10
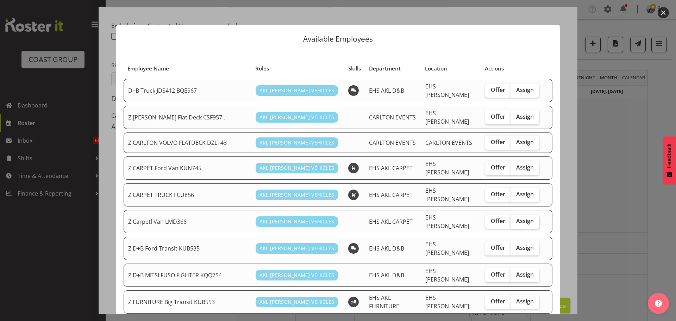
click at [519, 217] on span "Assign" at bounding box center [525, 220] width 18 height 7
click at [515, 219] on input "Assign" at bounding box center [512, 221] width 5 height 5
checkbox input "true"
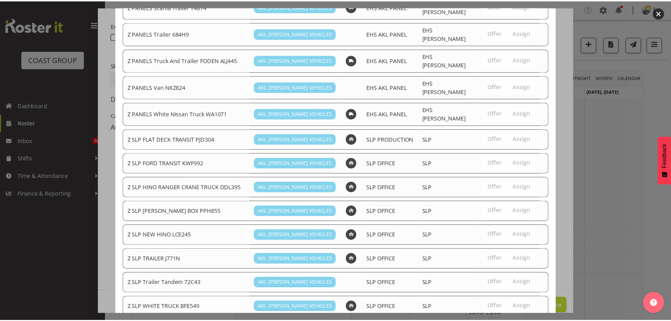
scroll to position [561, 0]
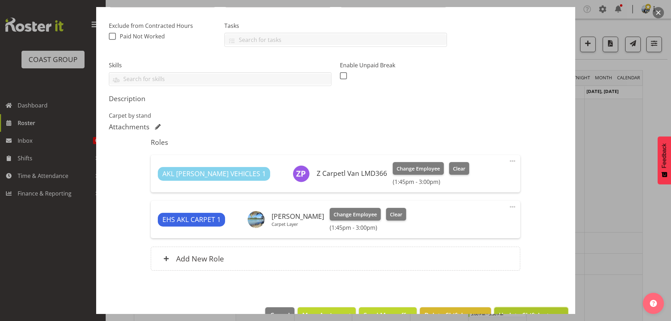
click at [546, 308] on button "Update Shift Instance" at bounding box center [531, 314] width 74 height 15
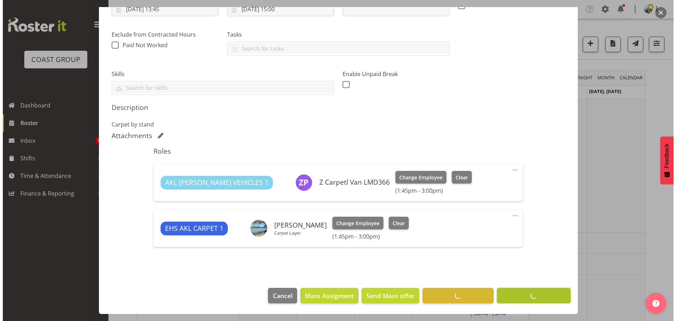
scroll to position [132, 0]
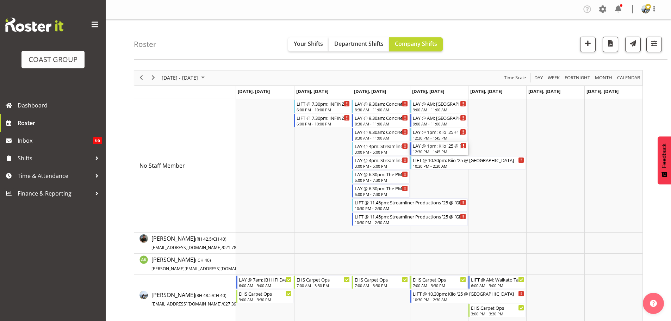
click at [447, 147] on div "LAY @ 1pm: Kiio '25 @ [GEOGRAPHIC_DATA]" at bounding box center [439, 145] width 53 height 7
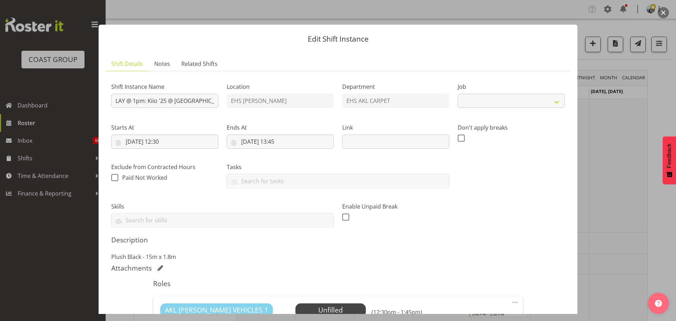
select select "8576"
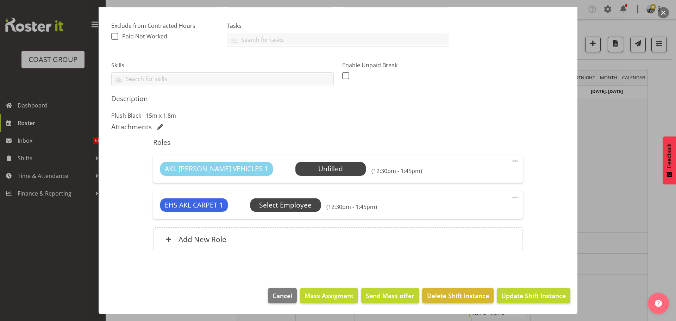
click at [301, 200] on span "Select Employee" at bounding box center [285, 205] width 52 height 10
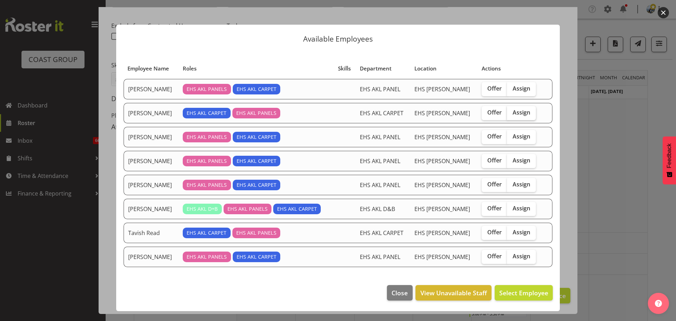
click at [525, 109] on span "Assign" at bounding box center [521, 112] width 18 height 7
click at [511, 110] on input "Assign" at bounding box center [509, 112] width 5 height 5
checkbox input "true"
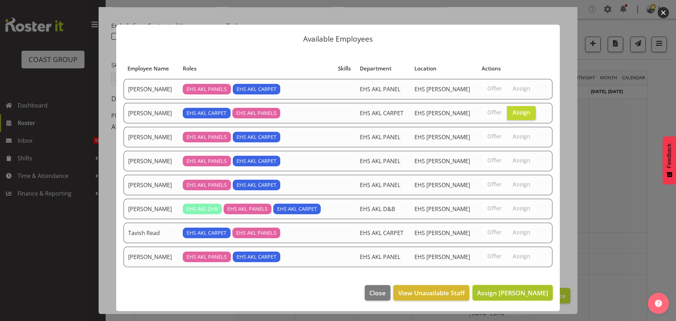
click at [523, 299] on button "Assign [PERSON_NAME]" at bounding box center [512, 292] width 80 height 15
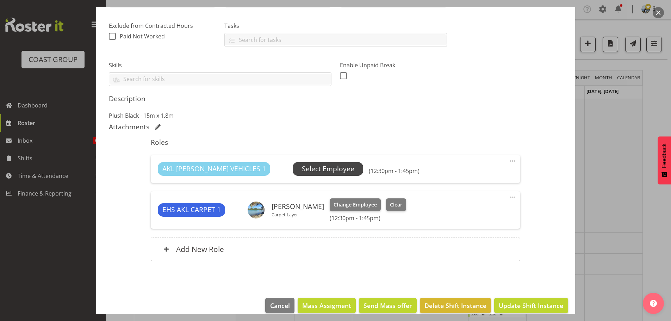
click at [302, 170] on span "Select Employee" at bounding box center [328, 169] width 52 height 10
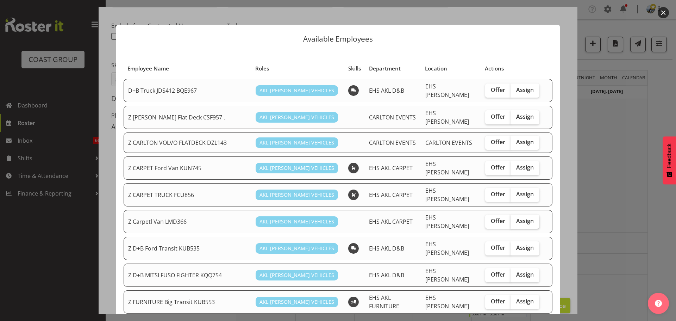
click at [519, 217] on span "Assign" at bounding box center [525, 220] width 18 height 7
click at [515, 219] on input "Assign" at bounding box center [512, 221] width 5 height 5
checkbox input "true"
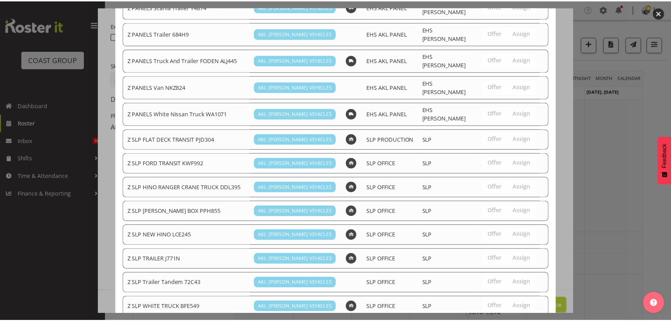
scroll to position [562, 0]
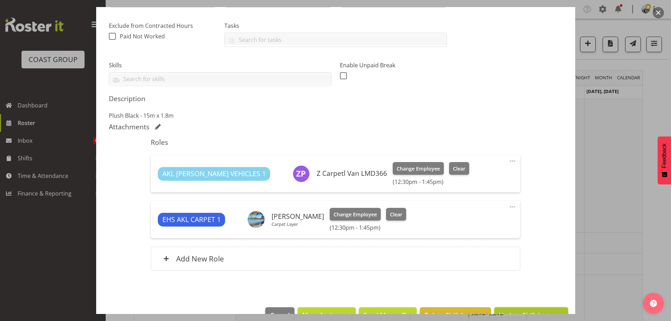
click at [547, 309] on button "Update Shift Instance" at bounding box center [531, 314] width 74 height 15
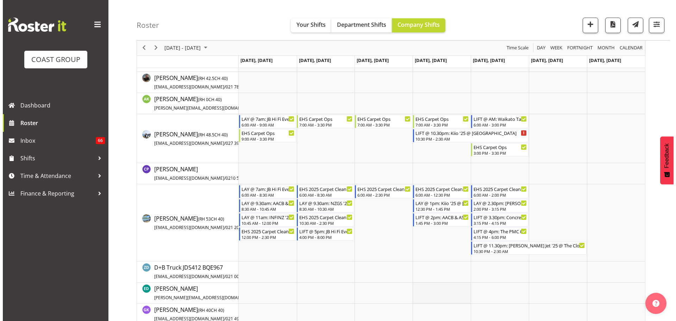
scroll to position [176, 0]
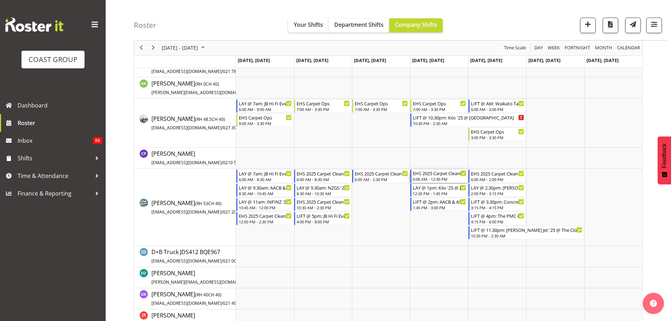
click at [440, 176] on div "EHS 2025 Carpet Cleaning, Maintenance, etc" at bounding box center [439, 172] width 53 height 7
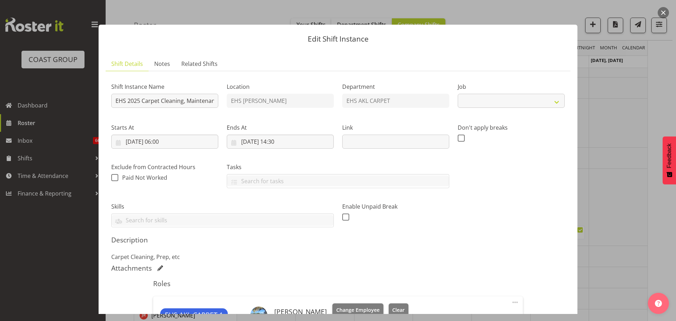
select select "69"
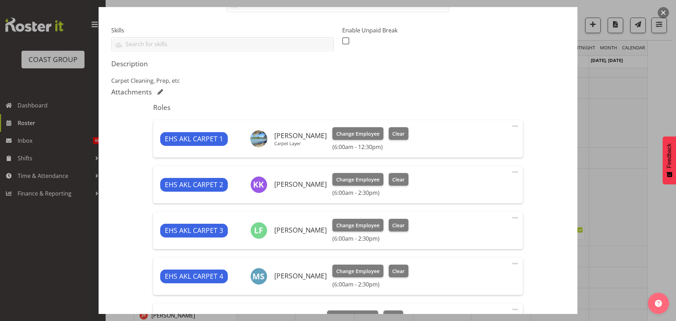
click at [511, 125] on span at bounding box center [515, 126] width 8 height 8
click at [619, 131] on div at bounding box center [338, 160] width 676 height 321
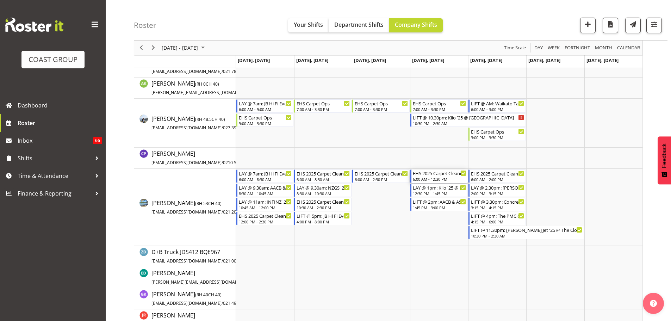
click at [434, 177] on div "6:00 AM - 12:30 PM" at bounding box center [439, 179] width 53 height 6
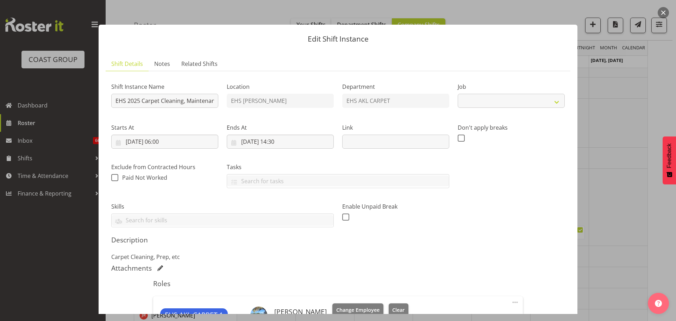
select select "69"
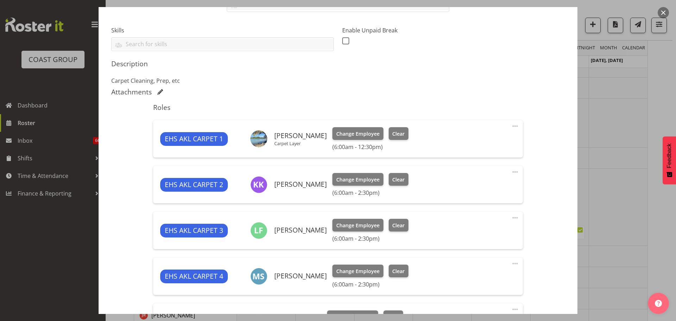
click at [511, 125] on span at bounding box center [515, 126] width 8 height 8
click at [483, 139] on link "Edit" at bounding box center [486, 141] width 68 height 13
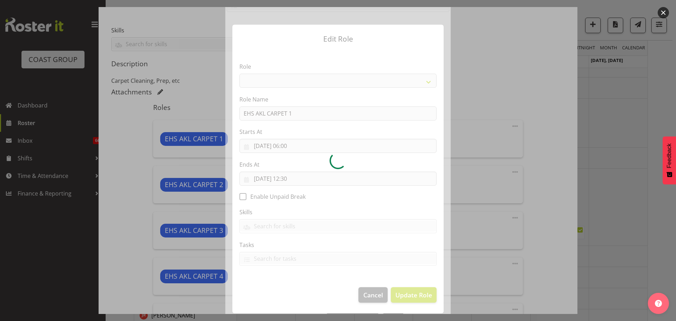
select select "190"
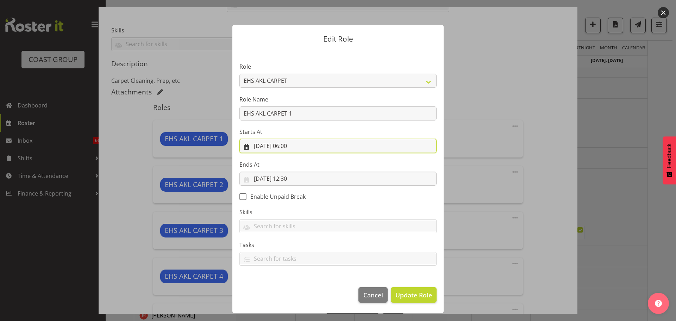
click at [294, 146] on input "[DATE] 06:00" at bounding box center [337, 146] width 197 height 14
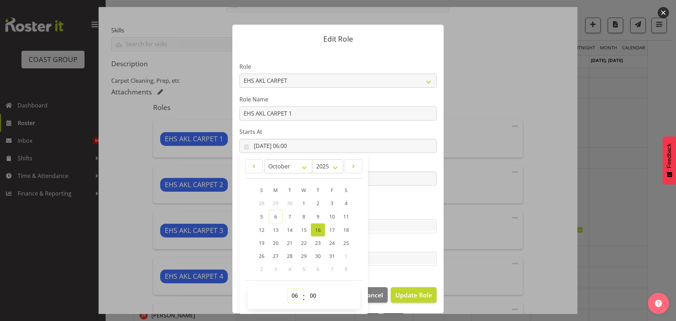
click at [296, 297] on select "00 01 02 03 04 05 06 07 08 09 10 11 12 13 14 15 16 17 18 19 20 21 22 23" at bounding box center [296, 295] width 16 height 14
select select "11"
click at [288, 288] on select "00 01 02 03 04 05 06 07 08 09 10 11 12 13 14 15 16 17 18 19 20 21 22 23" at bounding box center [296, 295] width 16 height 14
type input "16/10/2025, 11:00"
click at [434, 289] on button "Update Role" at bounding box center [414, 294] width 46 height 15
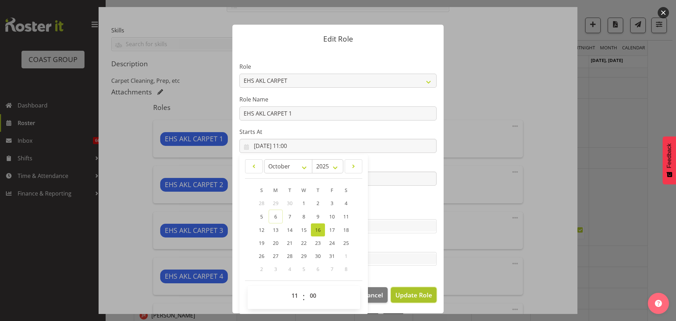
select select
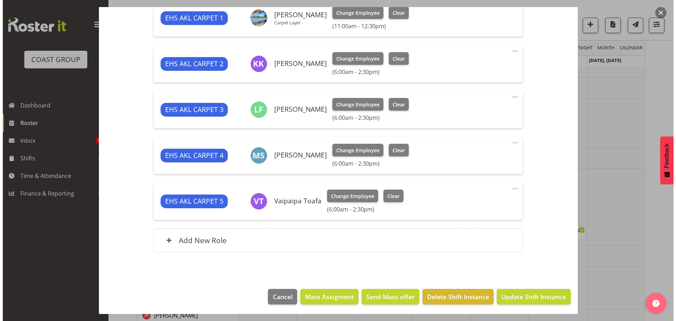
scroll to position [298, 0]
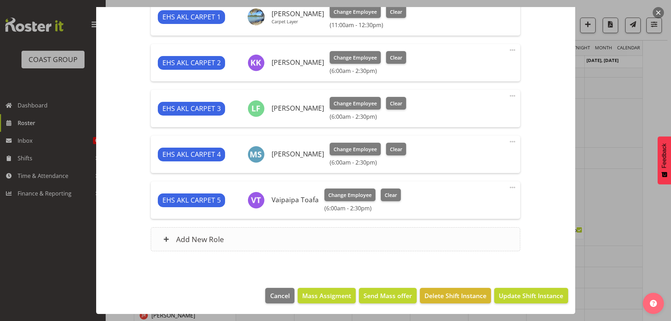
click at [307, 237] on div "Add New Role" at bounding box center [335, 239] width 369 height 24
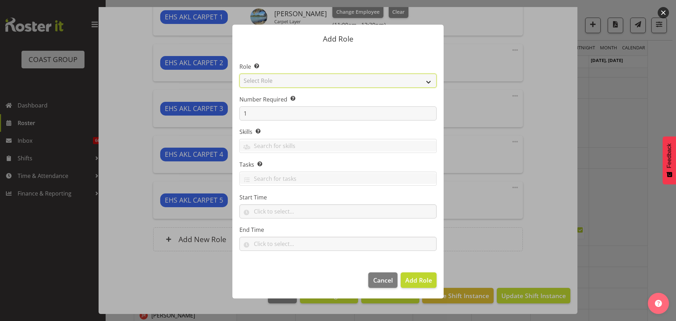
click at [317, 81] on select "Select Role ACCOUNT MANAGER ACCOUNT MANAGER DW ACCOUNTS [PERSON_NAME] VEHICLES …" at bounding box center [337, 81] width 197 height 14
select select "190"
click at [239, 74] on select "Select Role ACCOUNT MANAGER ACCOUNT MANAGER DW ACCOUNTS [PERSON_NAME] VEHICLES …" at bounding box center [337, 81] width 197 height 14
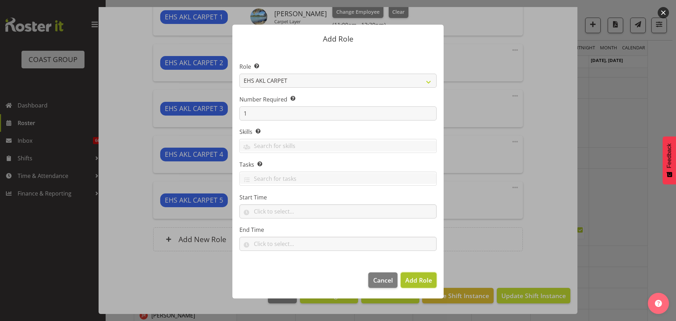
click at [415, 283] on span "Add Role" at bounding box center [418, 280] width 27 height 8
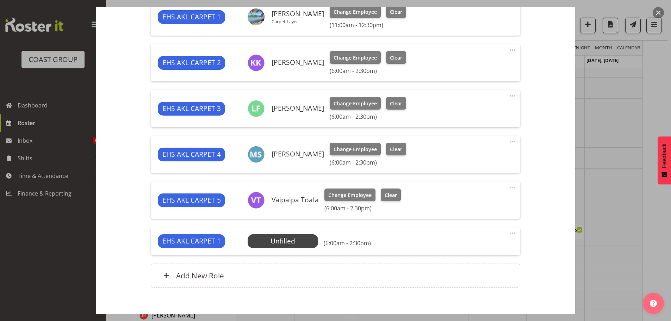
click at [508, 232] on span at bounding box center [512, 233] width 8 height 8
click at [488, 245] on link "Edit" at bounding box center [483, 248] width 68 height 13
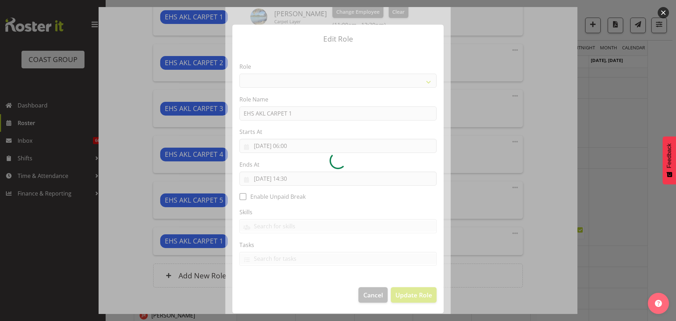
click at [293, 178] on div at bounding box center [337, 160] width 225 height 307
select select "190"
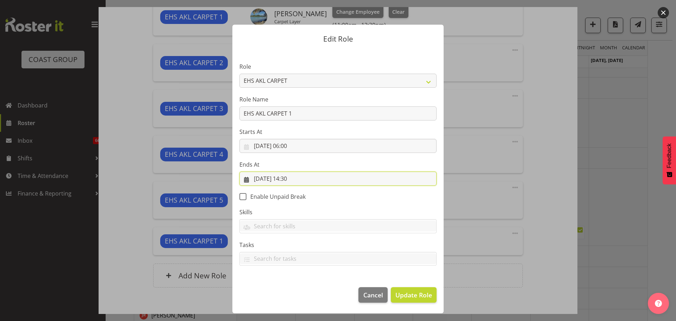
click at [294, 179] on input "[DATE] 14:30" at bounding box center [337, 178] width 197 height 14
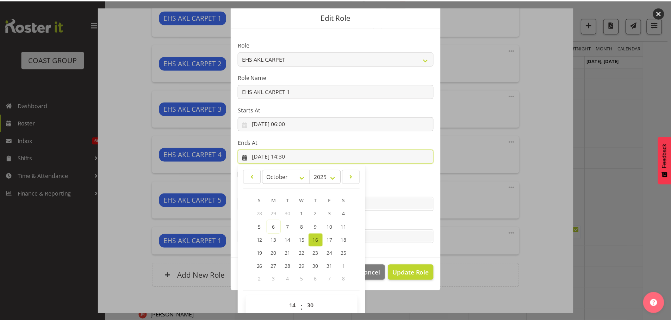
scroll to position [33, 0]
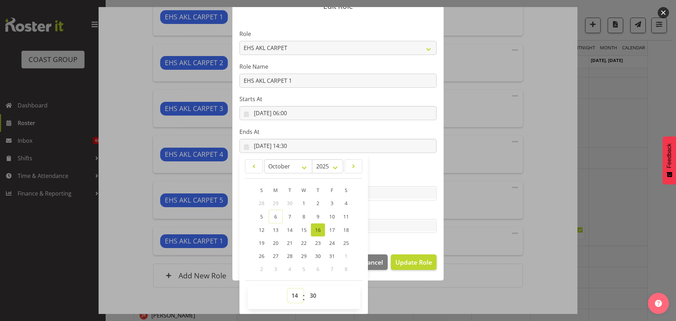
click at [291, 291] on select "00 01 02 03 04 05 06 07 08 09 10 11 12 13 14 15 16 17 18 19 20 21 22 23" at bounding box center [296, 295] width 16 height 14
select select "9"
click at [288, 288] on select "00 01 02 03 04 05 06 07 08 09 10 11 12 13 14 15 16 17 18 19 20 21 22 23" at bounding box center [296, 295] width 16 height 14
type input "16/10/2025, 09:30"
click at [307, 298] on select "00 01 02 03 04 05 06 07 08 09 10 11 12 13 14 15 16 17 18 19 20 21 22 23 24 25 2…" at bounding box center [314, 295] width 16 height 14
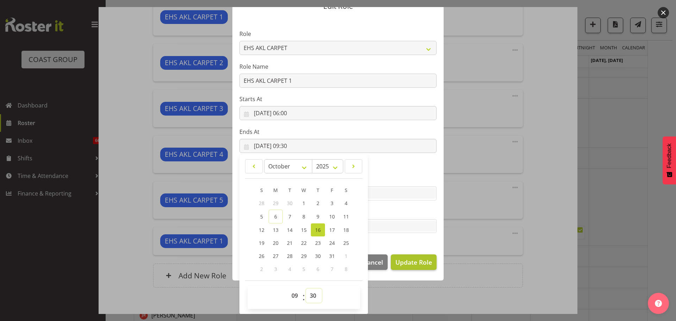
select select "0"
type input "16/10/2025, 09:00"
click at [395, 264] on span "Update Role" at bounding box center [413, 261] width 37 height 9
select select
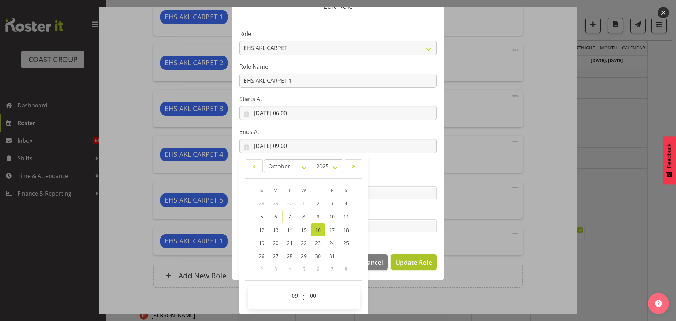
select select
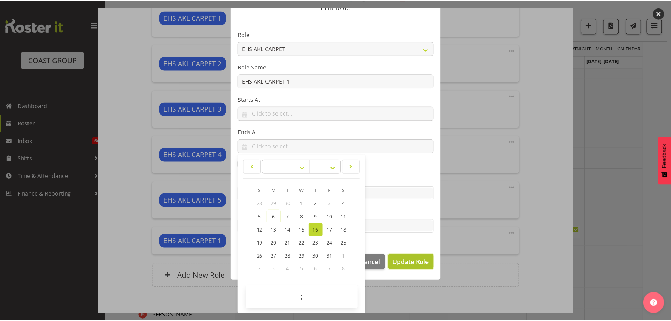
scroll to position [32, 0]
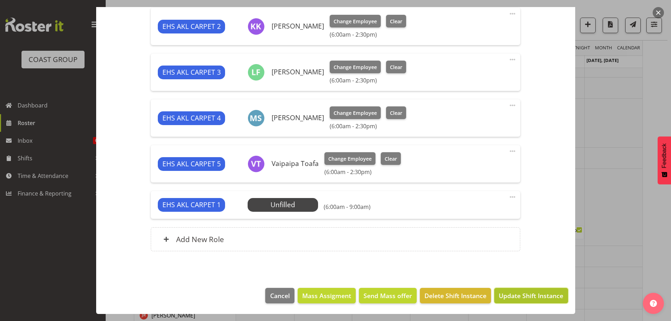
click at [520, 300] on button "Update Shift Instance" at bounding box center [531, 295] width 74 height 15
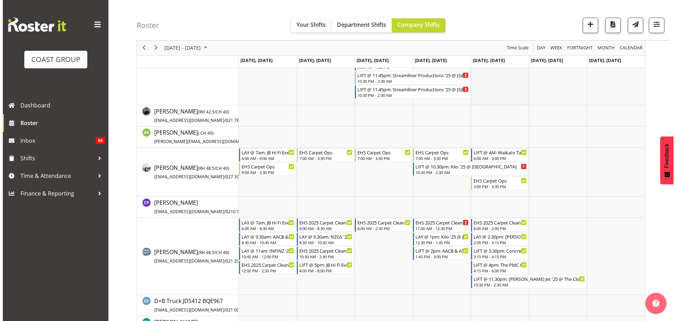
scroll to position [0, 0]
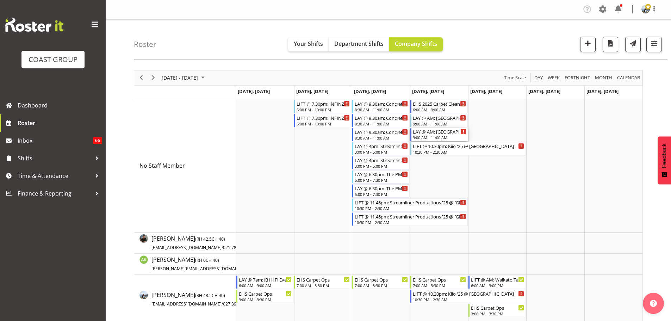
click at [439, 134] on div "LAY @ AM: [GEOGRAPHIC_DATA] [DATE] @ [GEOGRAPHIC_DATA]" at bounding box center [439, 131] width 53 height 7
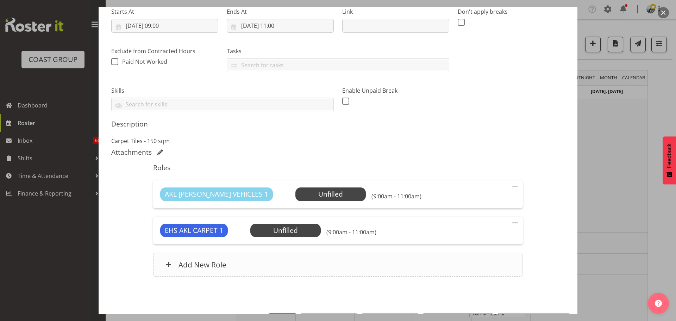
scroll to position [141, 0]
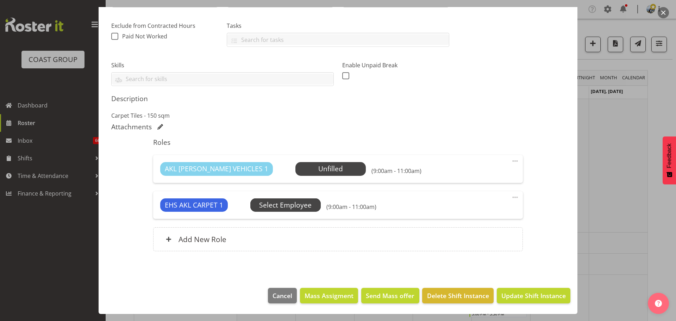
select select "8576"
click at [311, 203] on span "Select Employee" at bounding box center [285, 204] width 70 height 13
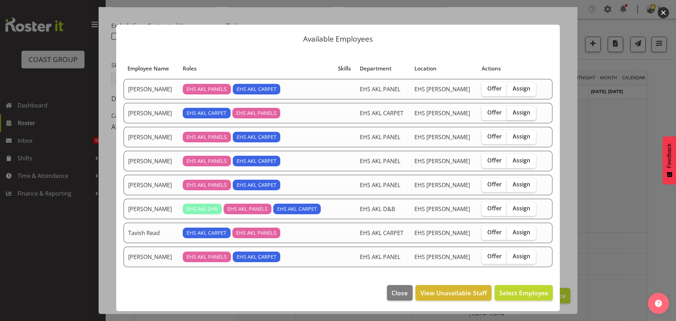
click at [523, 110] on span "Assign" at bounding box center [521, 112] width 18 height 7
click at [511, 110] on input "Assign" at bounding box center [509, 112] width 5 height 5
checkbox input "true"
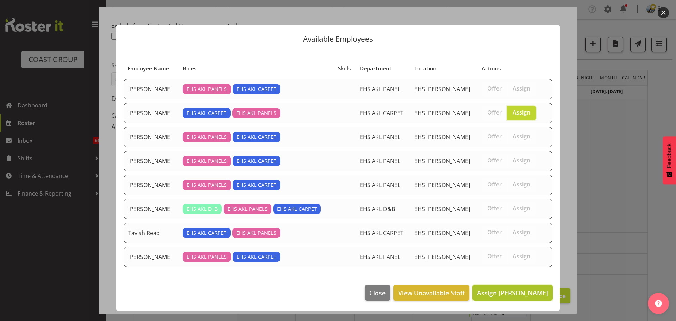
click at [524, 291] on span "Assign [PERSON_NAME]" at bounding box center [512, 292] width 71 height 8
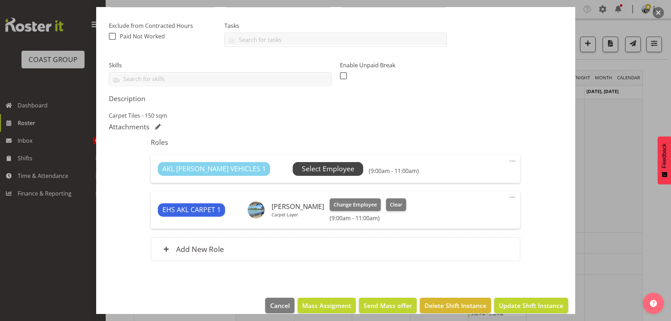
click at [318, 171] on span "Select Employee" at bounding box center [328, 169] width 52 height 10
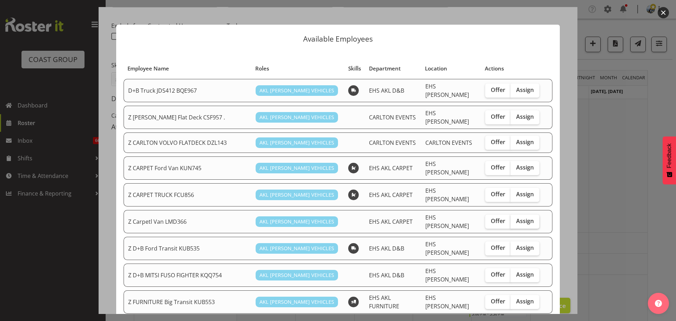
click at [524, 215] on label "Assign" at bounding box center [524, 221] width 29 height 14
click at [515, 219] on input "Assign" at bounding box center [512, 221] width 5 height 5
checkbox input "true"
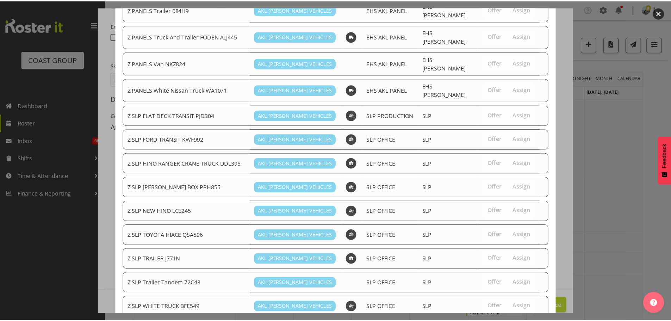
scroll to position [586, 0]
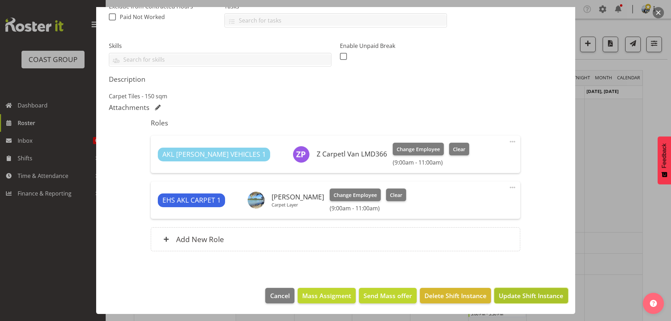
click at [532, 297] on span "Update Shift Instance" at bounding box center [530, 295] width 64 height 9
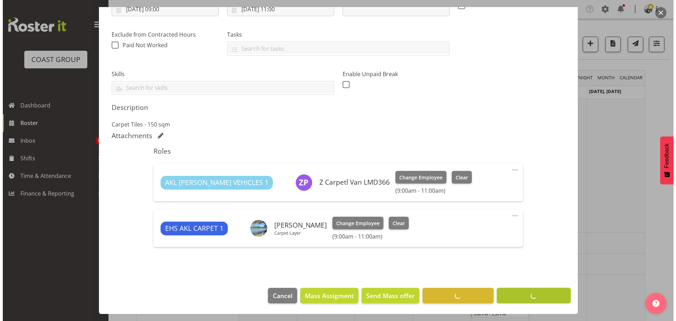
scroll to position [132, 0]
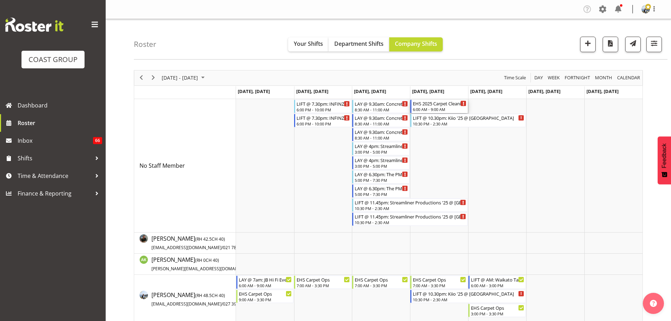
click at [439, 105] on div "EHS 2025 Carpet Cleaning, Maintenance, etc" at bounding box center [439, 103] width 53 height 7
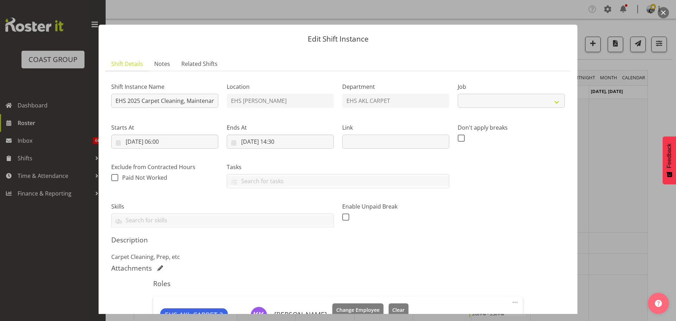
select select "69"
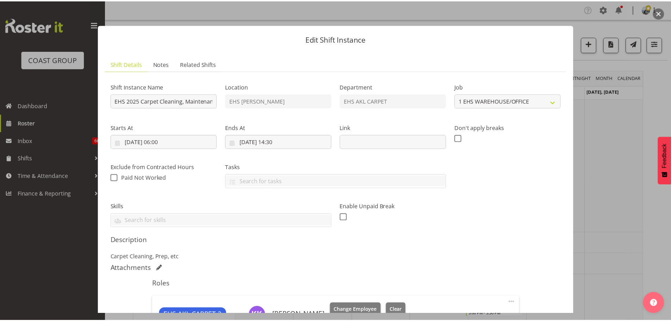
scroll to position [211, 0]
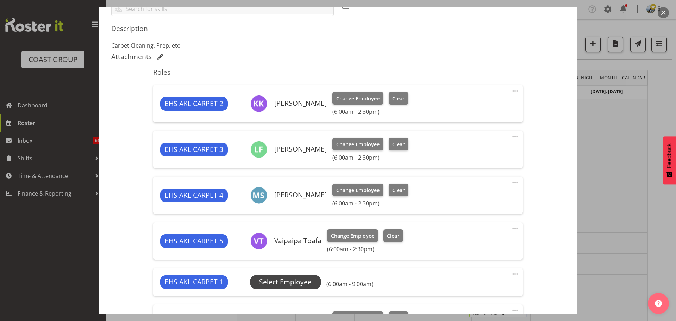
click at [285, 279] on span "Select Employee" at bounding box center [285, 282] width 52 height 10
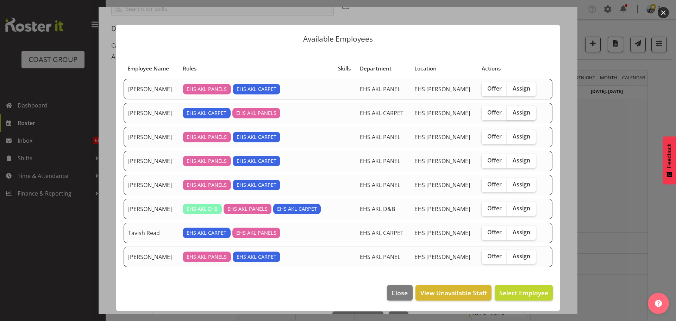
click at [518, 114] on span "Assign" at bounding box center [521, 112] width 18 height 7
click at [511, 114] on input "Assign" at bounding box center [509, 112] width 5 height 5
checkbox input "true"
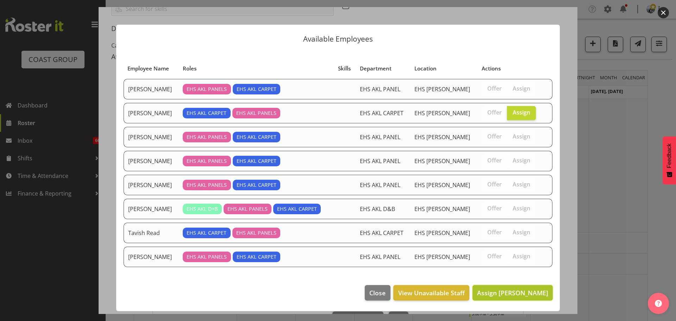
click at [506, 286] on button "Assign [PERSON_NAME]" at bounding box center [512, 292] width 80 height 15
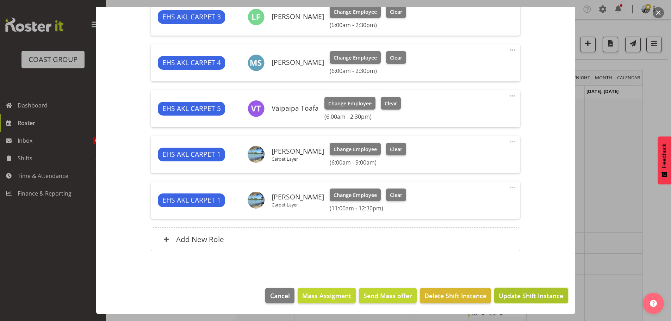
click at [543, 296] on span "Update Shift Instance" at bounding box center [530, 295] width 64 height 9
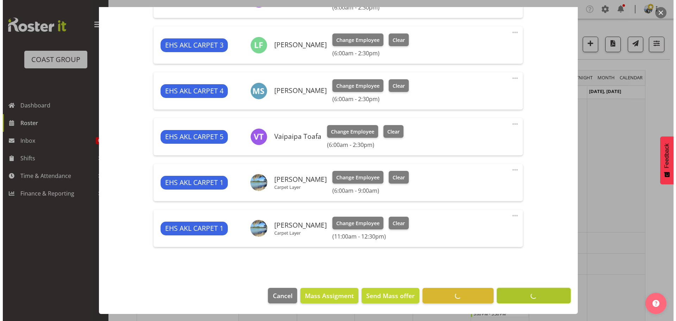
scroll to position [315, 0]
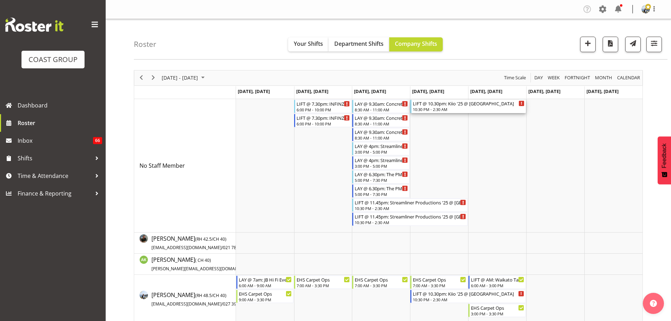
click at [452, 112] on div "10:30 PM - 2:30 AM" at bounding box center [469, 109] width 112 height 6
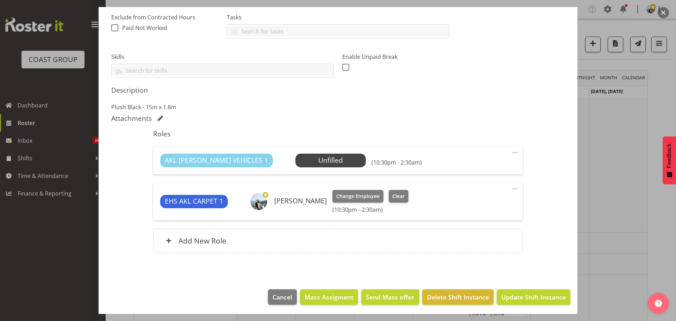
select select "8576"
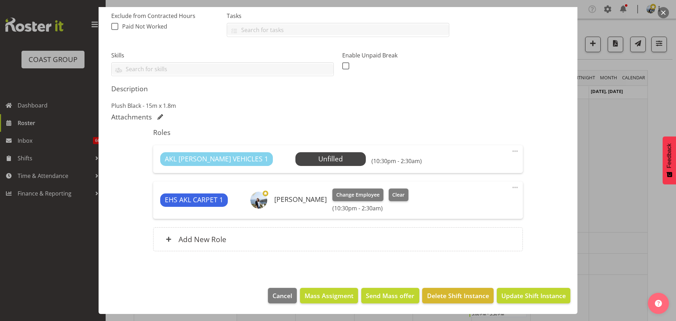
click at [511, 148] on span at bounding box center [515, 151] width 8 height 8
click at [494, 190] on link "Delete" at bounding box center [486, 191] width 68 height 13
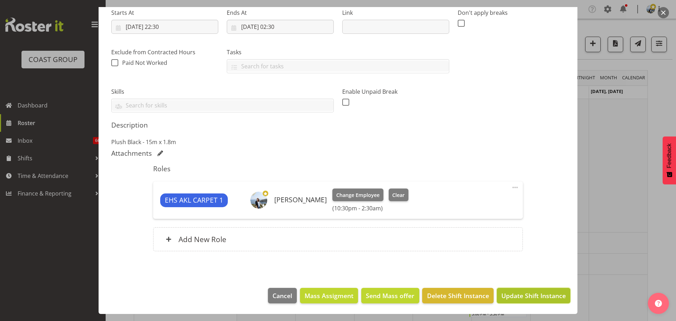
click at [528, 296] on span "Update Shift Instance" at bounding box center [533, 295] width 64 height 9
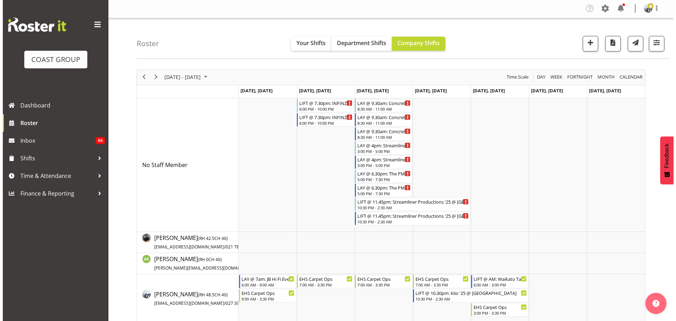
scroll to position [0, 0]
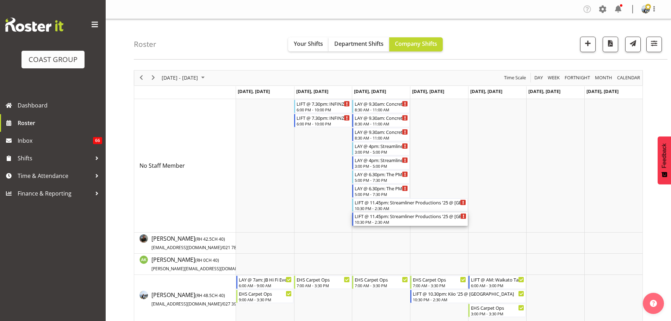
click at [389, 216] on div "LIFT @ 11.45pm: Streamliner Productions '25 @ [GEOGRAPHIC_DATA]" at bounding box center [410, 215] width 112 height 7
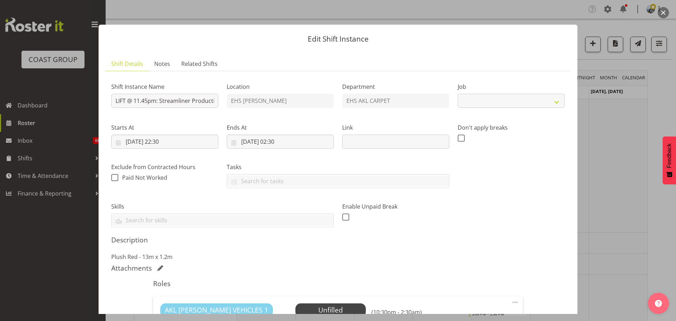
select select "8576"
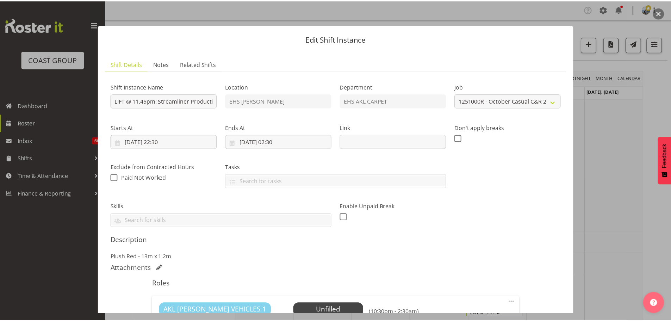
scroll to position [141, 0]
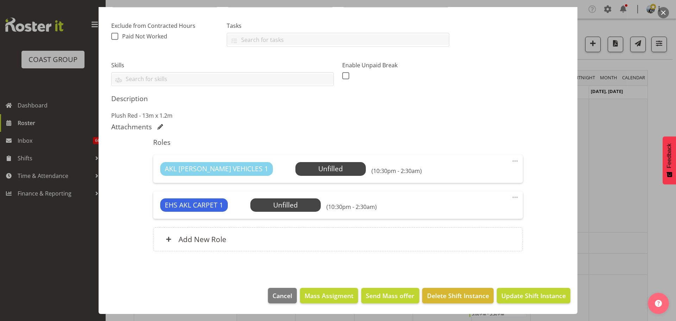
click at [638, 190] on div at bounding box center [338, 160] width 676 height 321
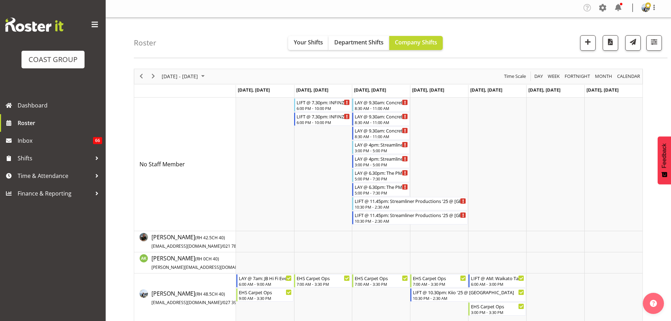
scroll to position [0, 0]
